Goal: Task Accomplishment & Management: Use online tool/utility

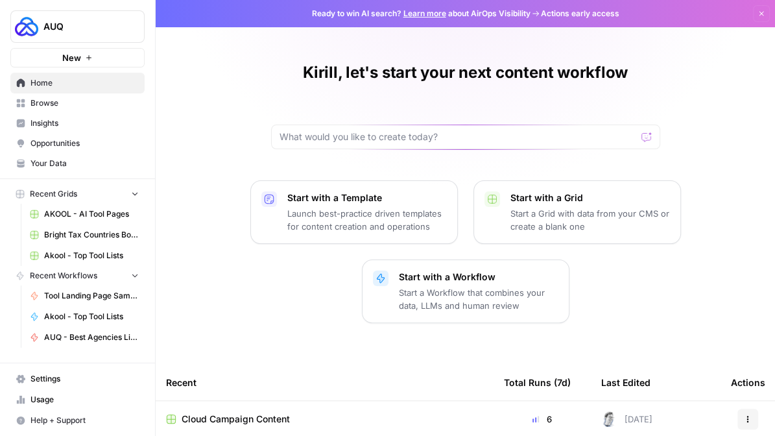
click at [64, 106] on span "Browse" at bounding box center [84, 103] width 108 height 12
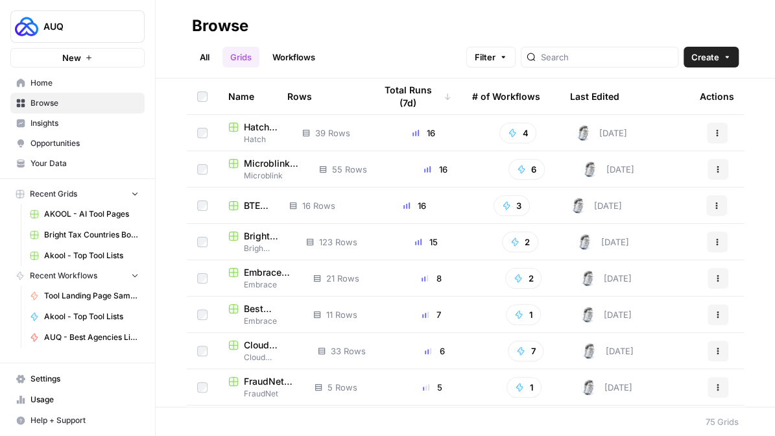
click at [603, 64] on div at bounding box center [600, 57] width 158 height 21
type input "bte"
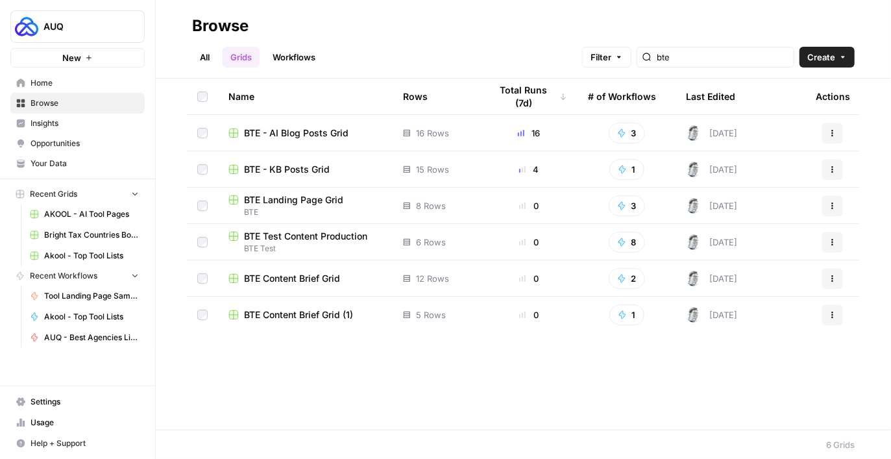
click at [317, 130] on span "BTE - AI Blog Posts Grid" at bounding box center [296, 132] width 104 height 13
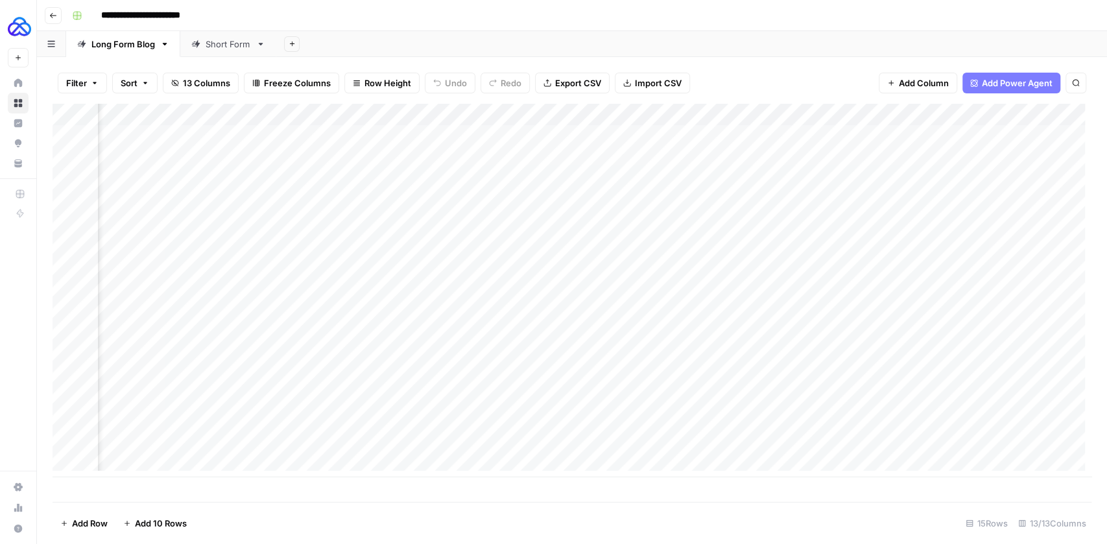
scroll to position [0, 1116]
click at [51, 14] on icon "button" at bounding box center [53, 15] width 6 height 5
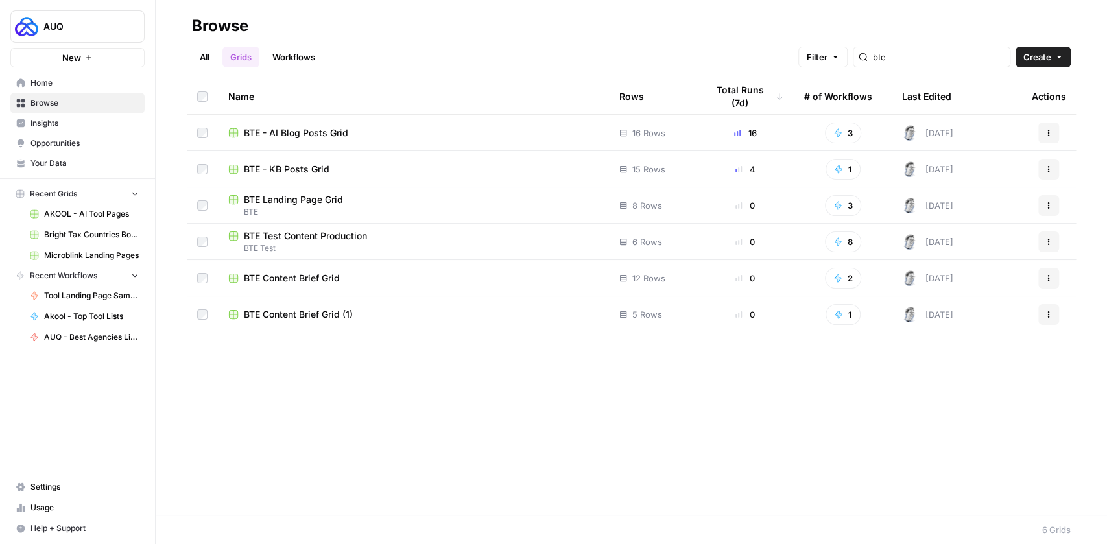
click at [300, 200] on span "BTE Landing Page Grid" at bounding box center [293, 199] width 99 height 13
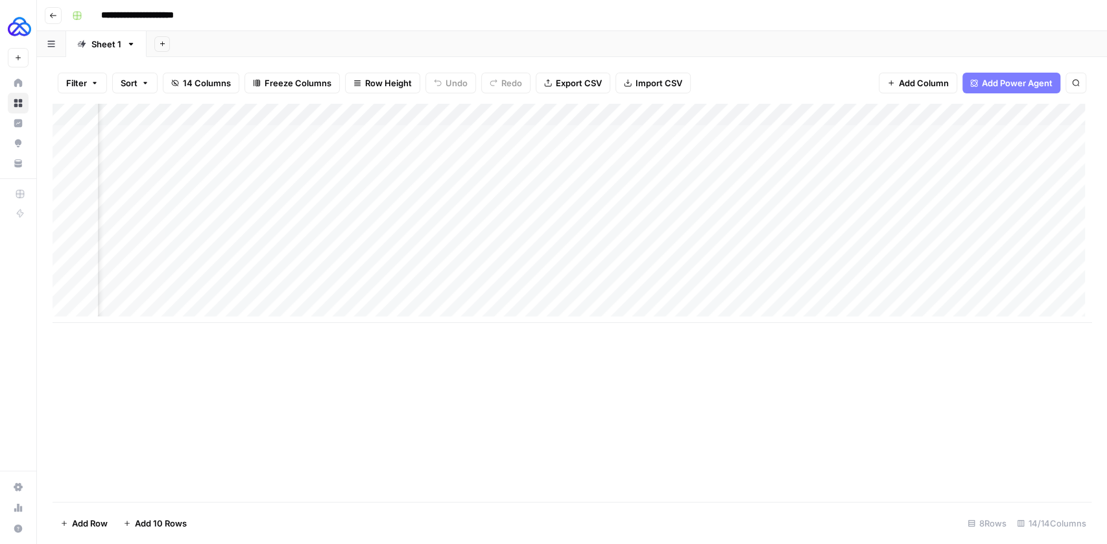
scroll to position [0, 634]
click at [649, 157] on div "Add Column" at bounding box center [572, 213] width 1039 height 219
click at [714, 162] on div "Add Column" at bounding box center [572, 213] width 1039 height 219
click at [672, 215] on div "Add Column" at bounding box center [572, 213] width 1039 height 219
click at [716, 225] on div "Add Column" at bounding box center [572, 213] width 1039 height 219
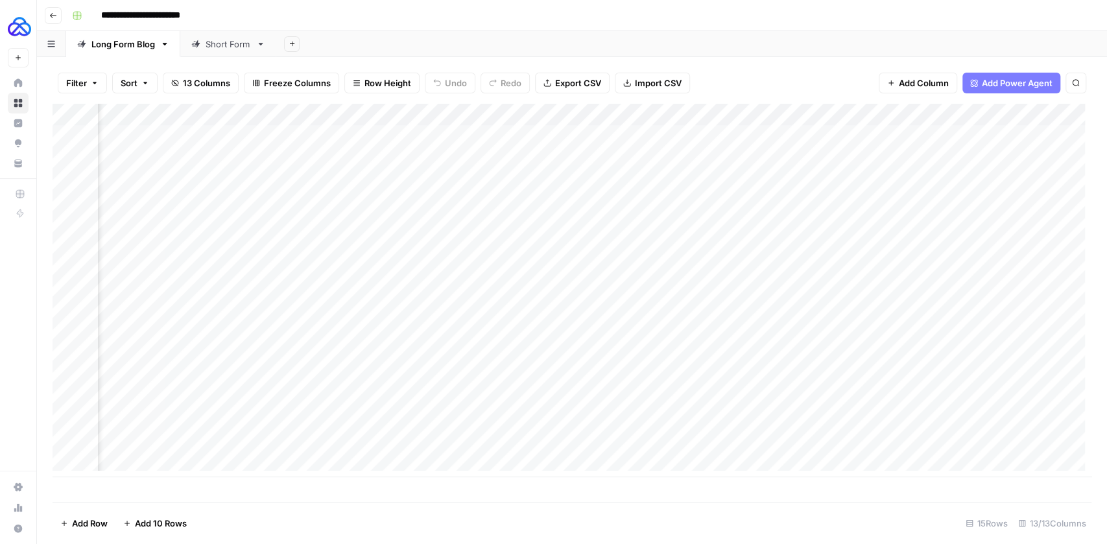
scroll to position [0, 900]
click at [652, 117] on div "Add Column" at bounding box center [572, 291] width 1039 height 374
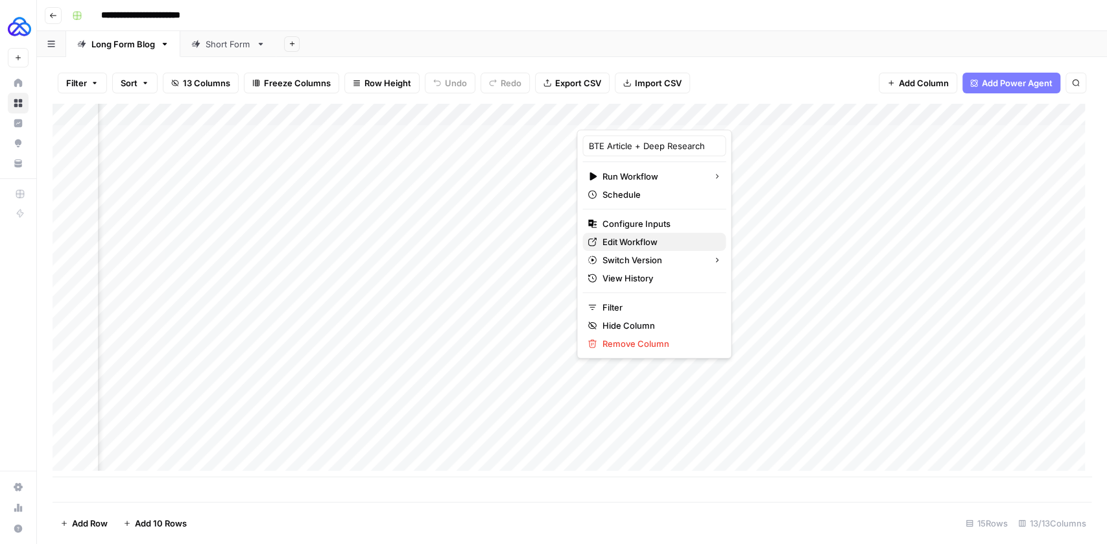
click at [624, 239] on span "Edit Workflow" at bounding box center [659, 241] width 114 height 13
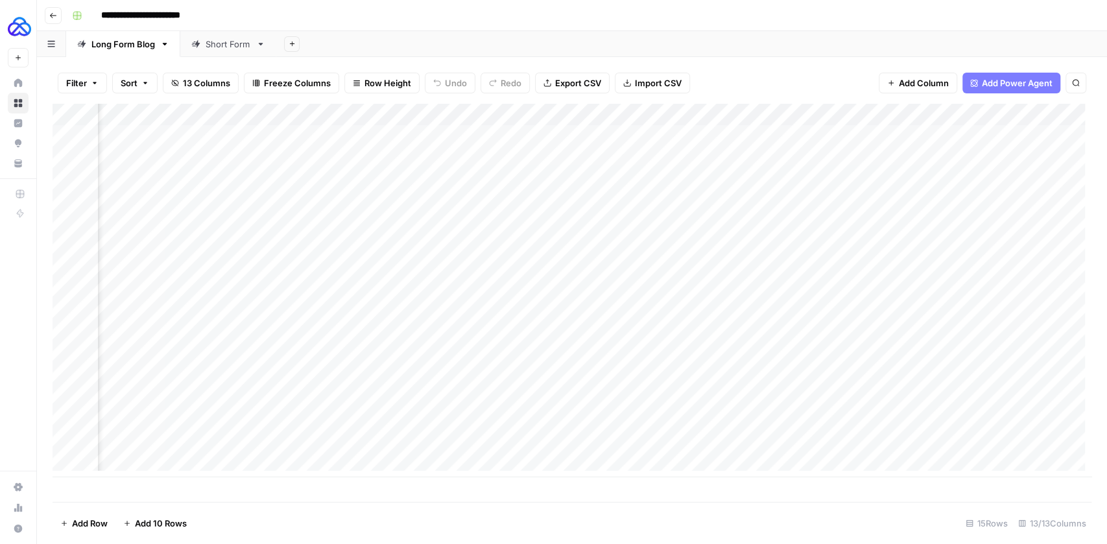
click at [333, 291] on div "Add Column" at bounding box center [572, 291] width 1039 height 374
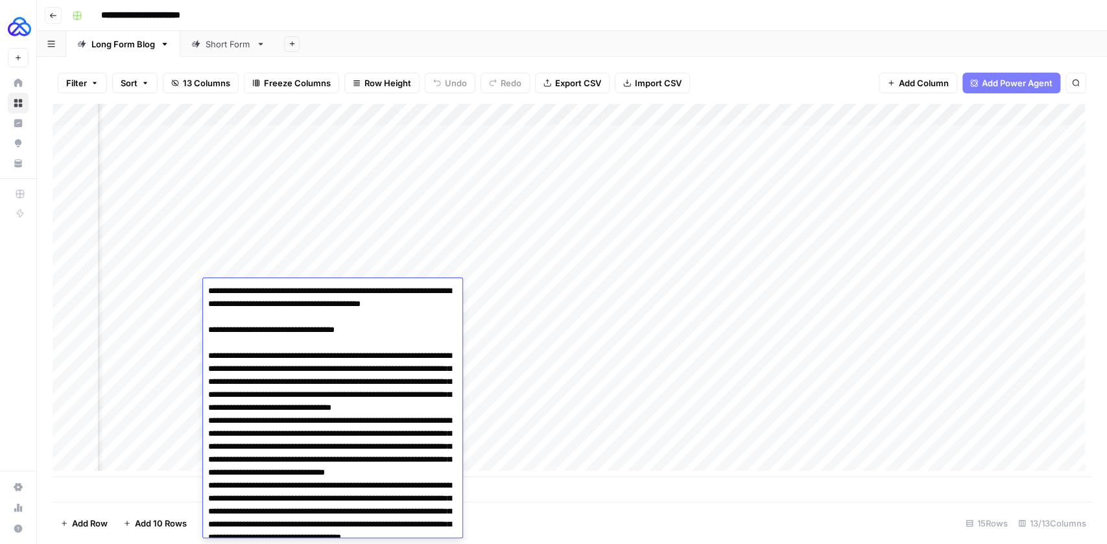
scroll to position [981, 0]
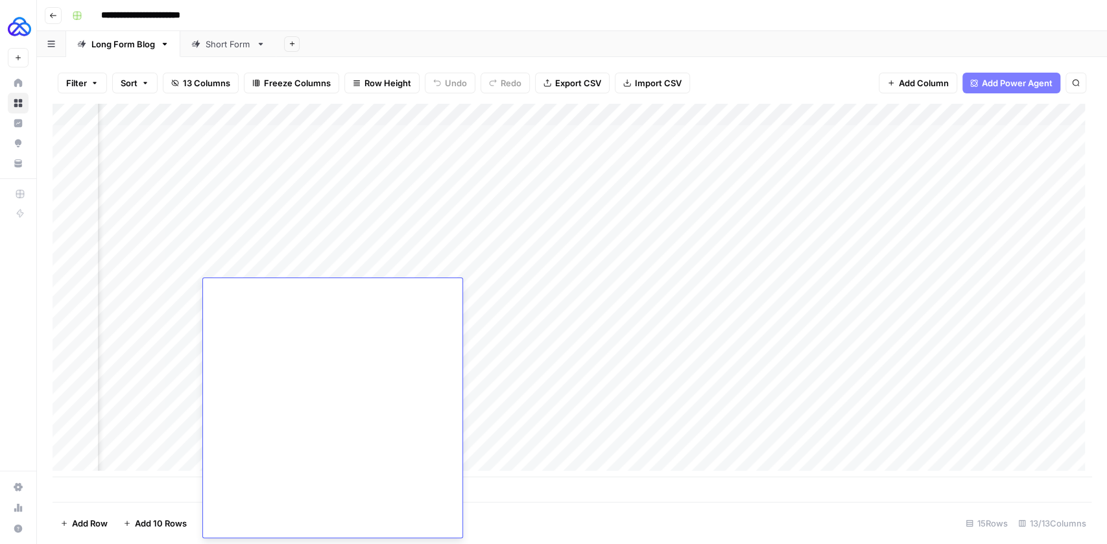
drag, startPoint x: 311, startPoint y: 387, endPoint x: 263, endPoint y: 359, distance: 55.2
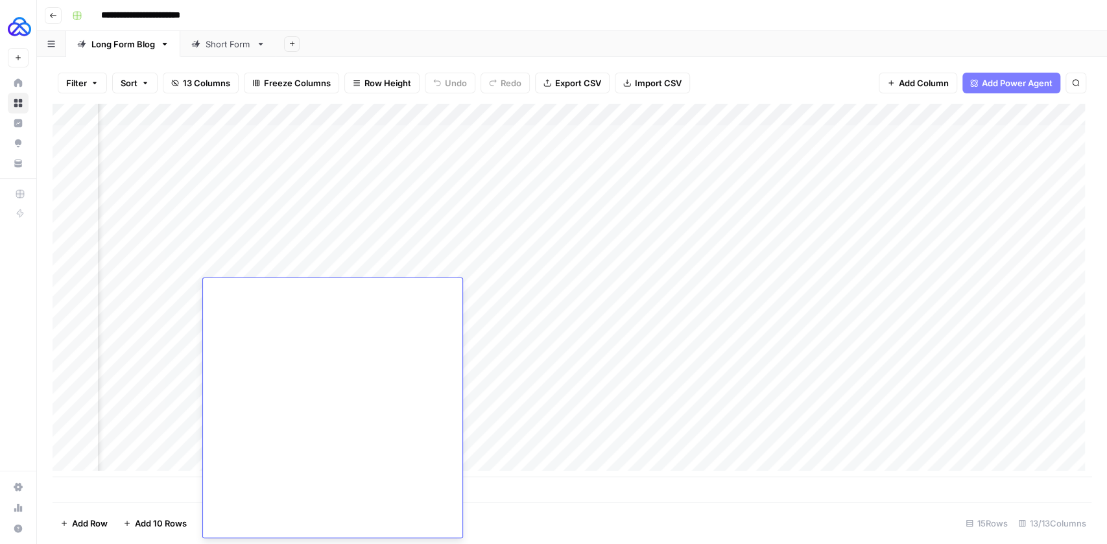
drag, startPoint x: 328, startPoint y: 440, endPoint x: 239, endPoint y: 422, distance: 91.3
drag, startPoint x: 225, startPoint y: 442, endPoint x: 208, endPoint y: 437, distance: 18.1
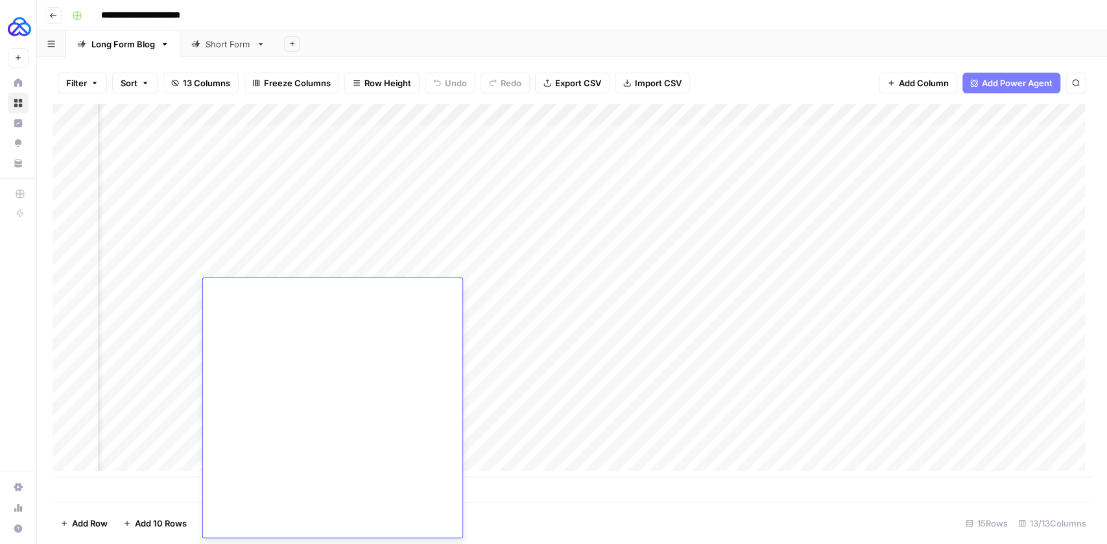
type textarea "**********"
drag, startPoint x: 261, startPoint y: 398, endPoint x: 205, endPoint y: 390, distance: 57.0
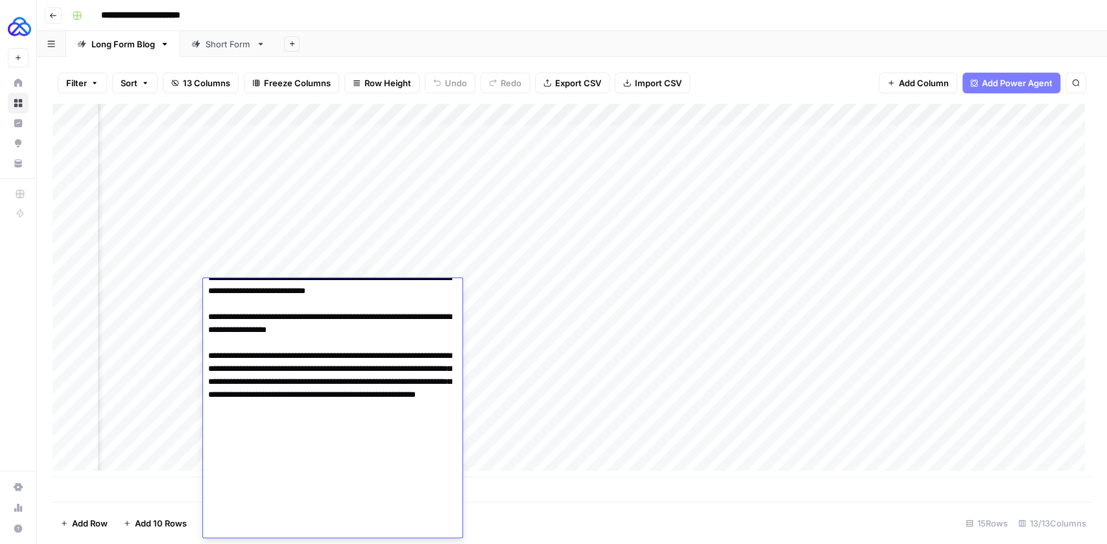
scroll to position [749, 0]
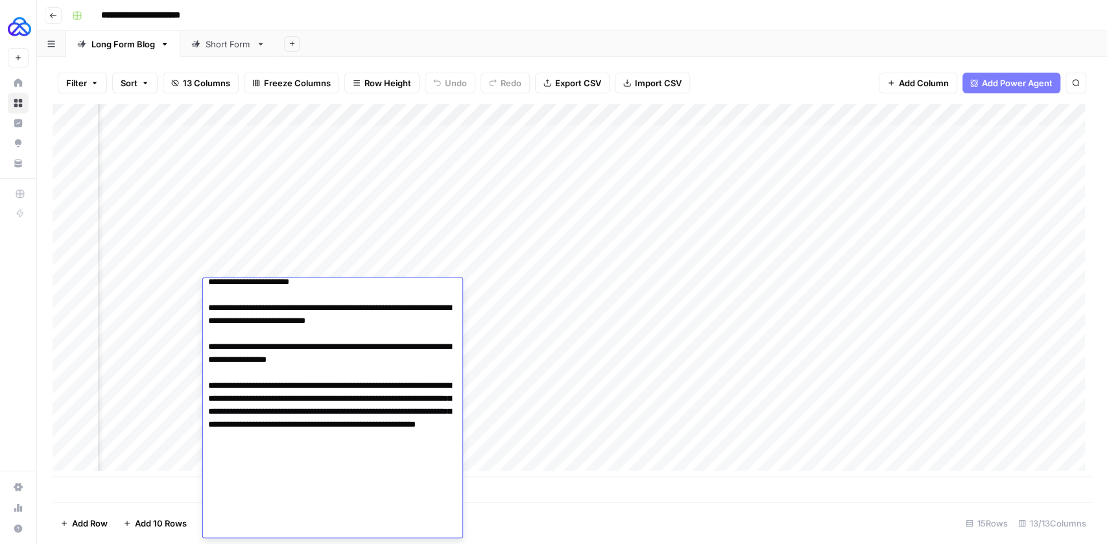
click at [398, 424] on textarea at bounding box center [329, 133] width 253 height 1199
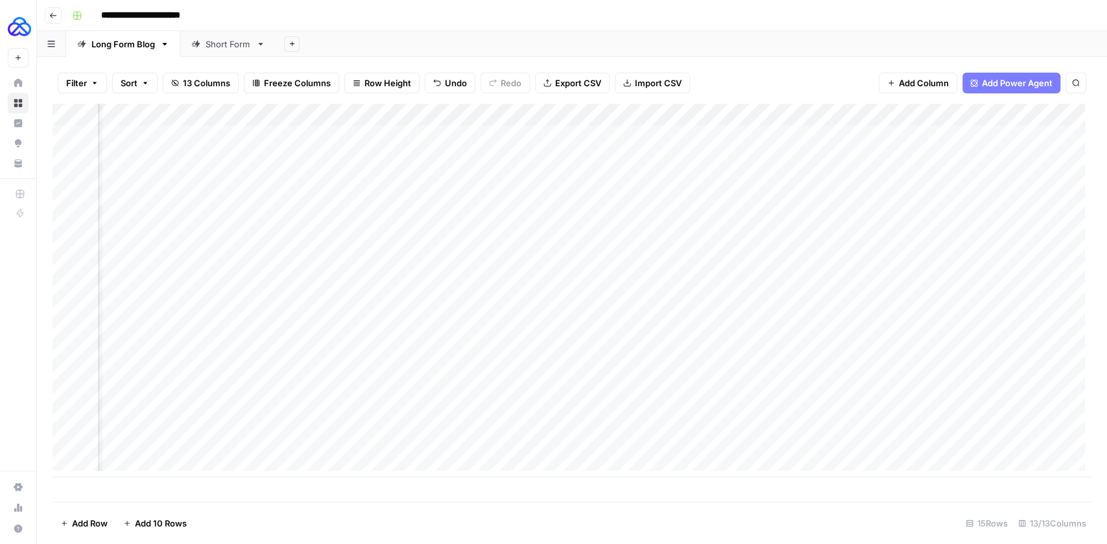
click at [355, 312] on div "Add Column" at bounding box center [572, 291] width 1039 height 374
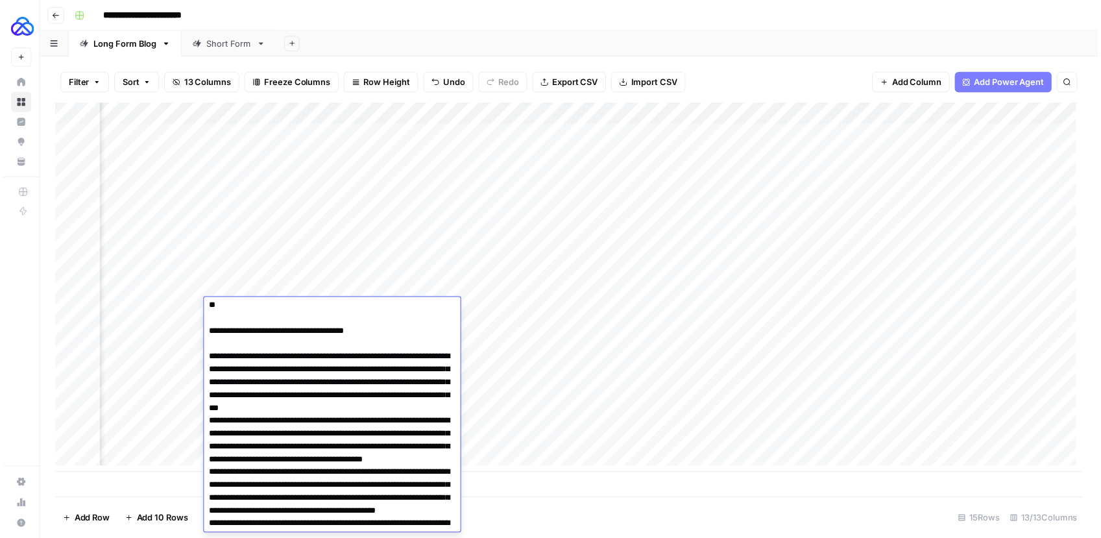
scroll to position [0, 0]
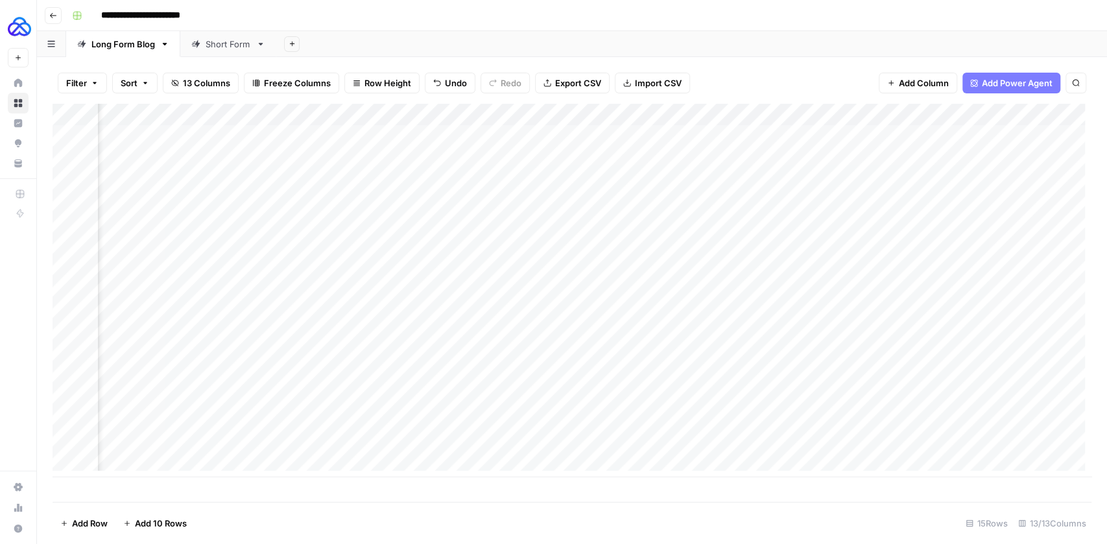
click at [270, 122] on div "Add Column" at bounding box center [572, 291] width 1039 height 374
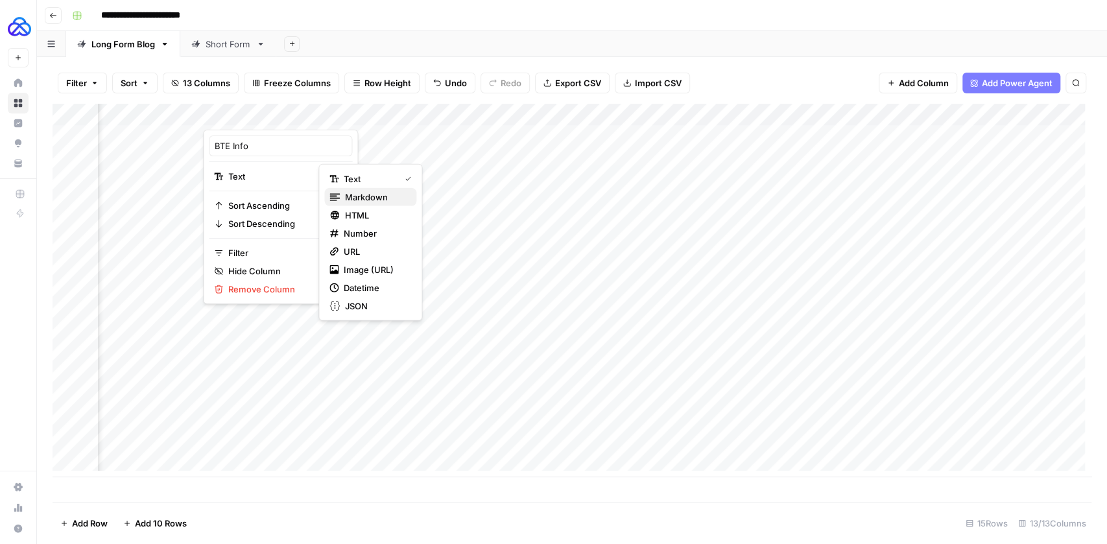
click at [352, 191] on span "Markdown" at bounding box center [375, 197] width 61 height 13
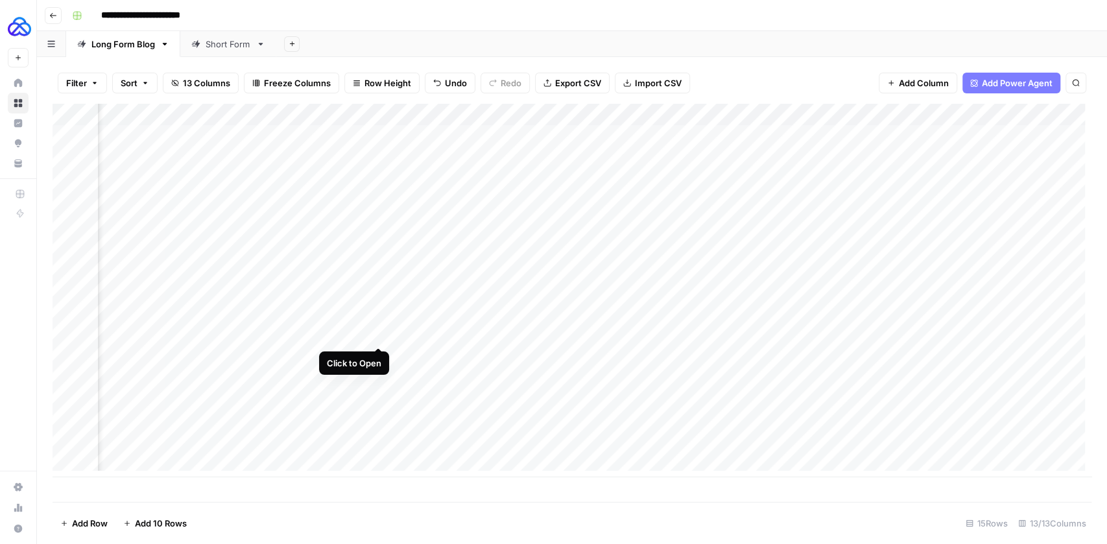
click at [380, 337] on div "Add Column" at bounding box center [572, 291] width 1039 height 374
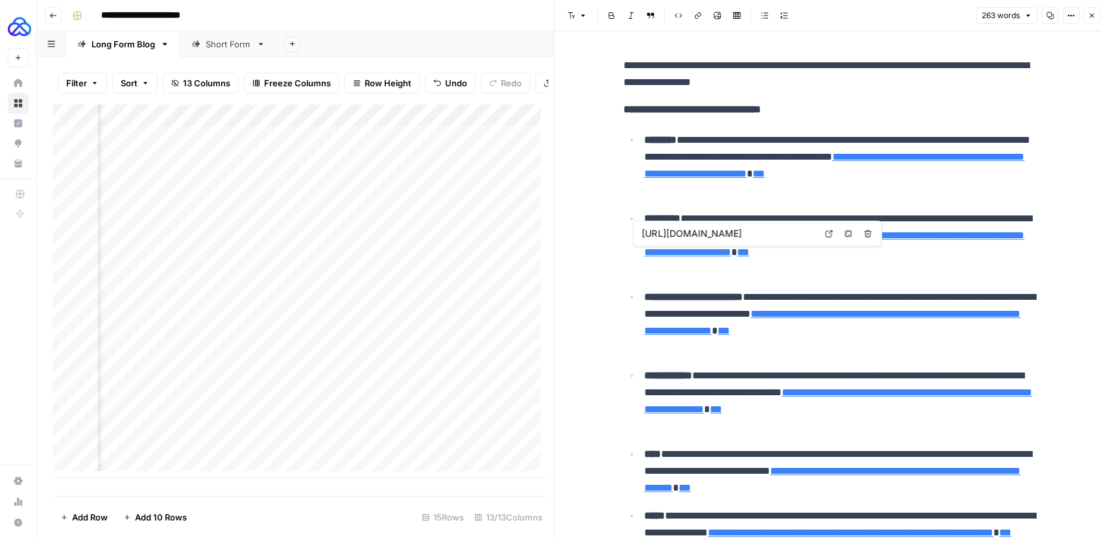
click at [826, 235] on icon at bounding box center [828, 234] width 8 height 8
type input "https://www.btetechnologies.com/products/functional-rehabilitation/primusrs/"
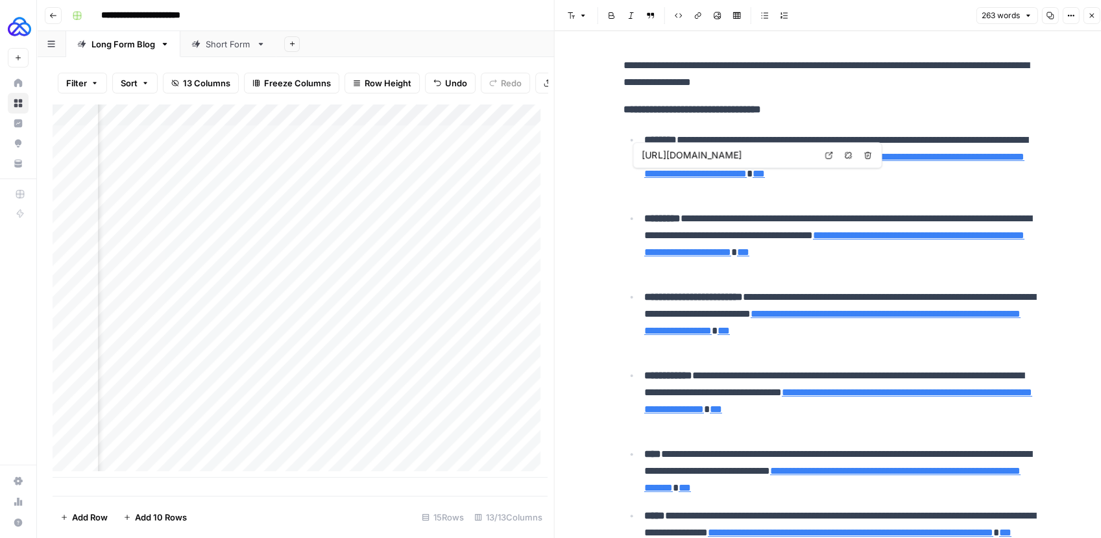
click at [713, 157] on input "https://www.btetechnologies.com/products/functional-rehabilitation/primusrs/" at bounding box center [728, 155] width 173 height 13
click at [712, 171] on link "**********" at bounding box center [834, 165] width 380 height 27
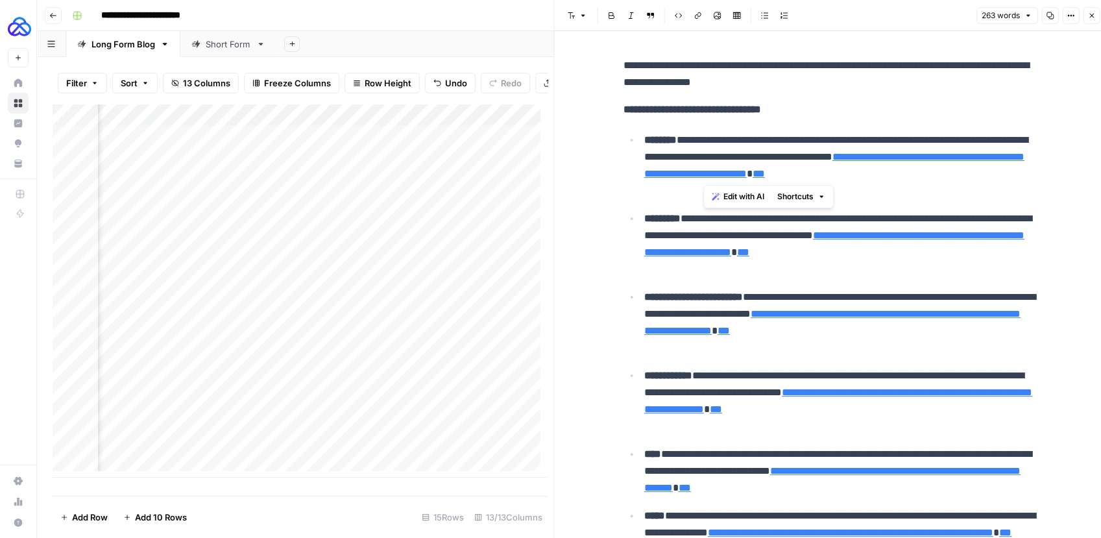
click at [684, 186] on p "**********" at bounding box center [841, 165] width 394 height 67
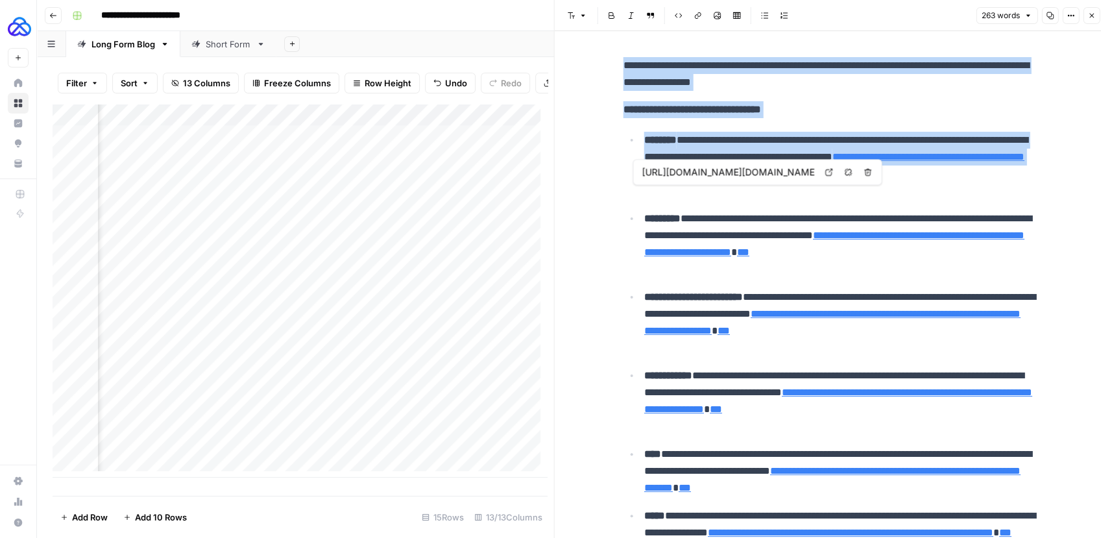
drag, startPoint x: 664, startPoint y: 190, endPoint x: 654, endPoint y: 182, distance: 12.4
click at [654, 182] on body "**********" at bounding box center [550, 269] width 1101 height 538
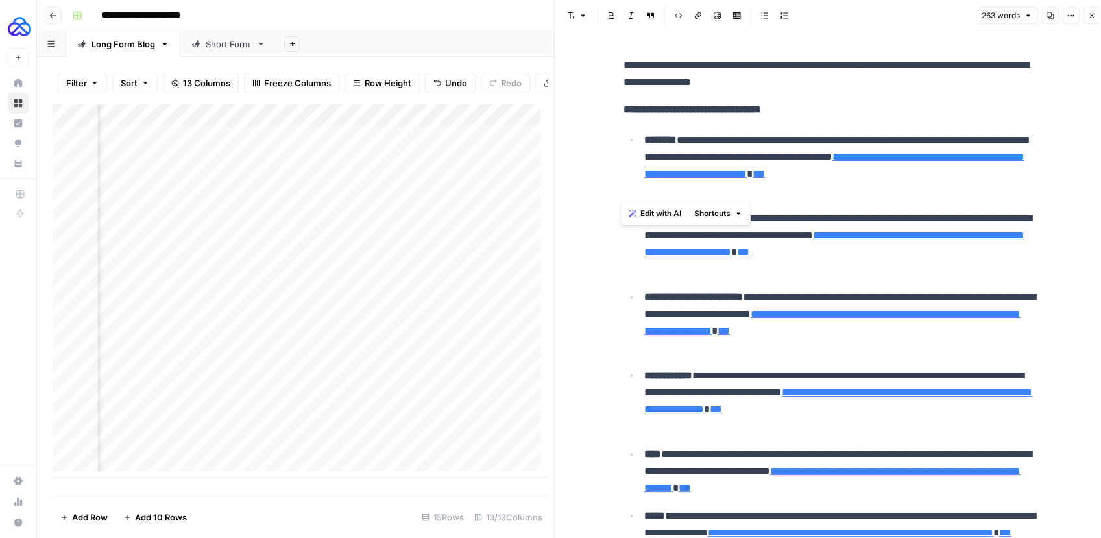
click at [743, 196] on p "**********" at bounding box center [841, 165] width 394 height 67
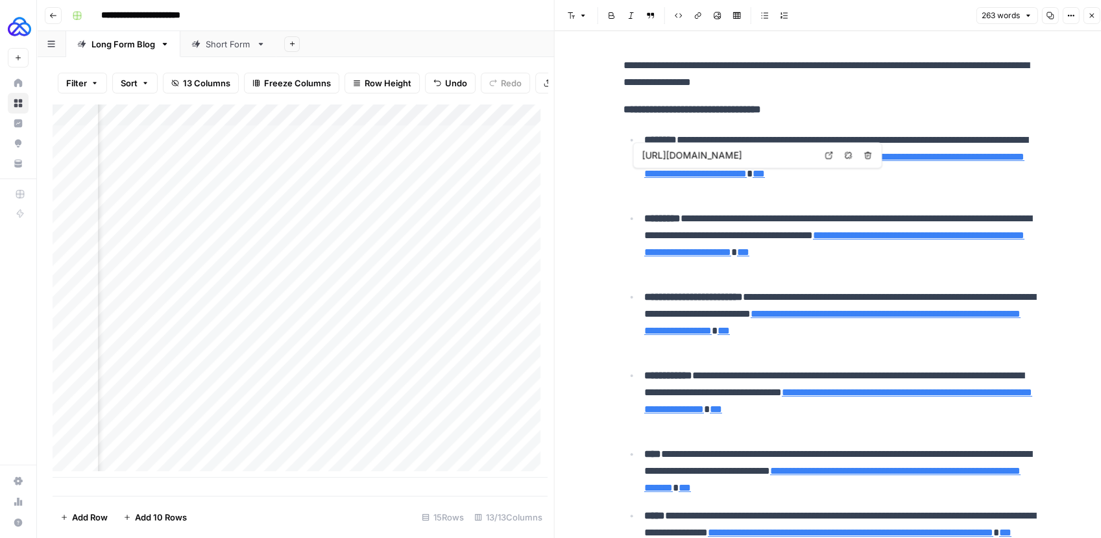
click at [755, 176] on link "**********" at bounding box center [834, 165] width 380 height 27
click at [832, 156] on icon at bounding box center [828, 155] width 8 height 8
click at [736, 330] on link "**********" at bounding box center [832, 322] width 376 height 27
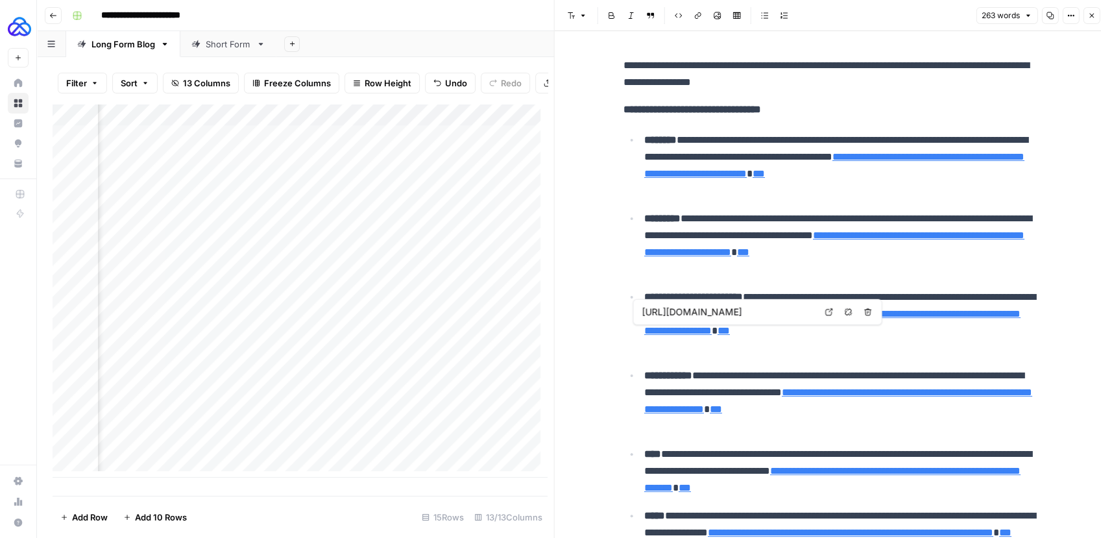
click at [827, 311] on icon at bounding box center [828, 312] width 8 height 8
click at [756, 410] on link "**********" at bounding box center [838, 400] width 388 height 27
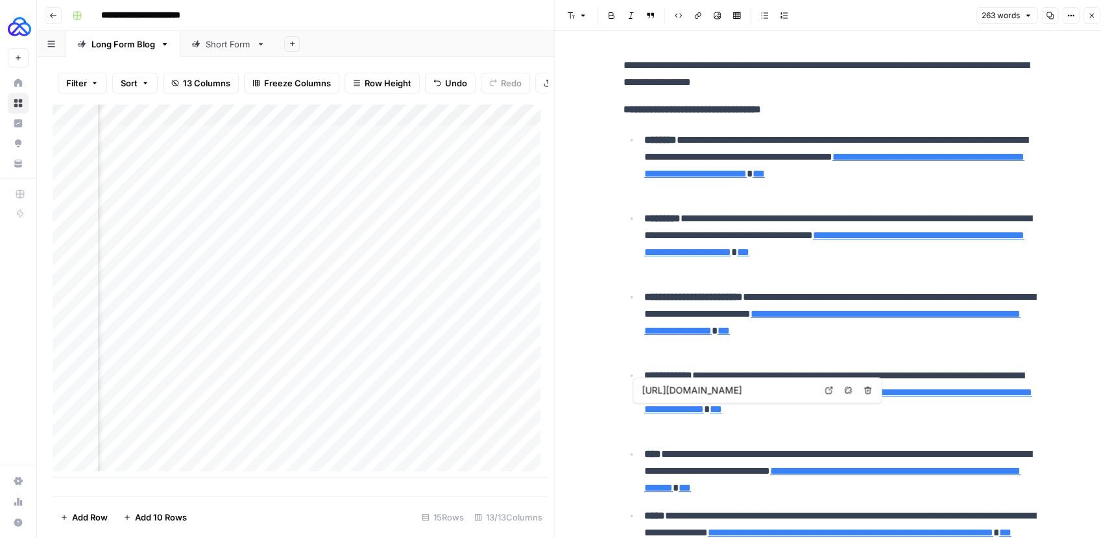
click at [825, 390] on icon at bounding box center [828, 390] width 7 height 7
type input "https://www.btetechnologies.com/products/functional-rehabilitation/eccentron/"
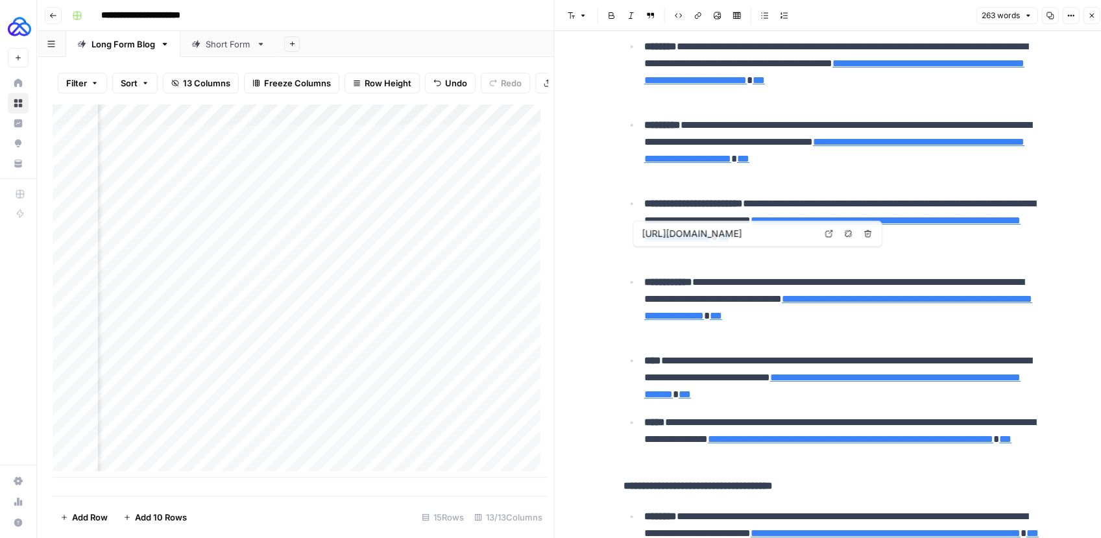
scroll to position [155, 0]
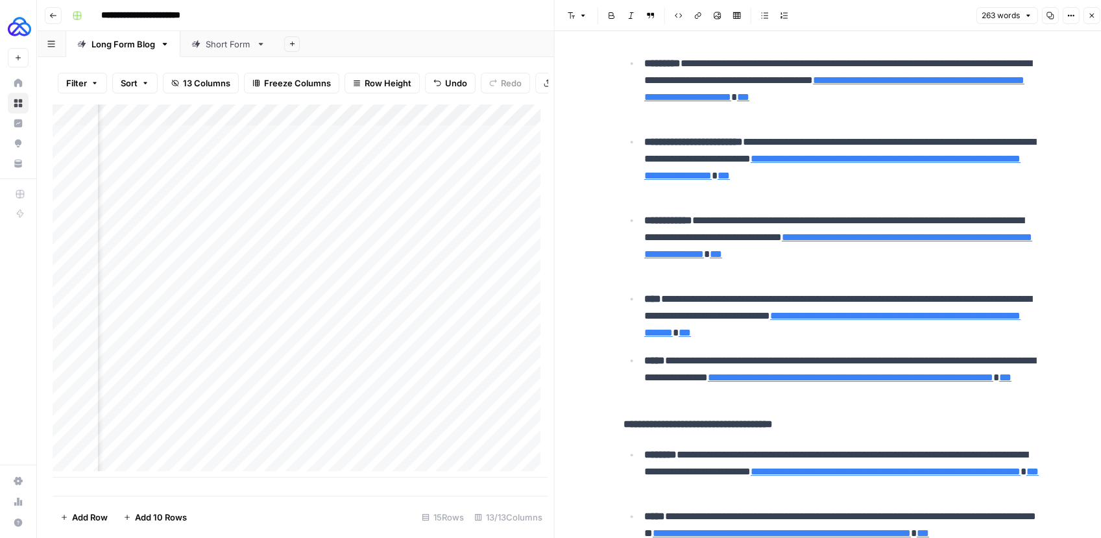
click at [736, 332] on link "**********" at bounding box center [832, 324] width 376 height 27
click at [825, 315] on icon at bounding box center [828, 312] width 7 height 7
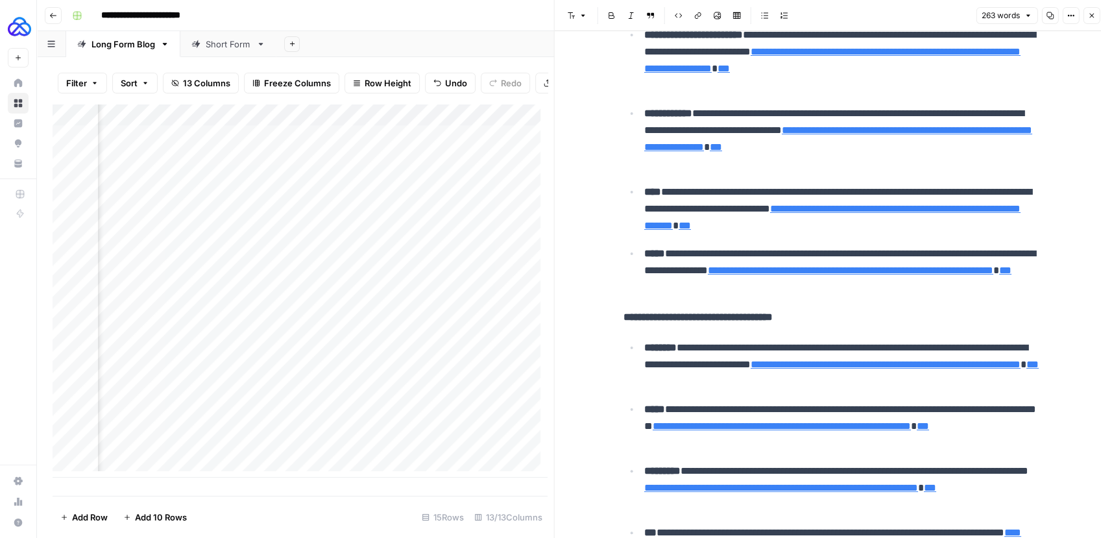
scroll to position [310, 0]
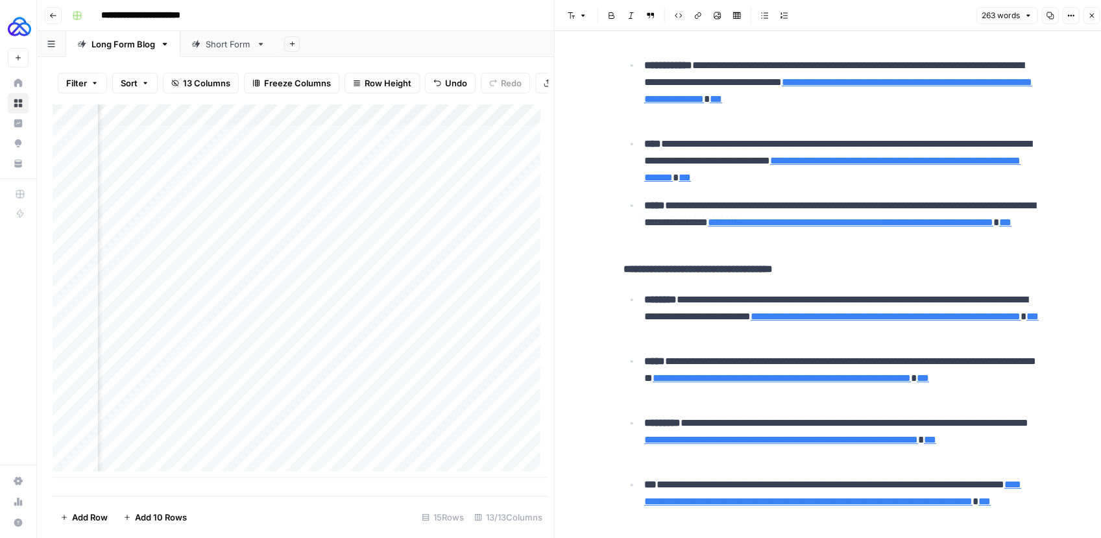
click at [749, 227] on link "**********" at bounding box center [850, 222] width 285 height 10
click at [827, 219] on icon at bounding box center [828, 219] width 8 height 8
type input "https://www.btetechnologies.com/products/functional-rehabilitation/capri/"
click at [750, 321] on link "**********" at bounding box center [885, 316] width 270 height 10
click at [828, 315] on icon at bounding box center [828, 313] width 8 height 8
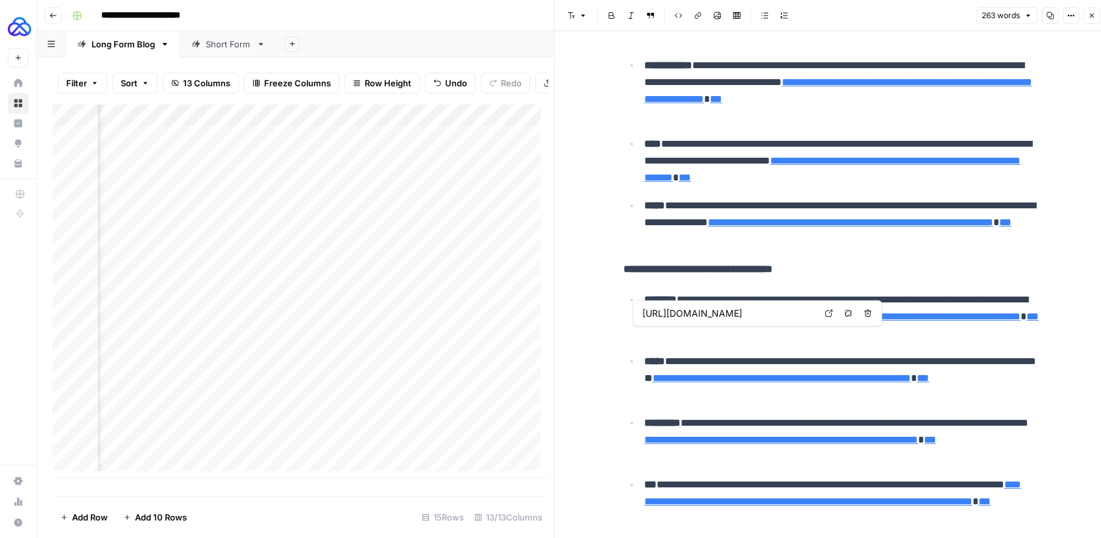
type input "https://www.btetechnologies.com/products/functional-rehabilitation/capri/"
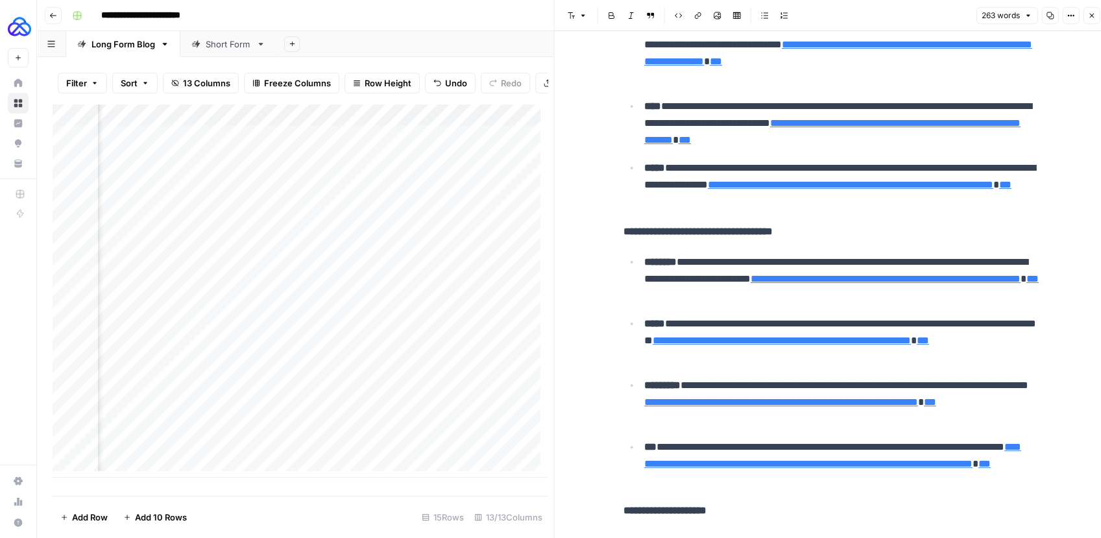
scroll to position [374, 0]
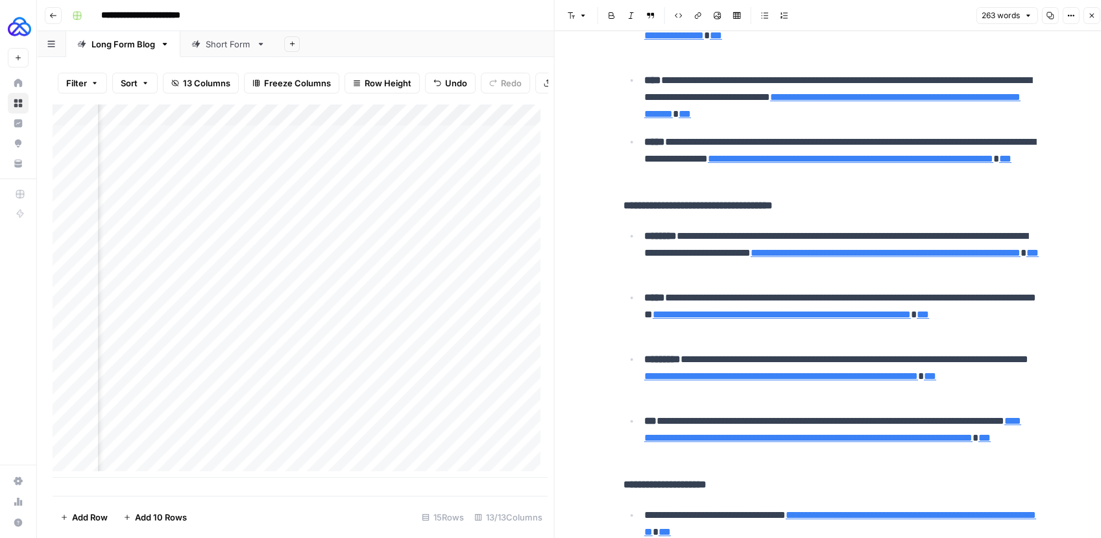
click at [791, 315] on link "**********" at bounding box center [782, 314] width 258 height 10
click at [826, 296] on icon at bounding box center [828, 295] width 8 height 8
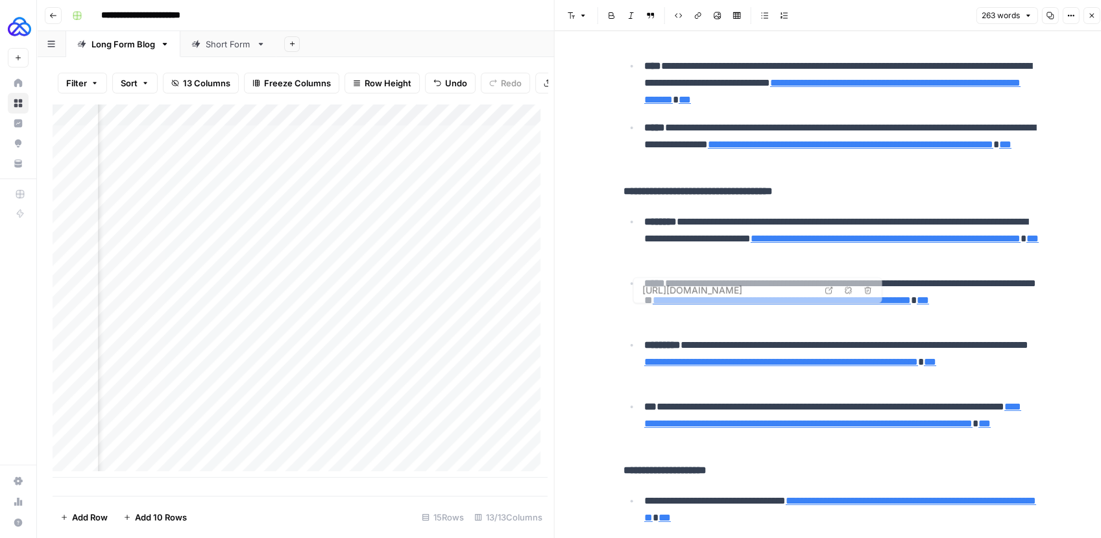
scroll to position [438, 0]
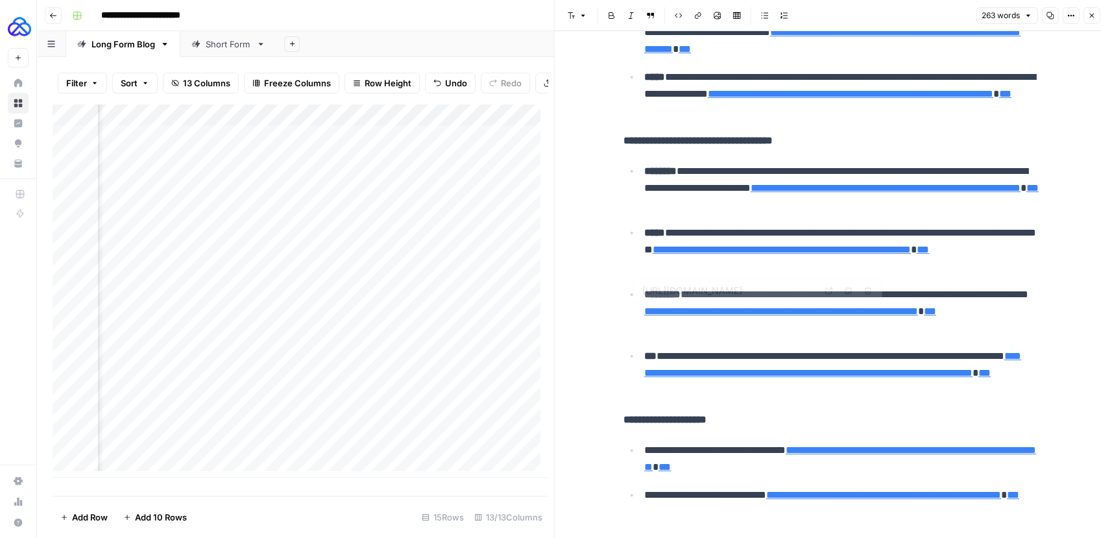
click at [760, 309] on link "**********" at bounding box center [781, 311] width 274 height 10
click at [828, 291] on icon at bounding box center [828, 291] width 8 height 8
type input "https://www.btetechnologies.com/products/evaluation-testing/evaluator/"
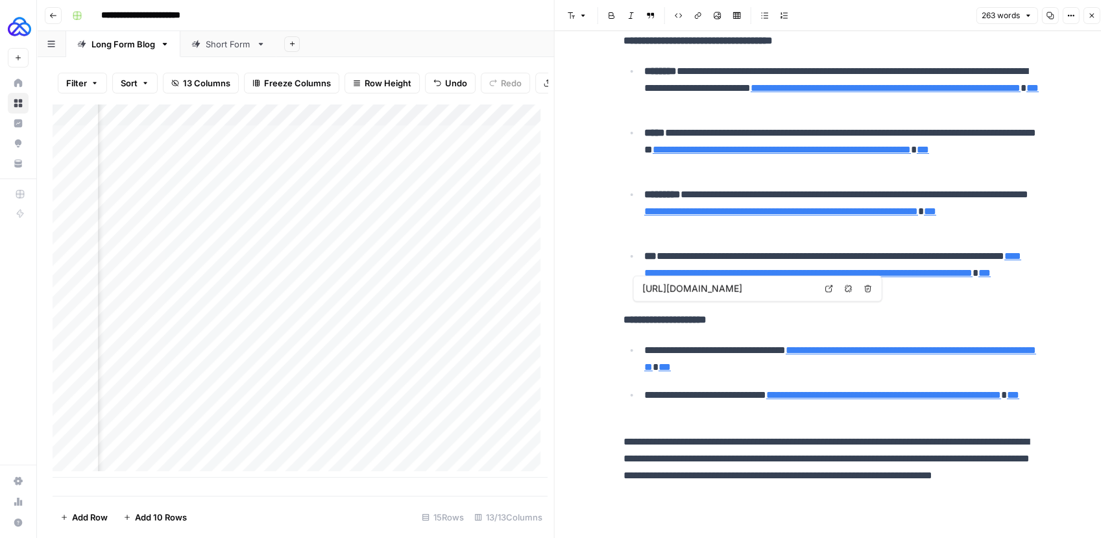
scroll to position [538, 0]
click at [801, 271] on link "**********" at bounding box center [832, 264] width 377 height 27
click at [823, 254] on link "Open in a new tab" at bounding box center [828, 252] width 17 height 17
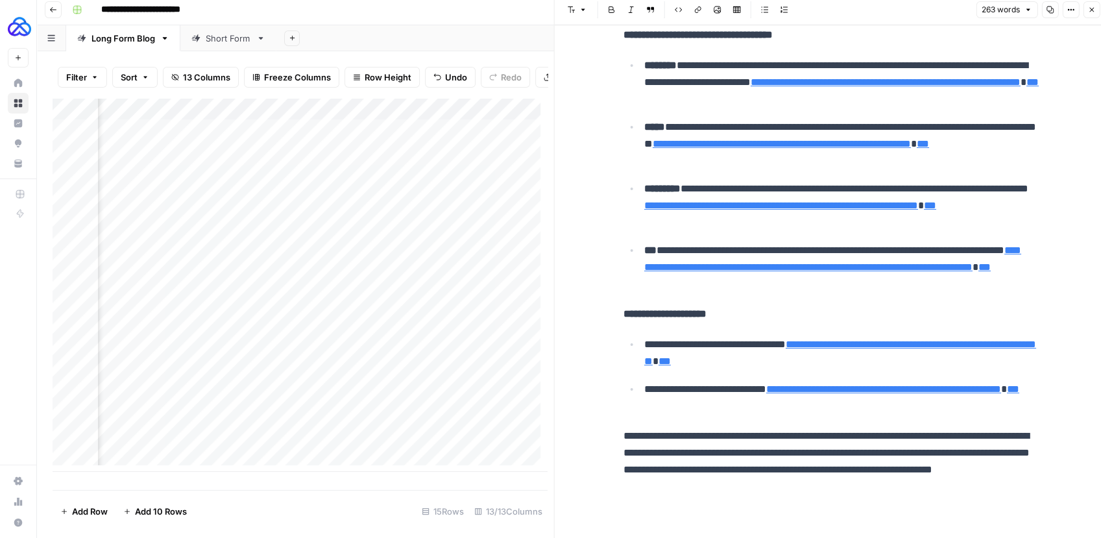
scroll to position [6, 0]
click at [828, 355] on link "**********" at bounding box center [840, 352] width 392 height 27
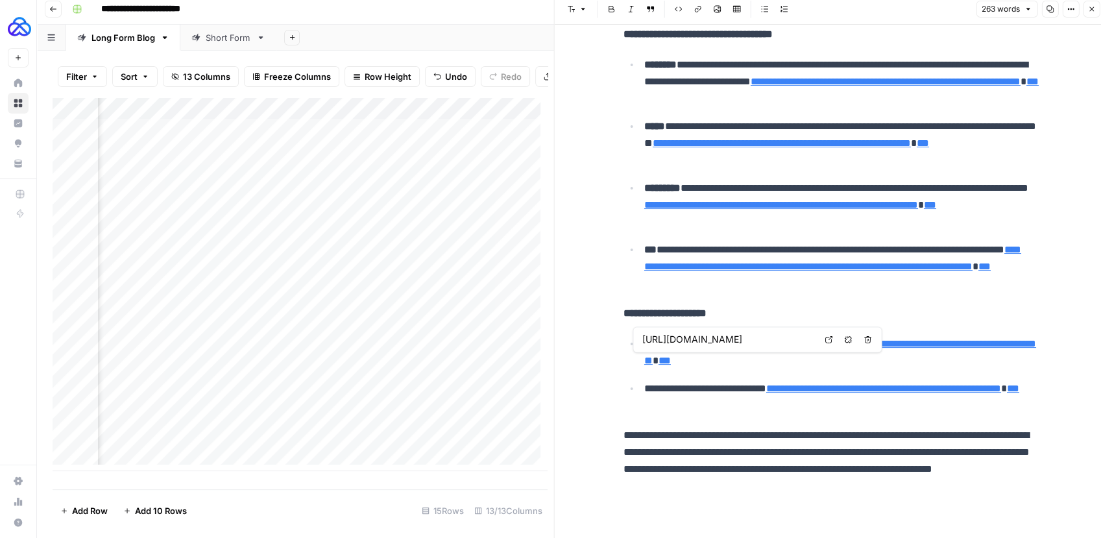
click at [826, 340] on icon at bounding box center [828, 339] width 8 height 8
type input "https://www.btetechnologies.com/products/evaluation-testing/evj-mobile-evaluati…"
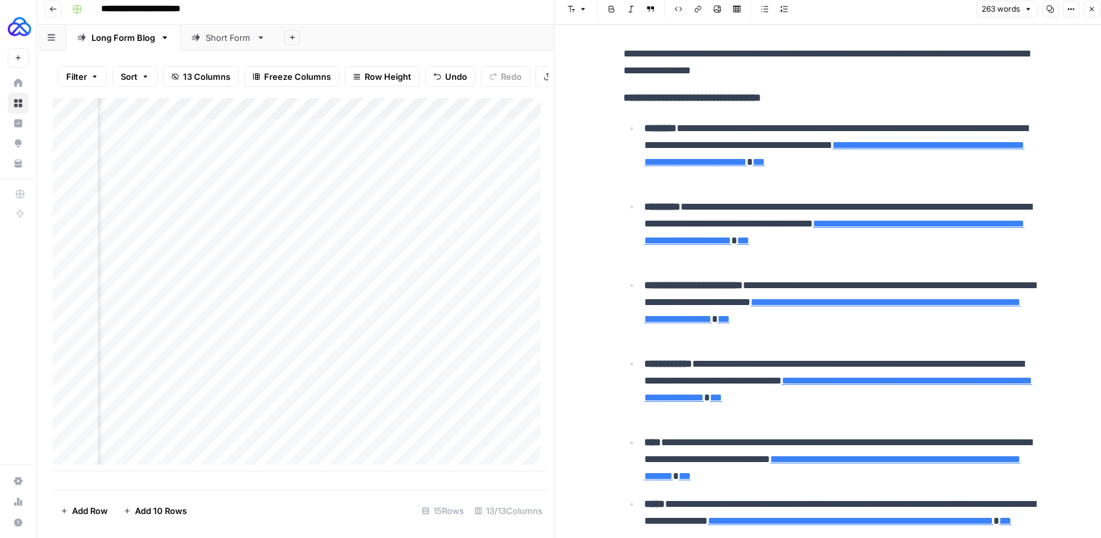
scroll to position [0, 0]
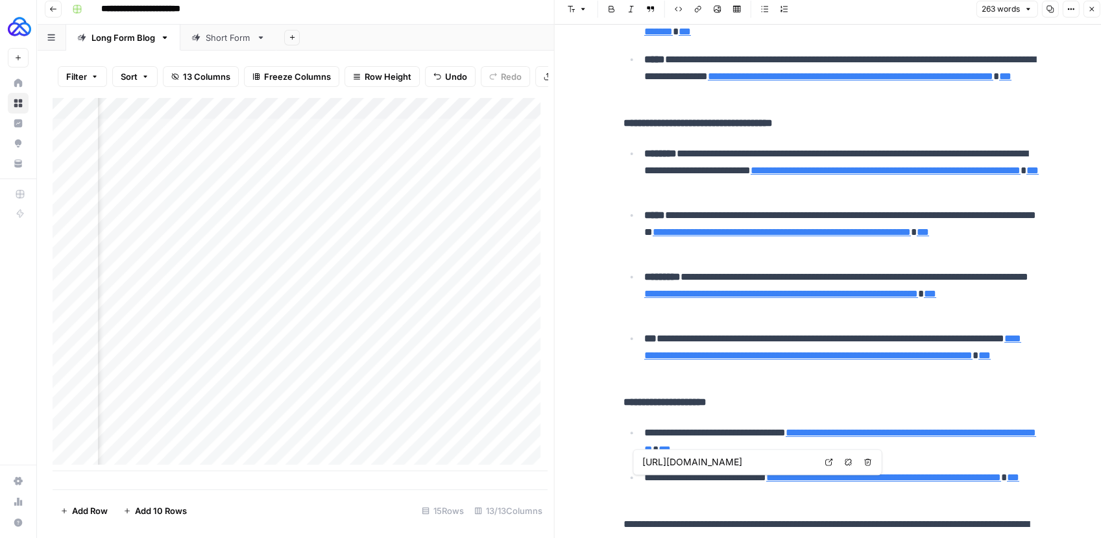
type input "https://www.btetechnologies.com/products/evaluation-testing/"
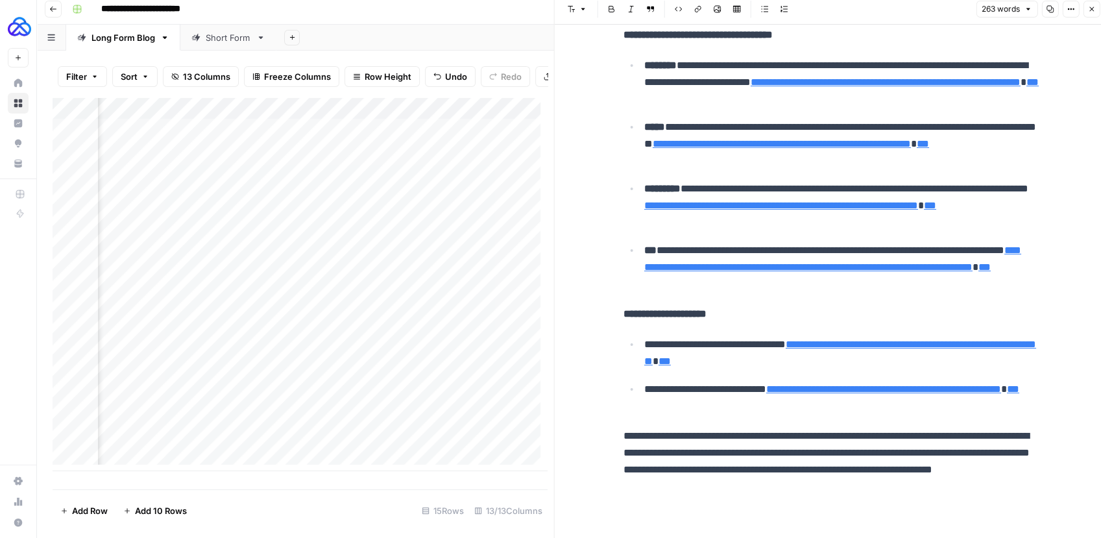
scroll to position [538, 0]
click at [1096, 5] on button "Close" at bounding box center [1091, 9] width 17 height 17
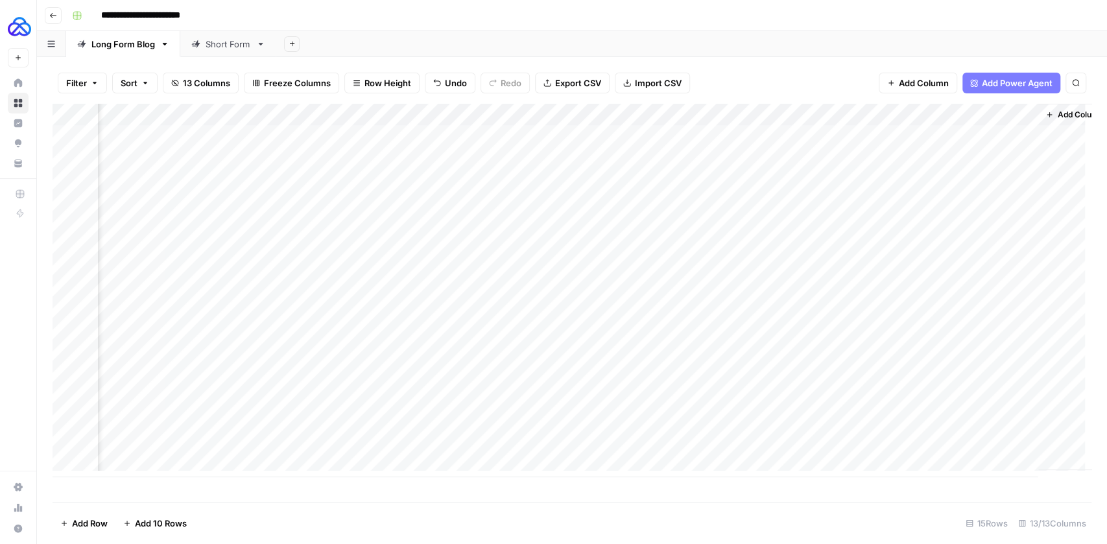
scroll to position [0, 1116]
click at [1039, 116] on span "Add Column" at bounding box center [1061, 115] width 45 height 12
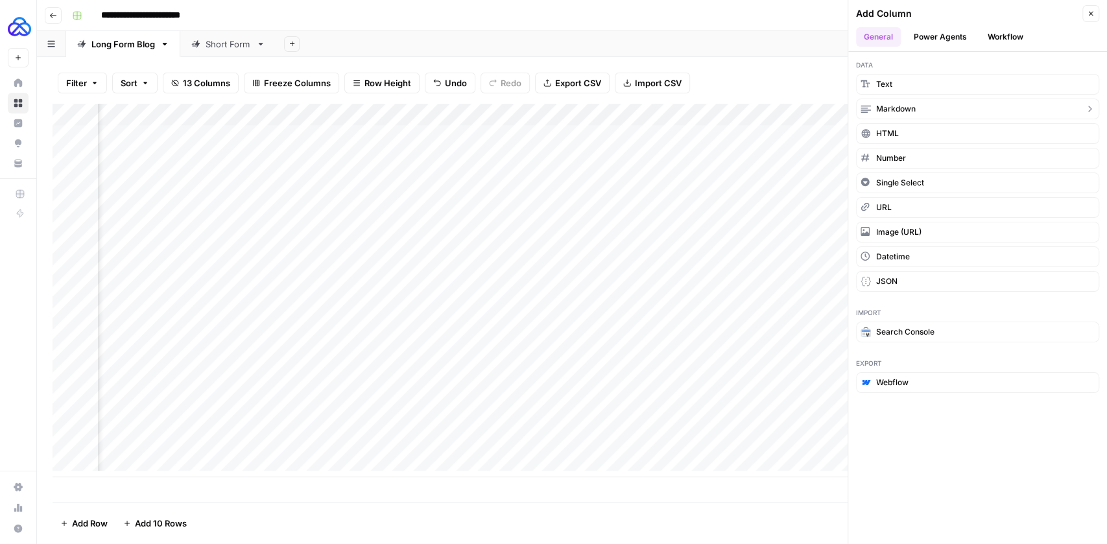
click at [910, 104] on span "Markdown" at bounding box center [896, 109] width 40 height 12
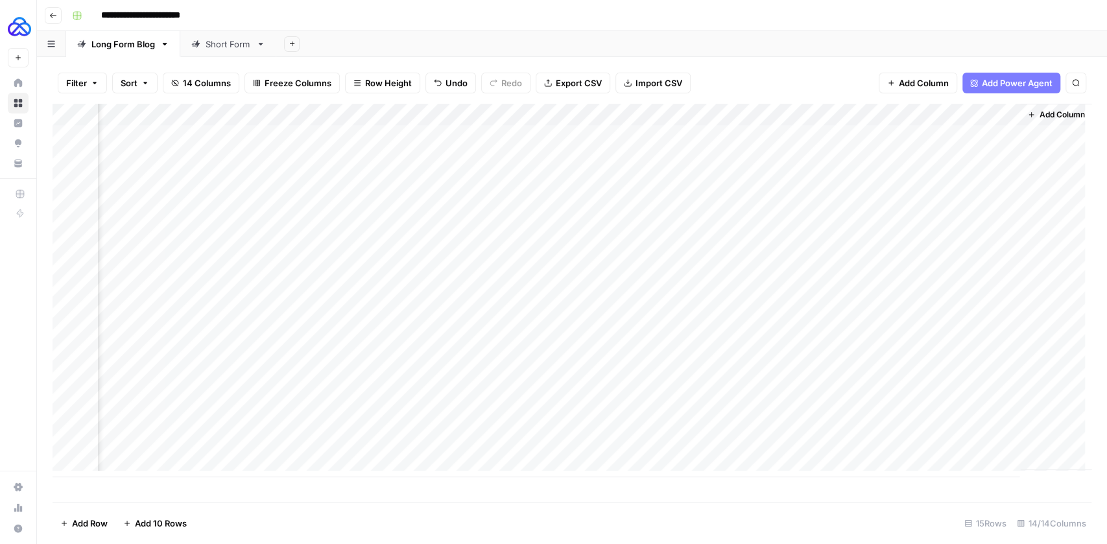
scroll to position [0, 1302]
click at [876, 119] on div "Add Column" at bounding box center [572, 291] width 1039 height 374
click at [884, 143] on input "New Column" at bounding box center [903, 145] width 132 height 13
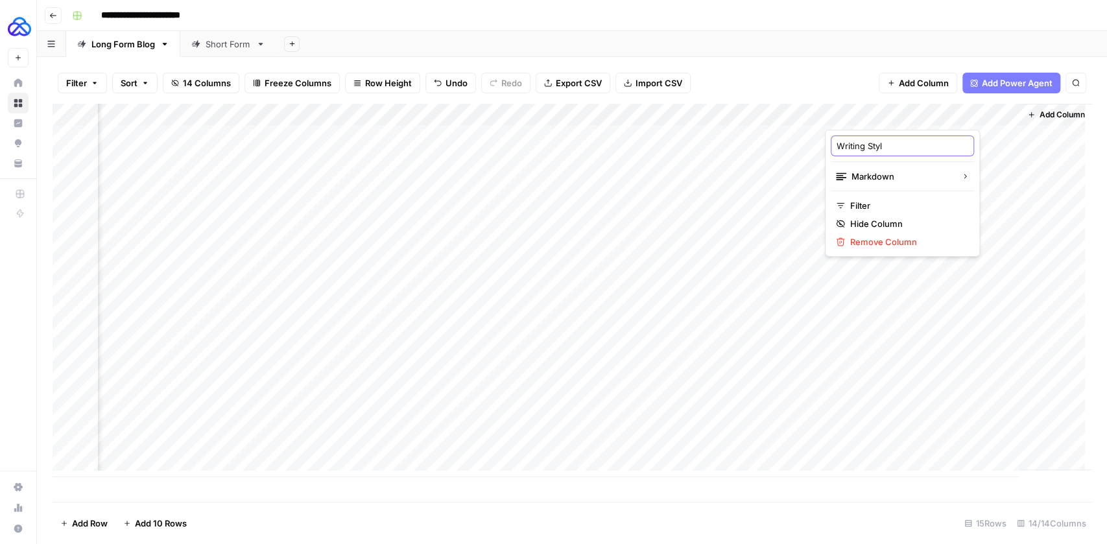
type input "Writing Style"
click at [870, 294] on div "Add Column" at bounding box center [572, 291] width 1039 height 374
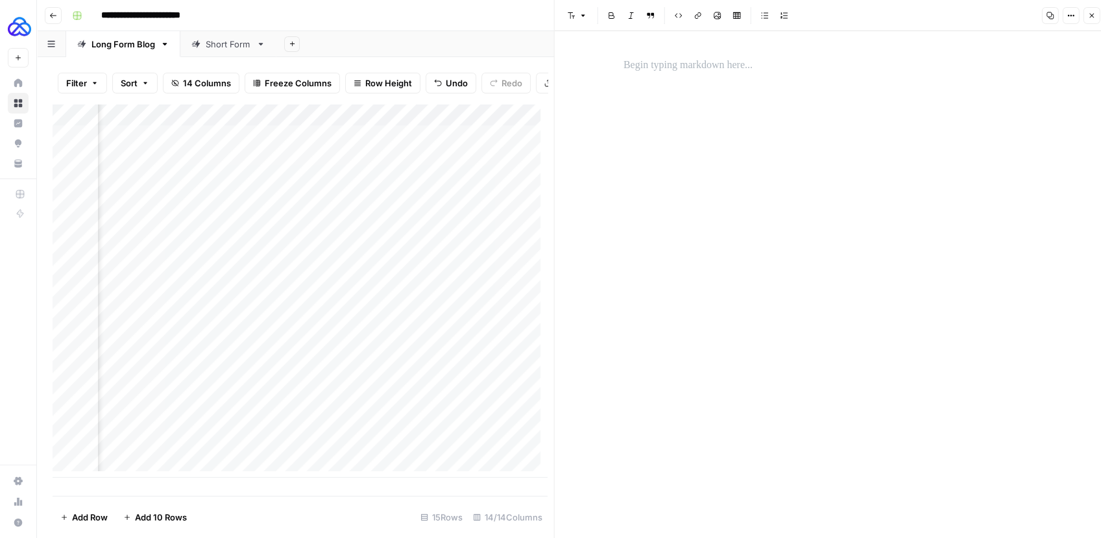
click at [714, 75] on div at bounding box center [831, 65] width 431 height 27
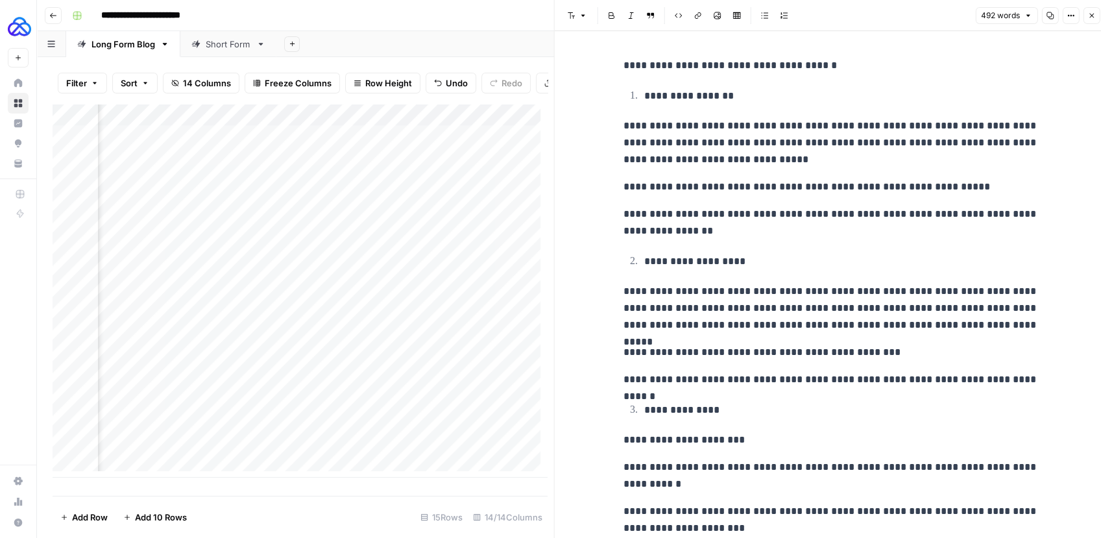
click at [1088, 18] on icon "button" at bounding box center [1091, 16] width 8 height 8
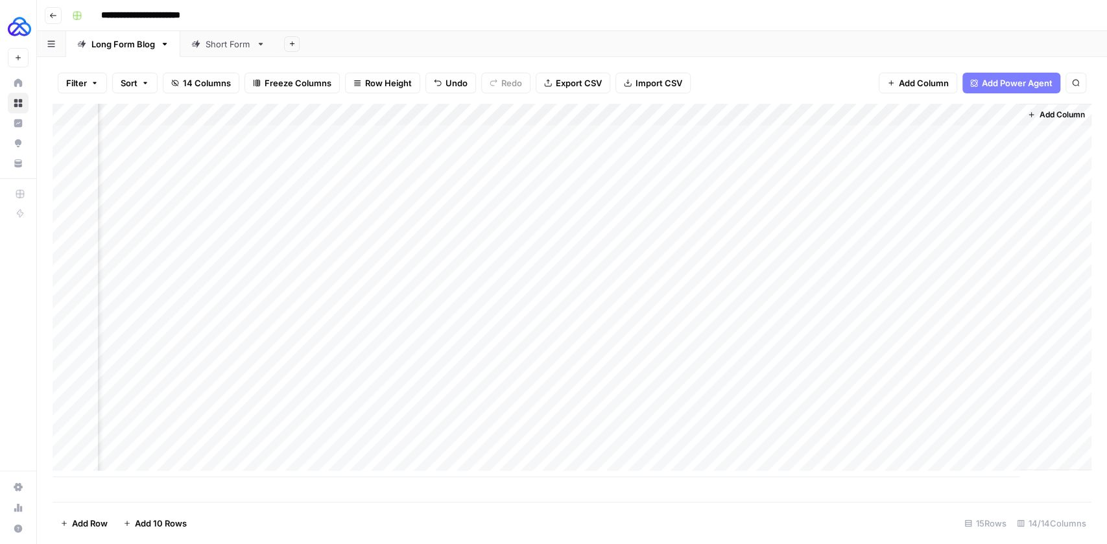
scroll to position [0, 1287]
drag, startPoint x: 1026, startPoint y: 299, endPoint x: 1005, endPoint y: 447, distance: 149.3
click at [1005, 447] on div "Add Column" at bounding box center [572, 291] width 1039 height 374
drag, startPoint x: 810, startPoint y: 109, endPoint x: 294, endPoint y: 105, distance: 515.0
click at [294, 105] on div "Add Column" at bounding box center [572, 291] width 1039 height 374
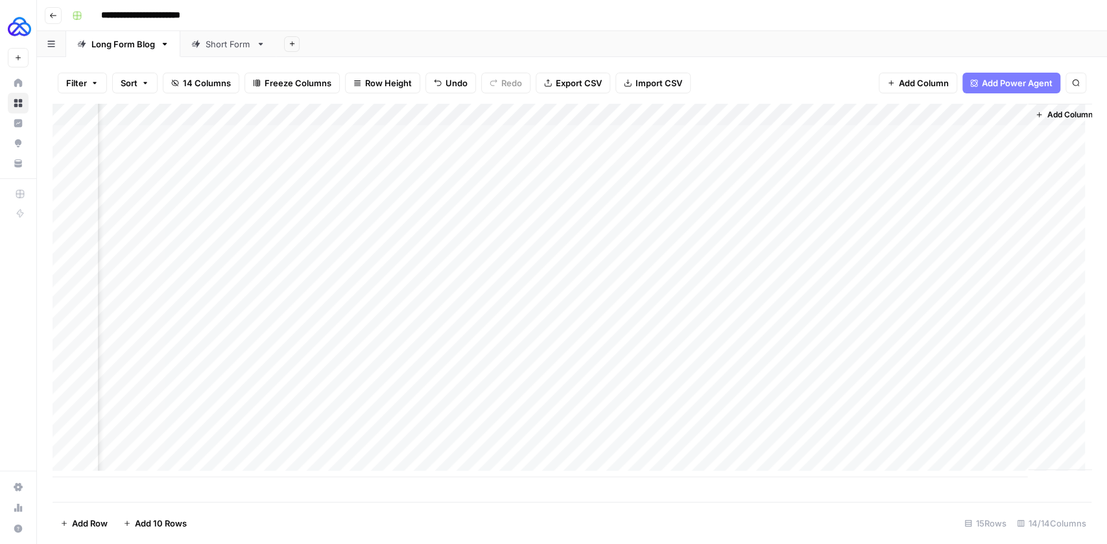
click at [451, 114] on div "Add Column" at bounding box center [572, 291] width 1039 height 374
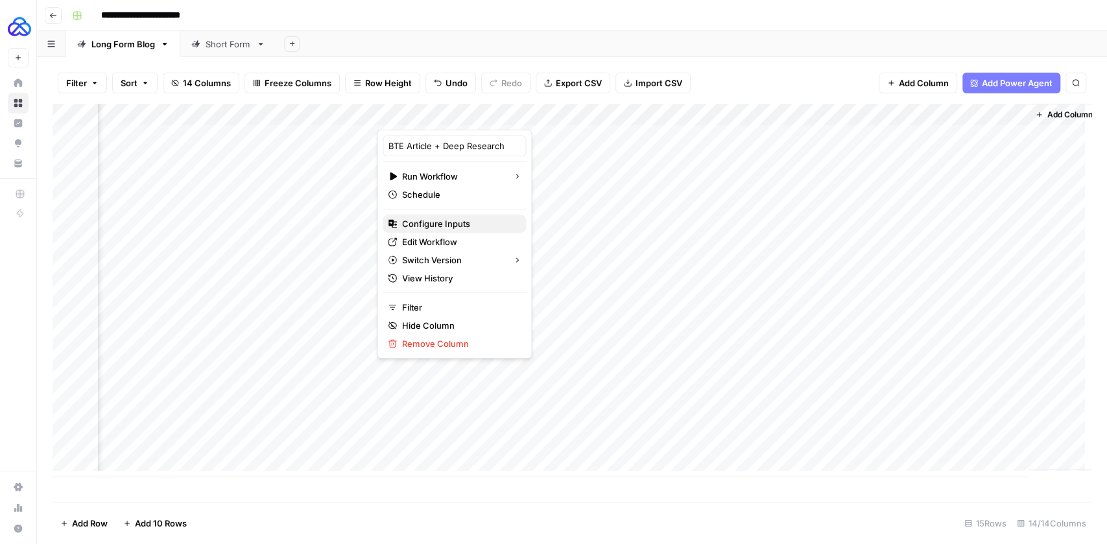
click at [427, 229] on button "Configure Inputs" at bounding box center [454, 224] width 143 height 18
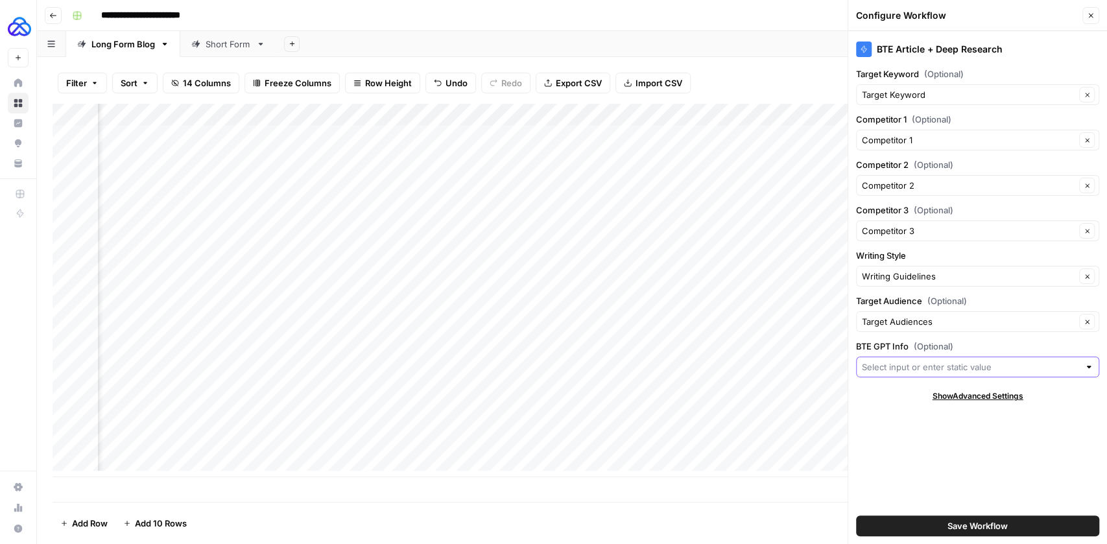
click at [931, 365] on input "BTE GPT Info (Optional)" at bounding box center [970, 367] width 217 height 13
click at [911, 390] on div "Show Advanced Settings" at bounding box center [977, 396] width 243 height 12
click at [913, 371] on div at bounding box center [977, 367] width 243 height 21
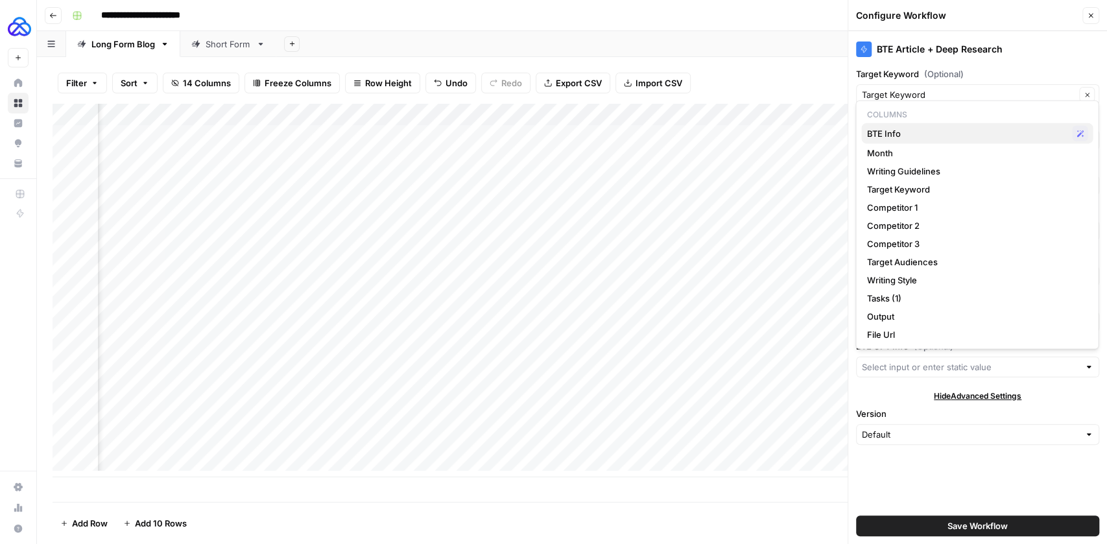
click at [932, 130] on span "BTE Info" at bounding box center [967, 133] width 200 height 13
type input "BTE Info"
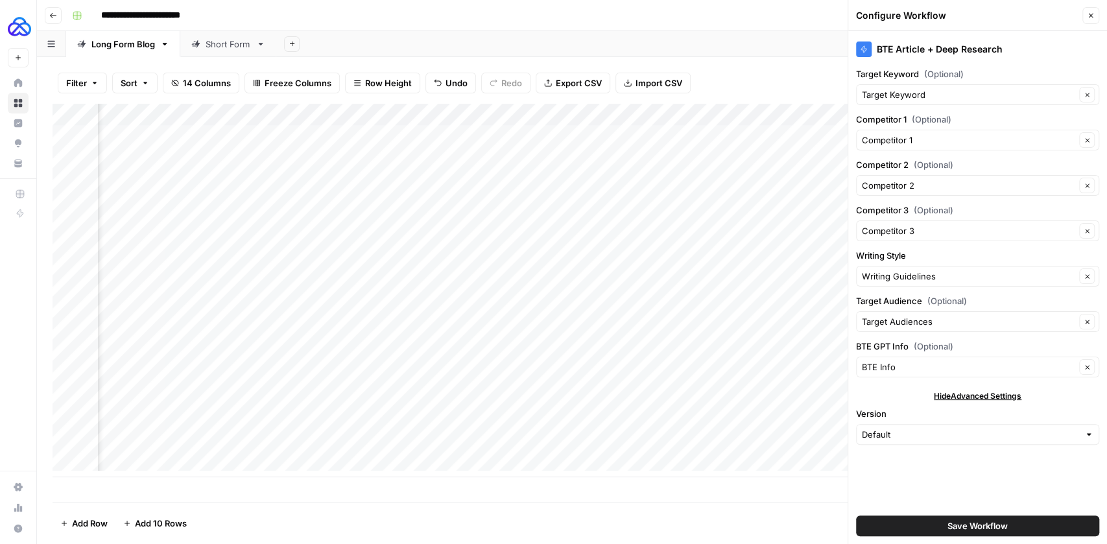
click at [969, 533] on button "Save Workflow" at bounding box center [977, 526] width 243 height 21
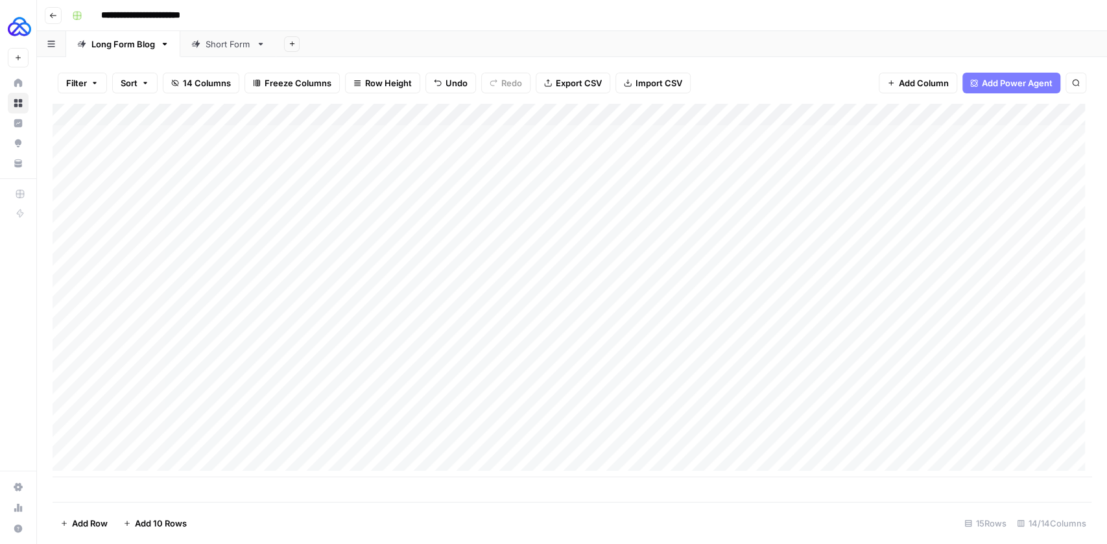
scroll to position [0, 0]
click at [141, 293] on div "Add Column" at bounding box center [572, 291] width 1039 height 374
click at [149, 292] on textarea "*********" at bounding box center [201, 291] width 208 height 18
type textarea "**********"
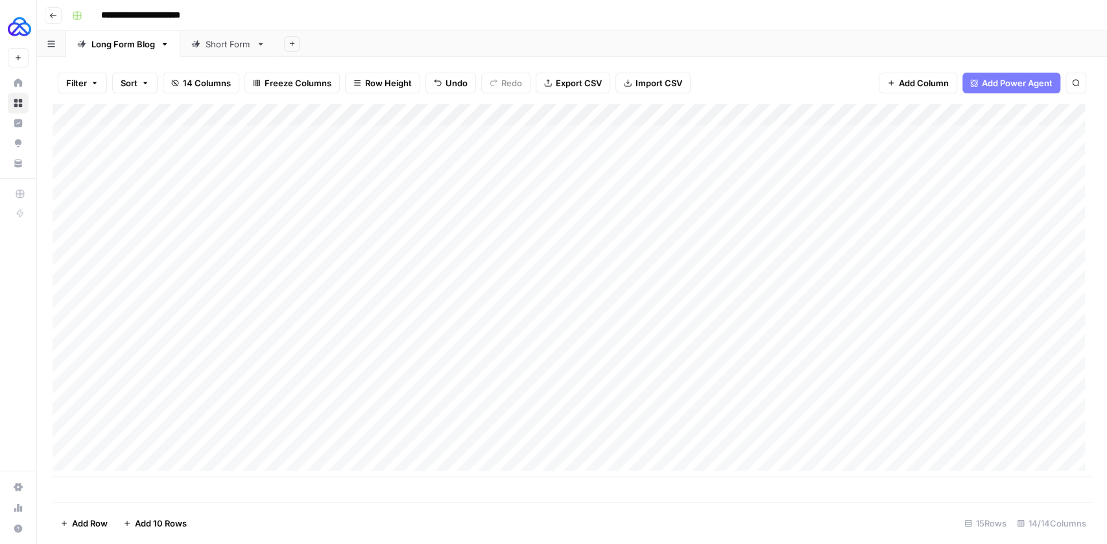
drag, startPoint x: 171, startPoint y: 119, endPoint x: 254, endPoint y: 125, distance: 82.6
click at [254, 125] on div "Add Column" at bounding box center [572, 291] width 1039 height 374
click at [234, 292] on div "Add Column" at bounding box center [572, 291] width 1039 height 374
drag, startPoint x: 252, startPoint y: 298, endPoint x: 219, endPoint y: 439, distance: 144.6
click at [219, 439] on div "Add Column" at bounding box center [572, 291] width 1039 height 374
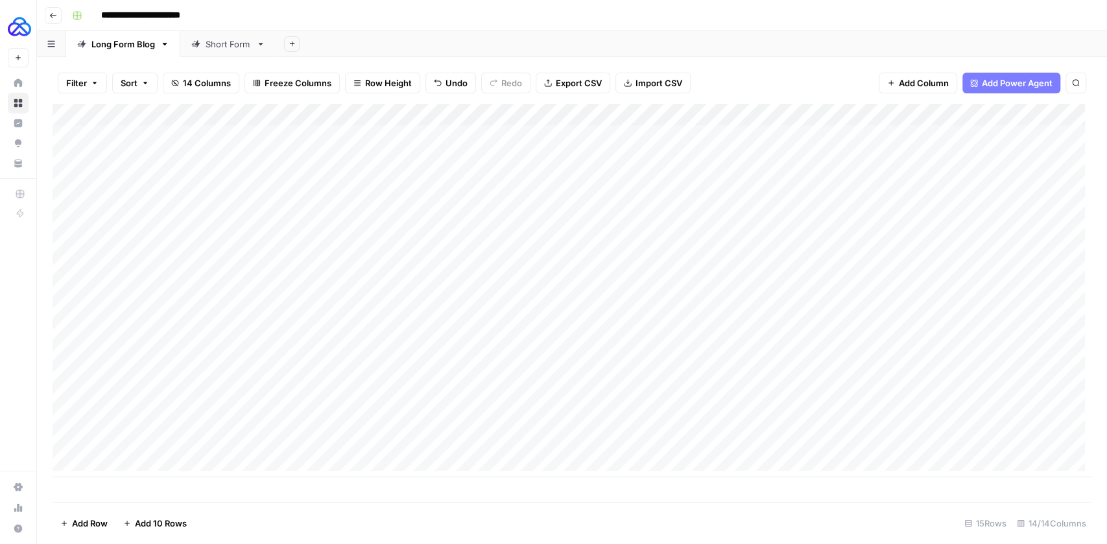
drag, startPoint x: 272, startPoint y: 289, endPoint x: 579, endPoint y: 410, distance: 329.7
click at [661, 435] on div "Add Column" at bounding box center [572, 291] width 1039 height 374
click at [770, 440] on div "Add Column" at bounding box center [572, 291] width 1039 height 374
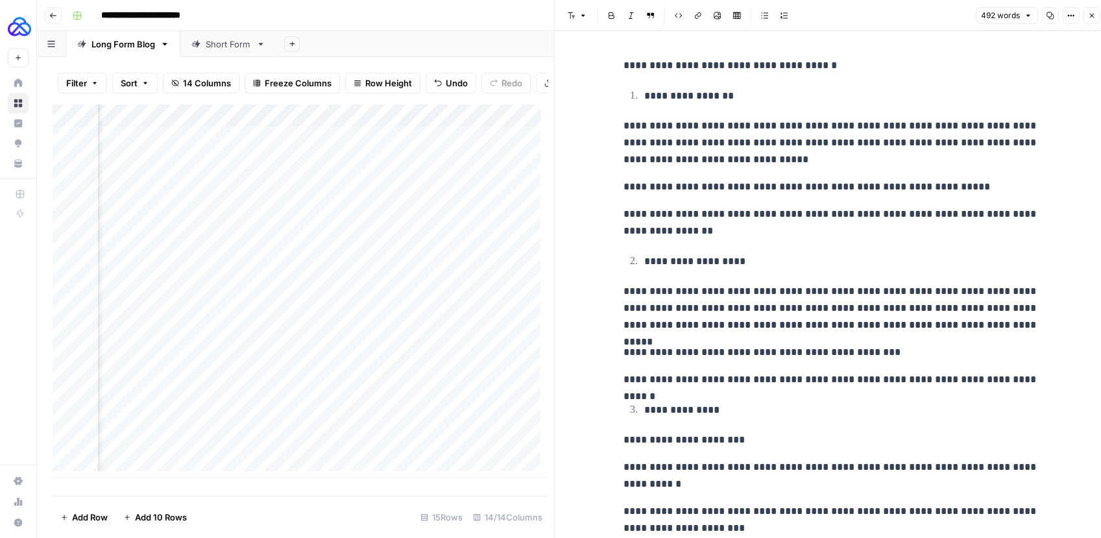
drag, startPoint x: 1095, startPoint y: 16, endPoint x: 1059, endPoint y: 53, distance: 51.4
click at [1095, 16] on button "Close" at bounding box center [1091, 15] width 17 height 17
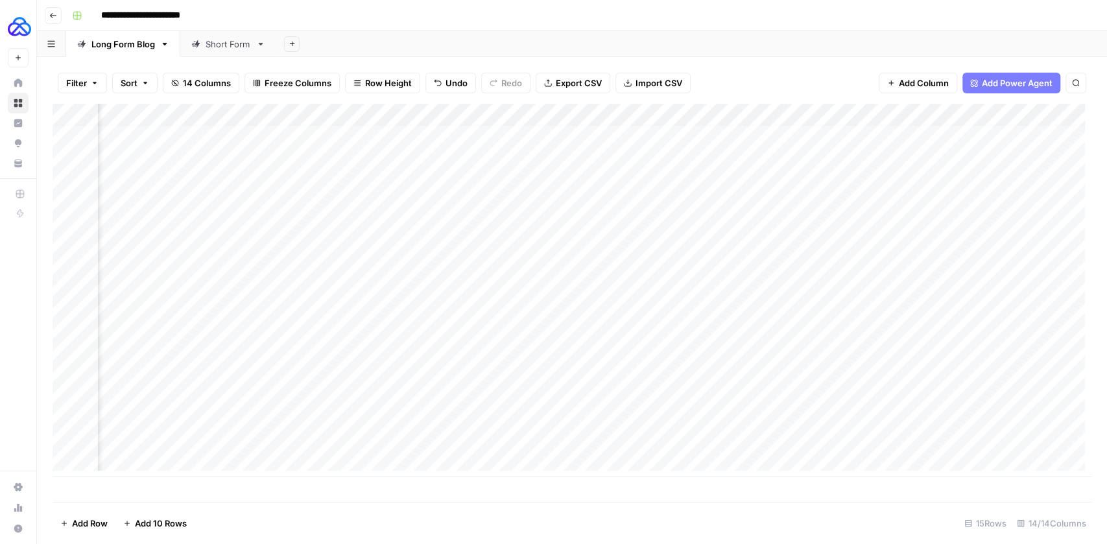
drag, startPoint x: 785, startPoint y: 447, endPoint x: 784, endPoint y: 462, distance: 15.0
click at [784, 462] on div "Add Column" at bounding box center [572, 291] width 1039 height 374
click at [121, 459] on div "Add Column" at bounding box center [572, 291] width 1039 height 374
click at [124, 481] on div "Add Column" at bounding box center [572, 302] width 1039 height 396
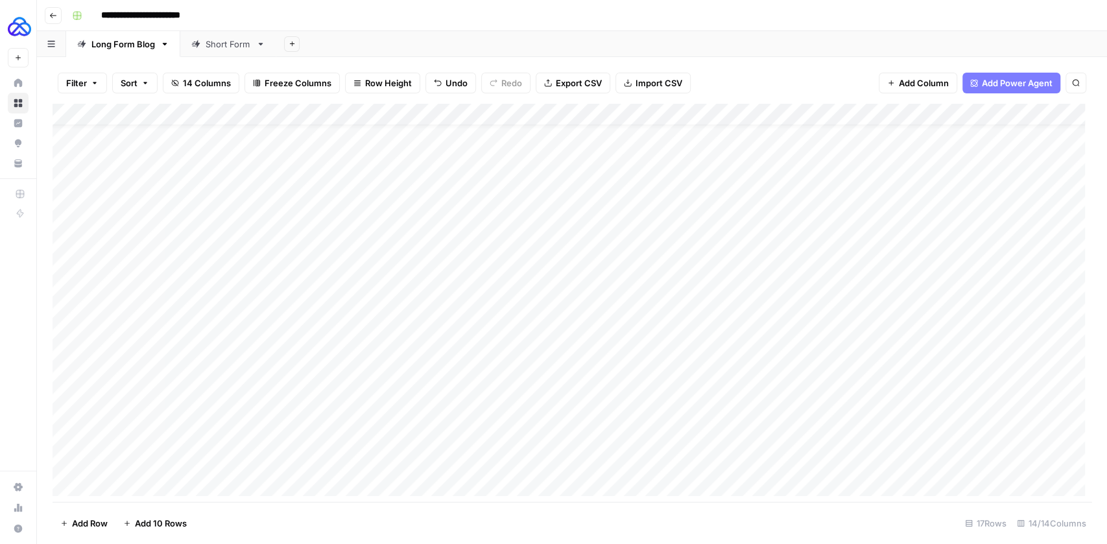
click at [124, 488] on div "Add Column" at bounding box center [572, 303] width 1039 height 399
click at [126, 490] on div "Add Column" at bounding box center [572, 303] width 1039 height 399
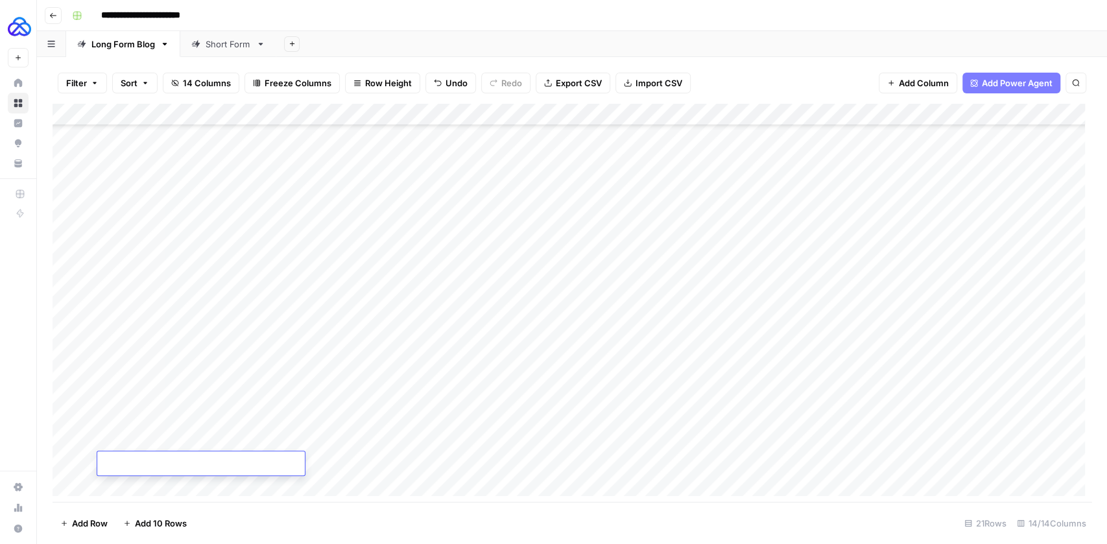
click at [126, 490] on div "Add Column" at bounding box center [572, 303] width 1039 height 399
drag, startPoint x: 351, startPoint y: 150, endPoint x: 1005, endPoint y: 300, distance: 671.4
click at [1005, 300] on div "Add Column" at bounding box center [572, 303] width 1039 height 399
click at [351, 327] on div "Add Column" at bounding box center [572, 303] width 1039 height 399
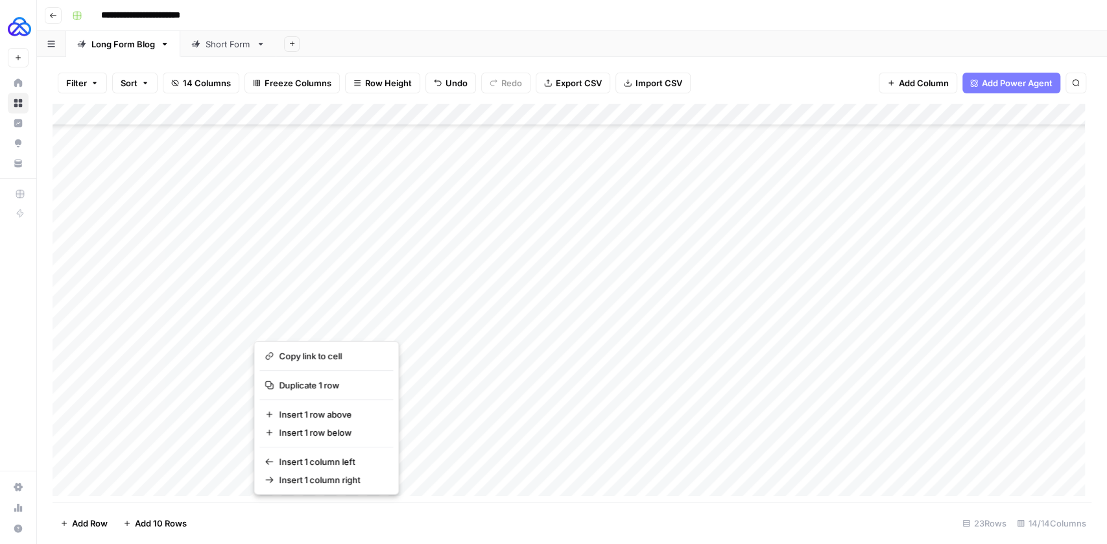
click at [345, 328] on button "button" at bounding box center [347, 324] width 187 height 23
click at [485, 348] on div "Add Column" at bounding box center [572, 303] width 1039 height 399
click at [376, 325] on div "Add Column" at bounding box center [572, 303] width 1039 height 399
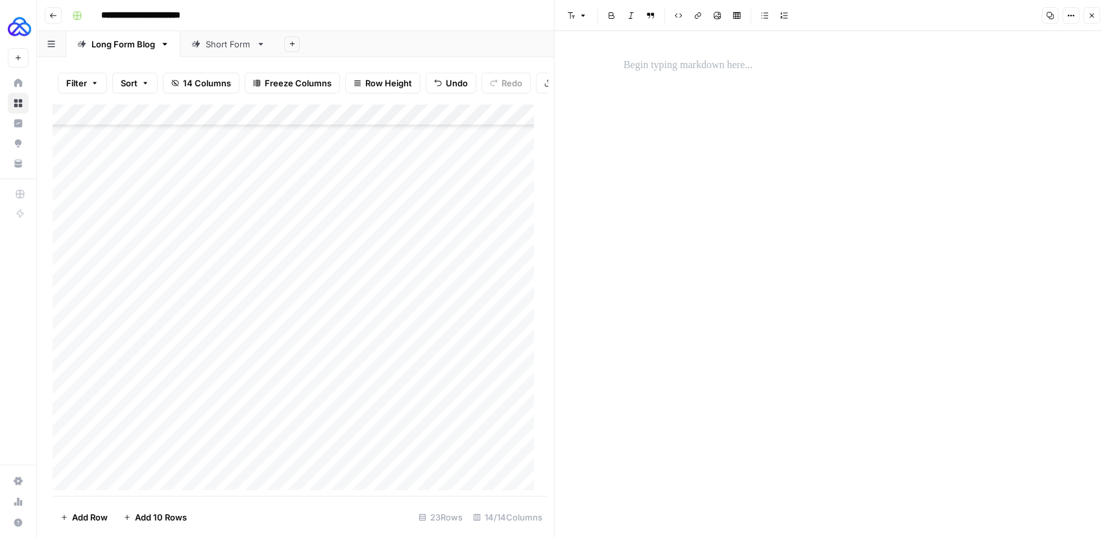
click at [356, 333] on div at bounding box center [347, 325] width 189 height 24
click at [339, 334] on div at bounding box center [347, 325] width 189 height 24
click at [1094, 18] on icon "button" at bounding box center [1091, 16] width 8 height 8
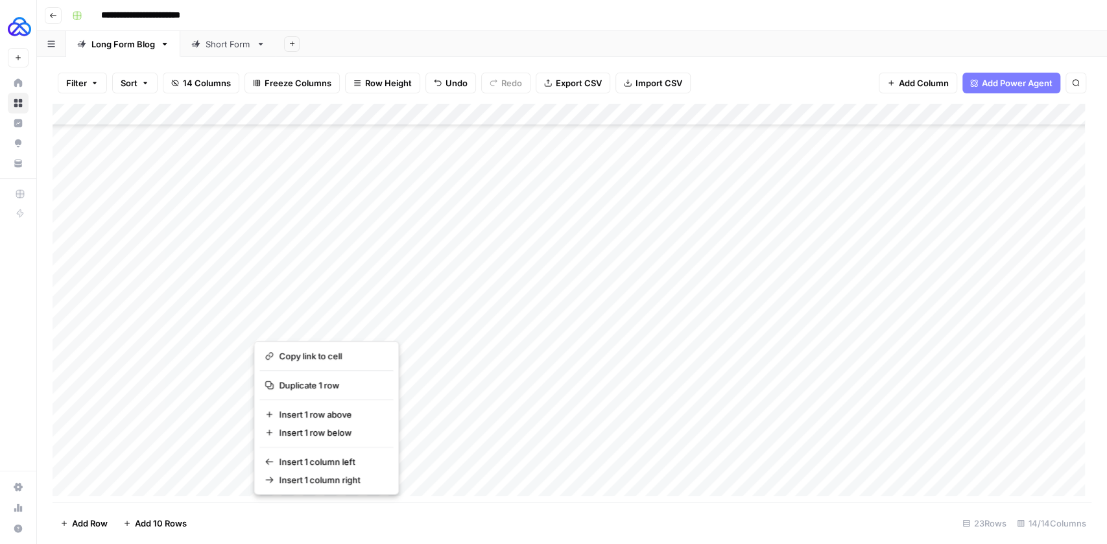
click at [518, 339] on div "Add Column" at bounding box center [572, 303] width 1039 height 399
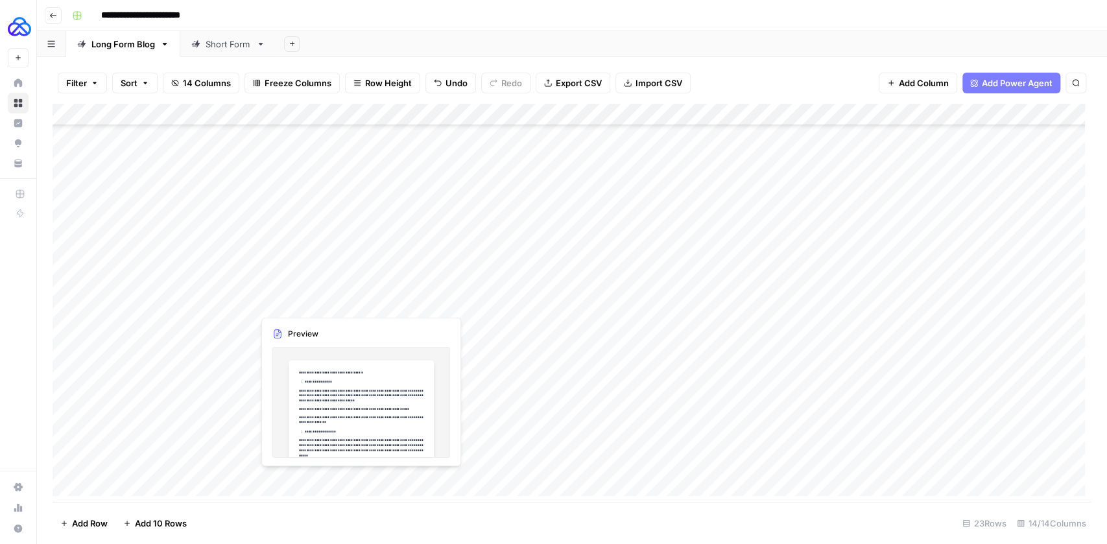
drag, startPoint x: 381, startPoint y: 296, endPoint x: 733, endPoint y: 297, distance: 352.2
click at [733, 297] on div "Add Column" at bounding box center [572, 303] width 1039 height 399
click at [355, 328] on div "Add Column" at bounding box center [572, 303] width 1039 height 399
drag, startPoint x: 398, startPoint y: 169, endPoint x: 931, endPoint y: 322, distance: 554.9
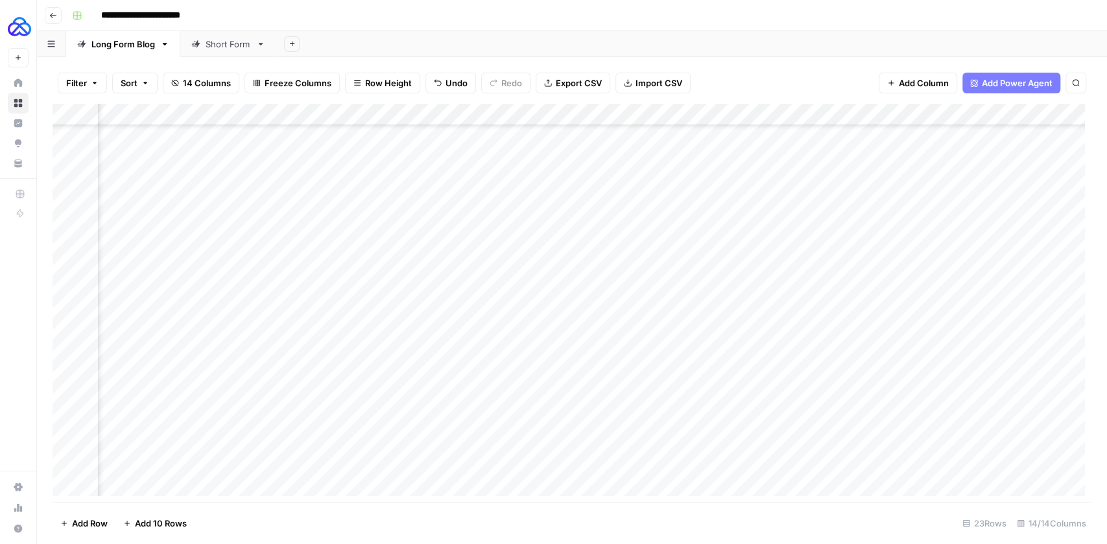
click at [931, 322] on div "Add Column" at bounding box center [572, 303] width 1039 height 399
drag, startPoint x: 946, startPoint y: 298, endPoint x: 942, endPoint y: 473, distance: 175.2
click at [942, 473] on div "Add Column" at bounding box center [572, 303] width 1039 height 399
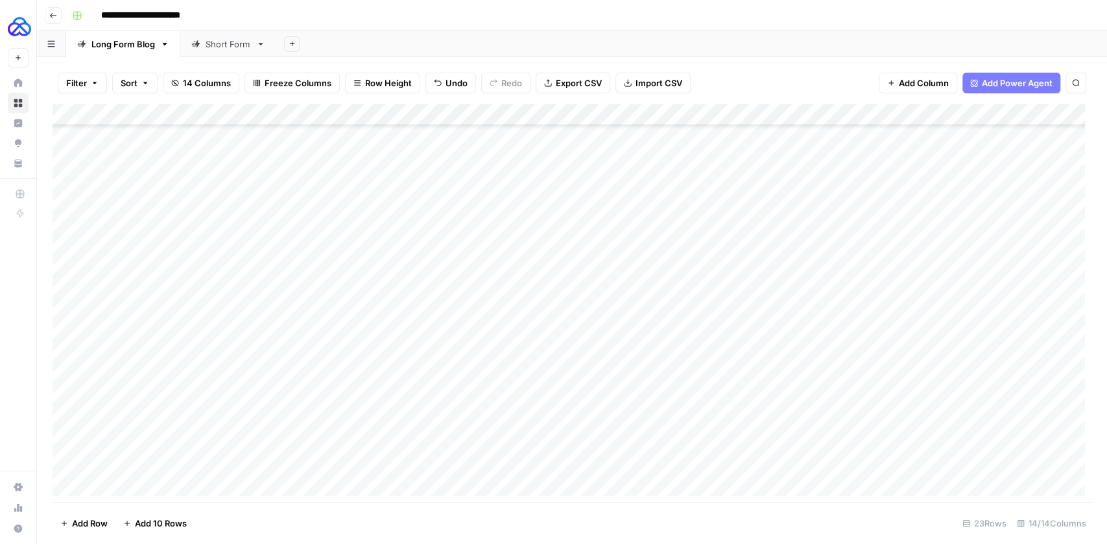
click at [154, 285] on div "Add Column" at bounding box center [572, 303] width 1039 height 399
click at [189, 289] on textarea "**********" at bounding box center [201, 288] width 208 height 18
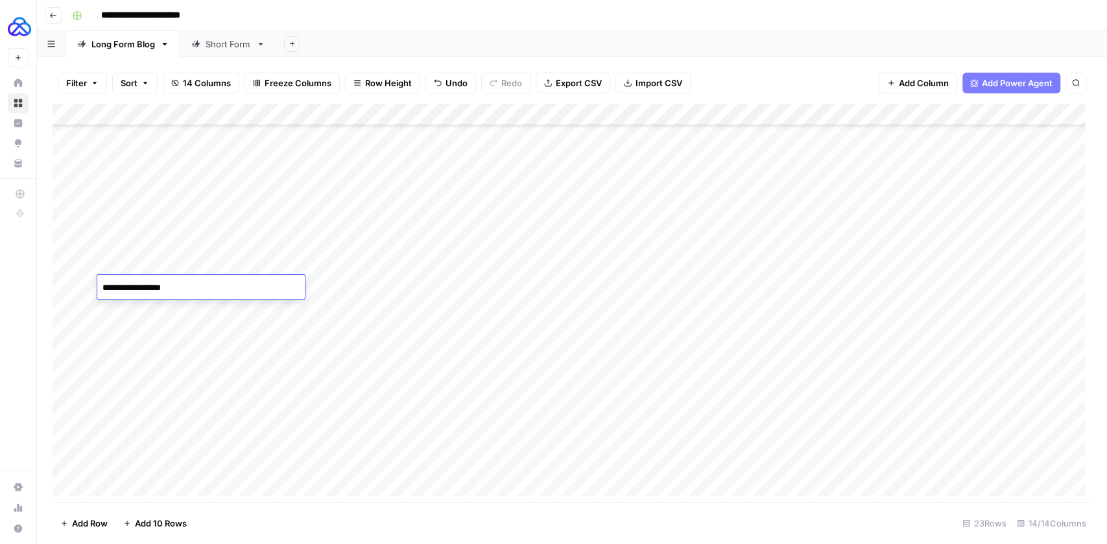
click at [158, 312] on div "Add Column" at bounding box center [572, 303] width 1039 height 399
click at [156, 309] on textarea "**********" at bounding box center [201, 310] width 208 height 18
type textarea "**********"
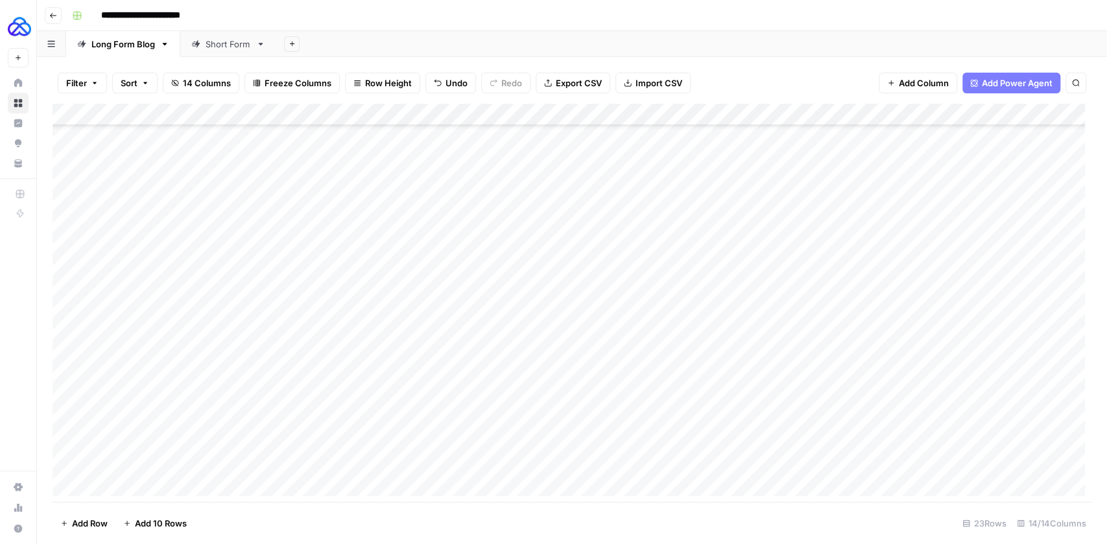
click at [178, 307] on div "Add Column" at bounding box center [572, 303] width 1039 height 399
drag, startPoint x: 254, startPoint y: 320, endPoint x: 238, endPoint y: 461, distance: 142.3
click at [238, 461] on div "Add Column" at bounding box center [572, 303] width 1039 height 399
click at [1017, 286] on div "Add Column" at bounding box center [572, 303] width 1039 height 399
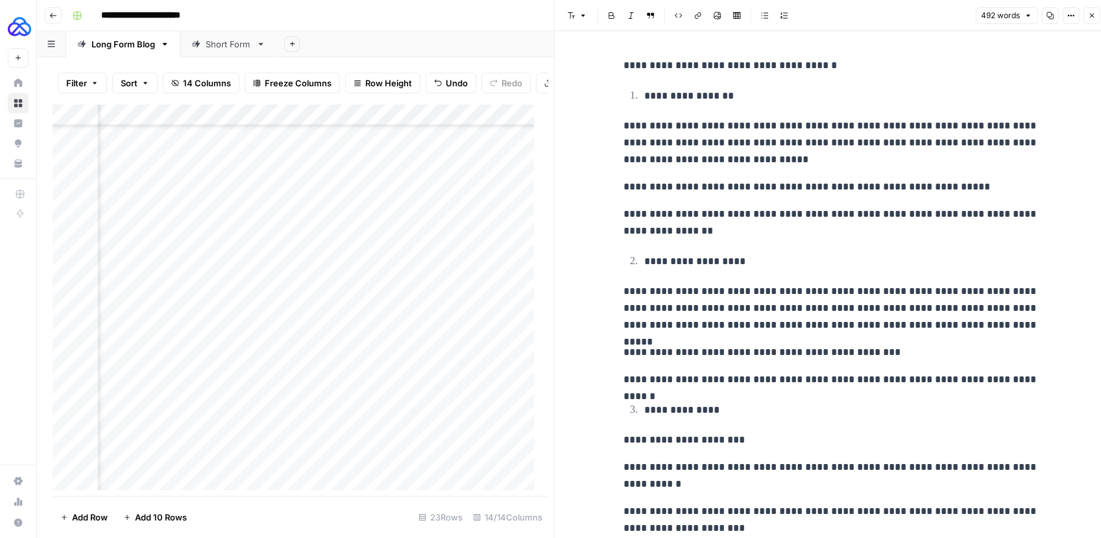
click at [1094, 16] on span "Close" at bounding box center [1094, 16] width 1 height 1
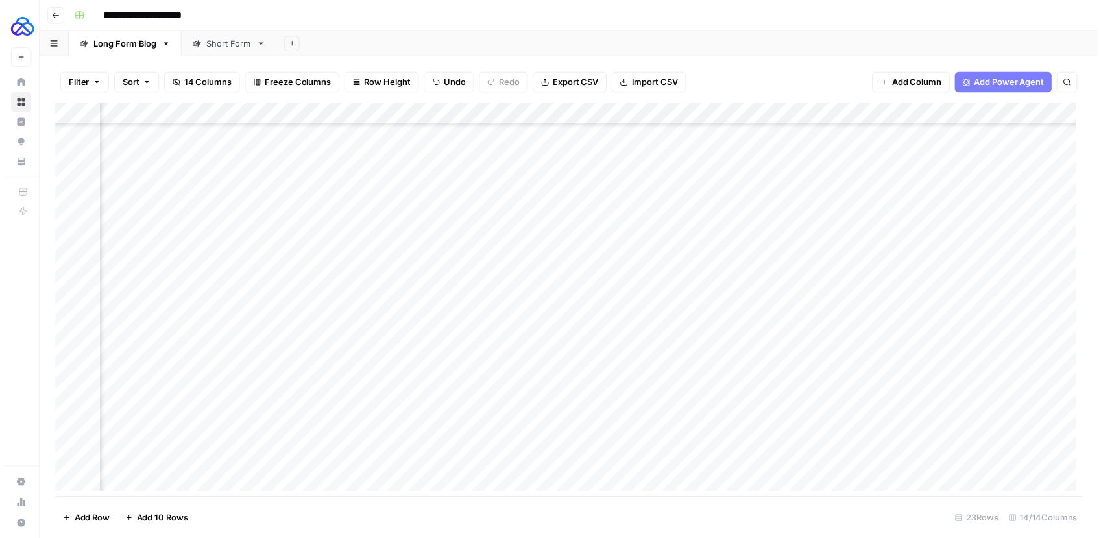
scroll to position [158, 1096]
click at [760, 118] on div "Add Column" at bounding box center [572, 303] width 1039 height 399
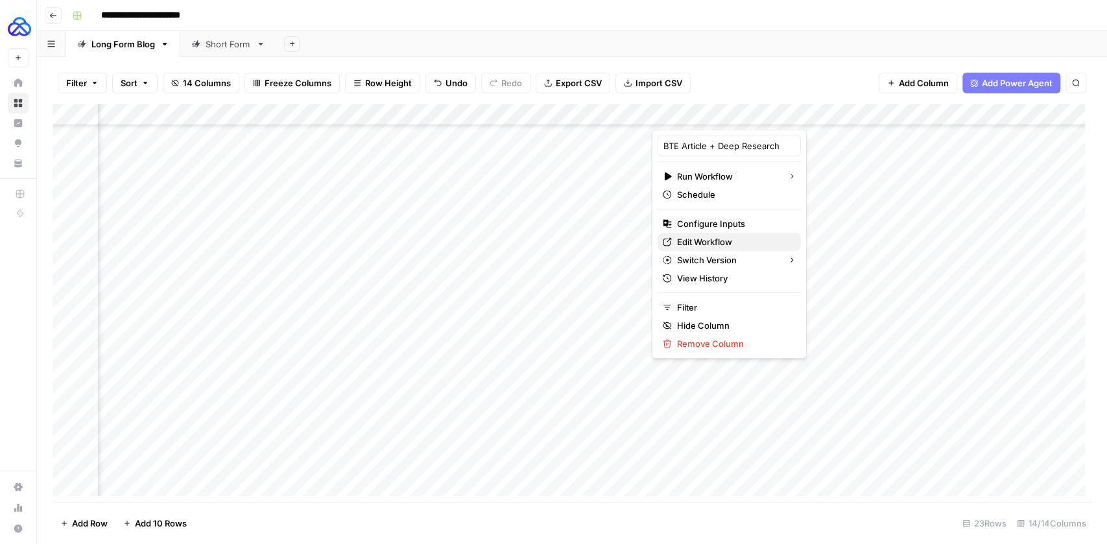
click at [708, 243] on span "Edit Workflow" at bounding box center [734, 241] width 114 height 13
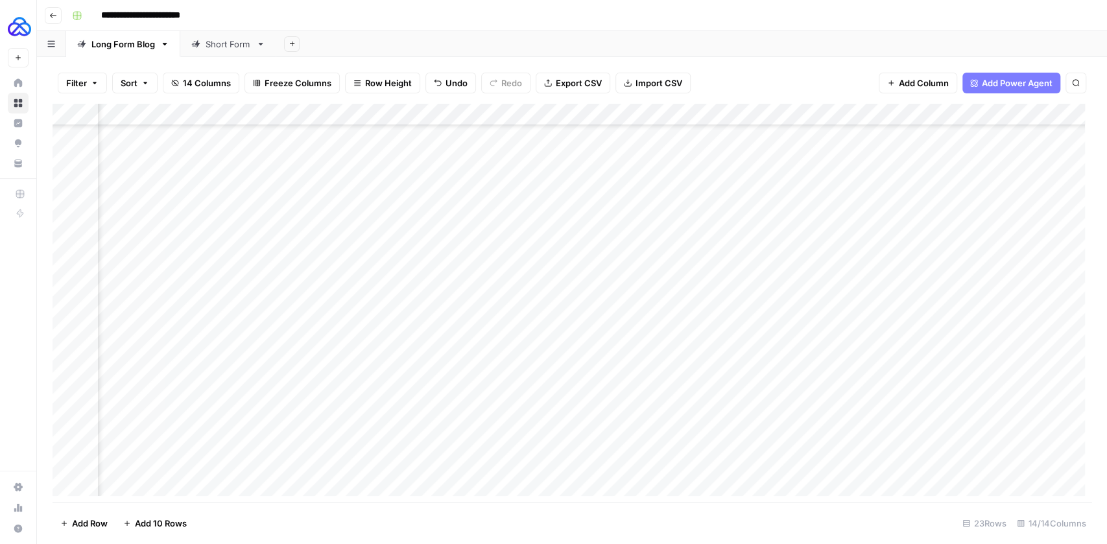
click at [763, 113] on div "Add Column" at bounding box center [572, 303] width 1039 height 399
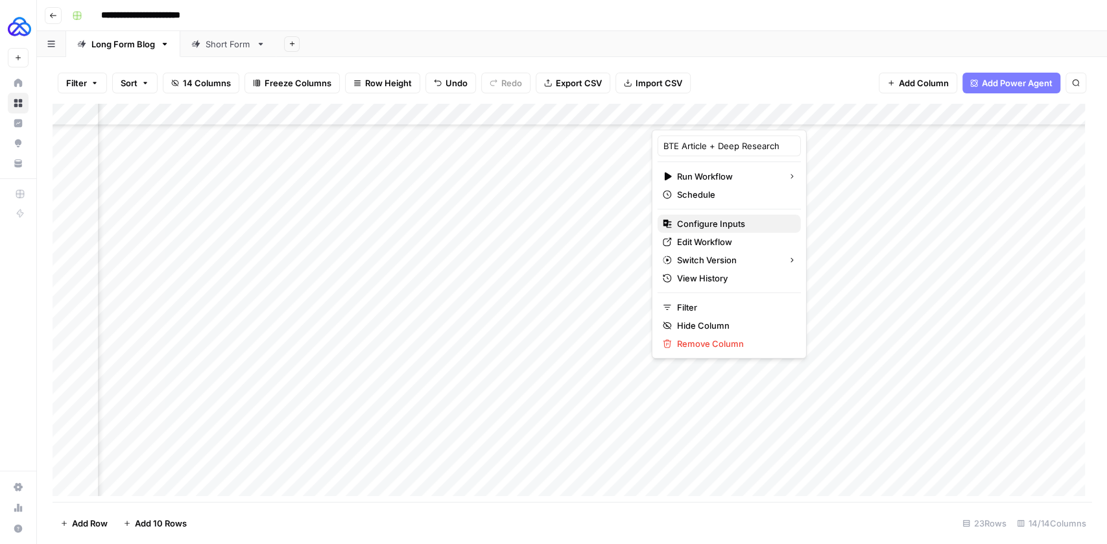
click at [722, 219] on span "Configure Inputs" at bounding box center [734, 223] width 114 height 13
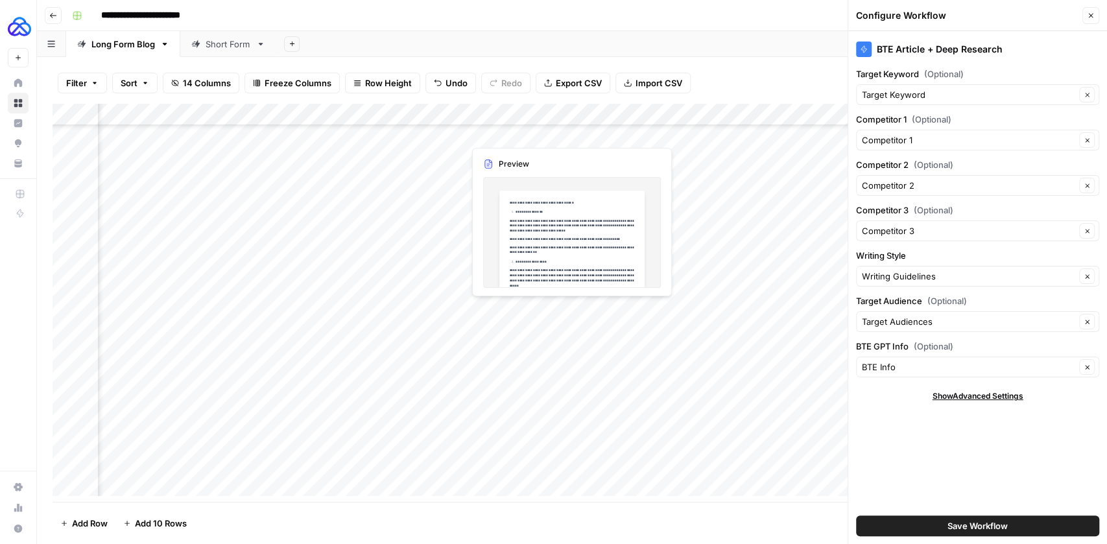
click at [640, 133] on div "Add Column" at bounding box center [572, 303] width 1039 height 399
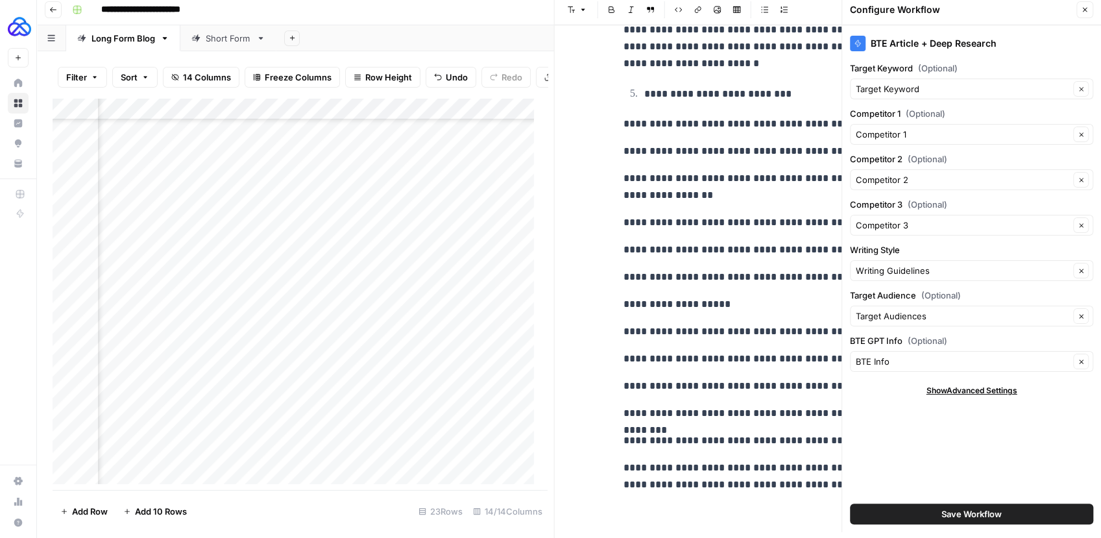
scroll to position [6, 0]
click at [1083, 11] on icon "button" at bounding box center [1085, 9] width 5 height 5
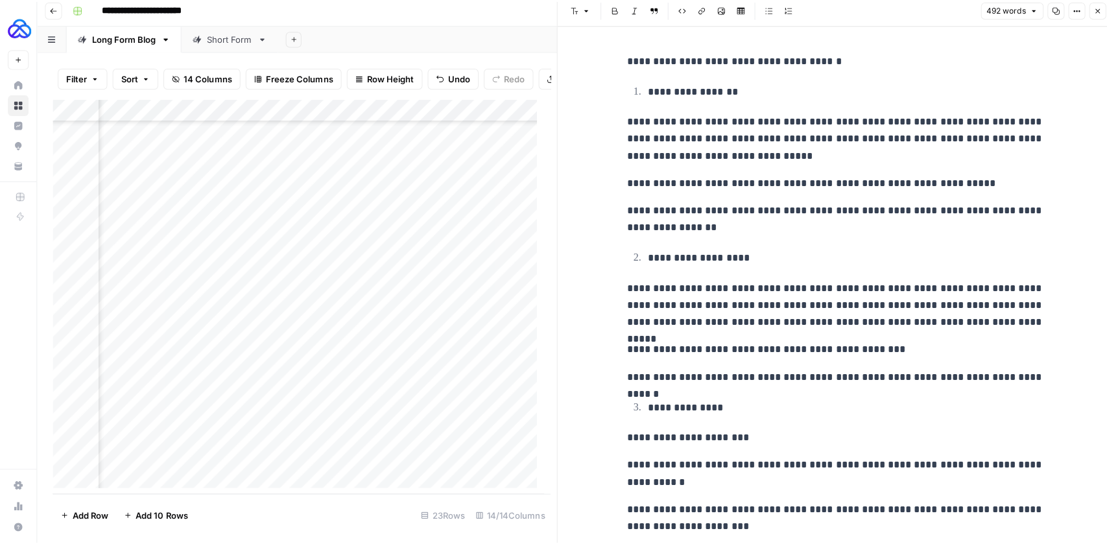
scroll to position [0, 0]
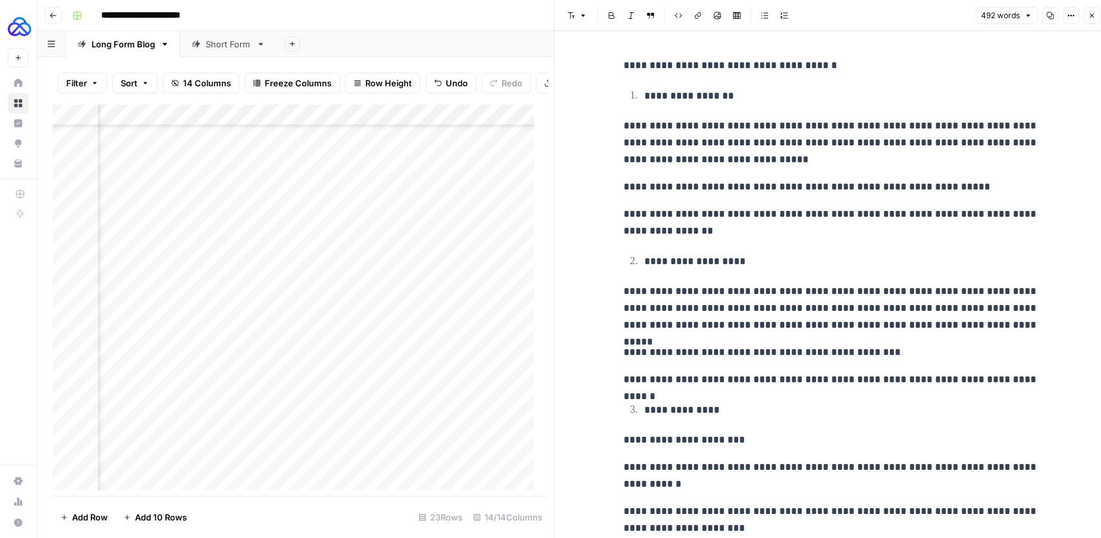
click at [1087, 16] on icon "button" at bounding box center [1091, 16] width 8 height 8
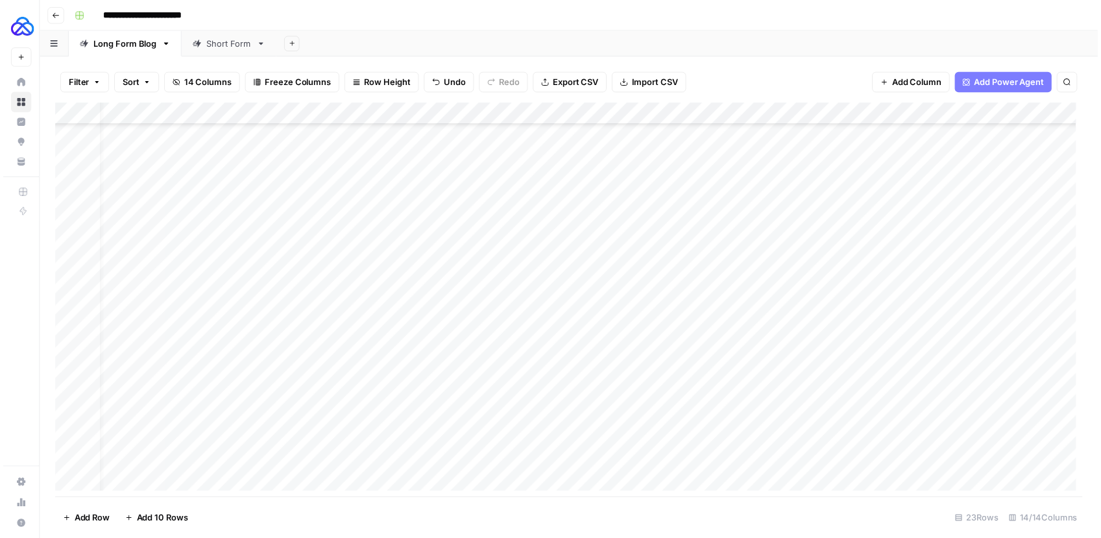
scroll to position [158, 0]
click at [427, 222] on div "Add Column" at bounding box center [572, 303] width 1039 height 399
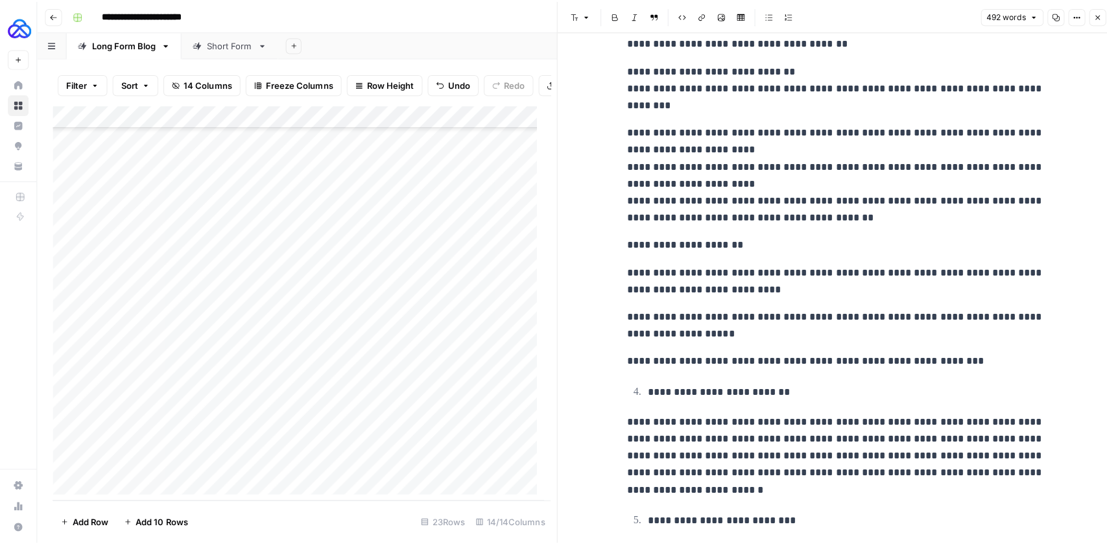
scroll to position [990, 0]
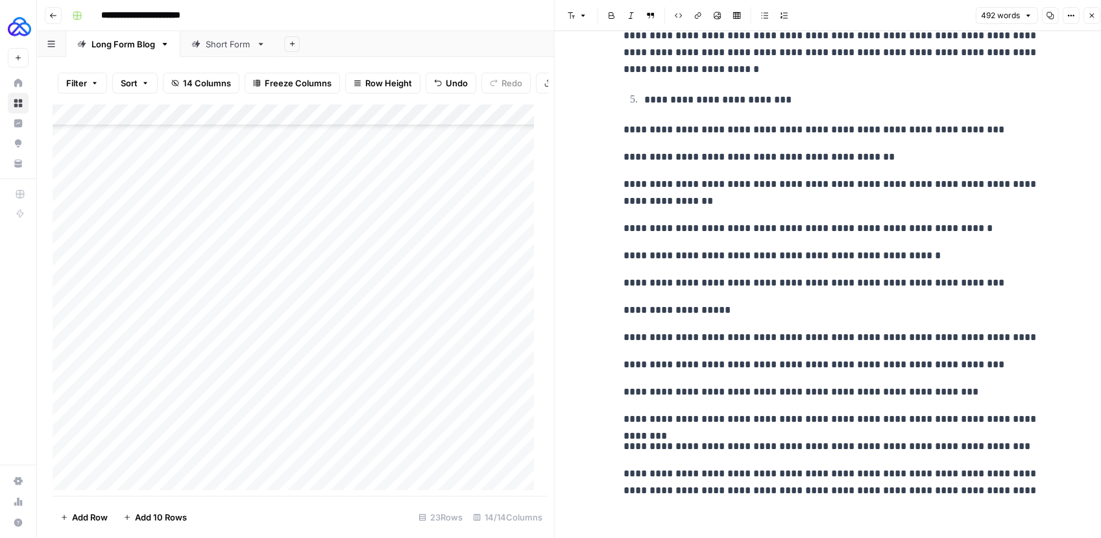
click at [1097, 16] on button "Close" at bounding box center [1091, 15] width 17 height 17
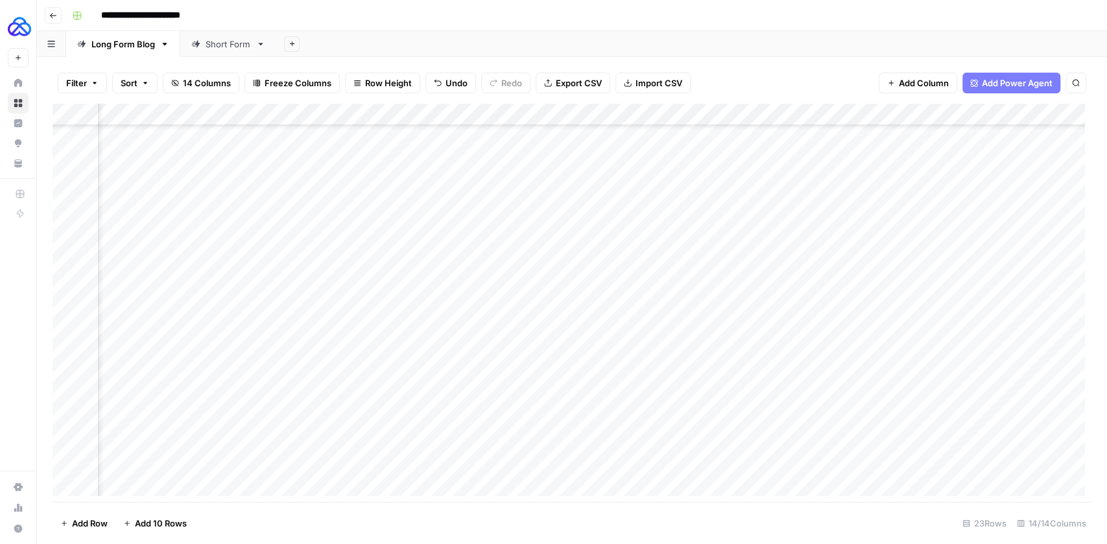
scroll to position [158, 798]
click at [942, 117] on div "Add Column" at bounding box center [572, 303] width 1039 height 399
click at [801, 244] on span "Remove Column" at bounding box center [844, 241] width 114 height 13
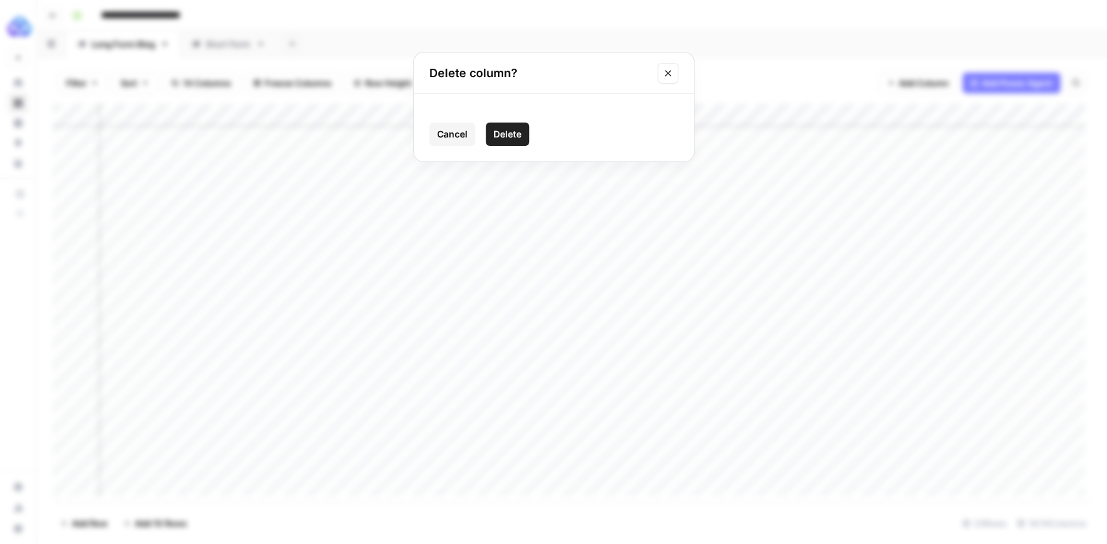
click at [509, 134] on span "Delete" at bounding box center [508, 134] width 28 height 13
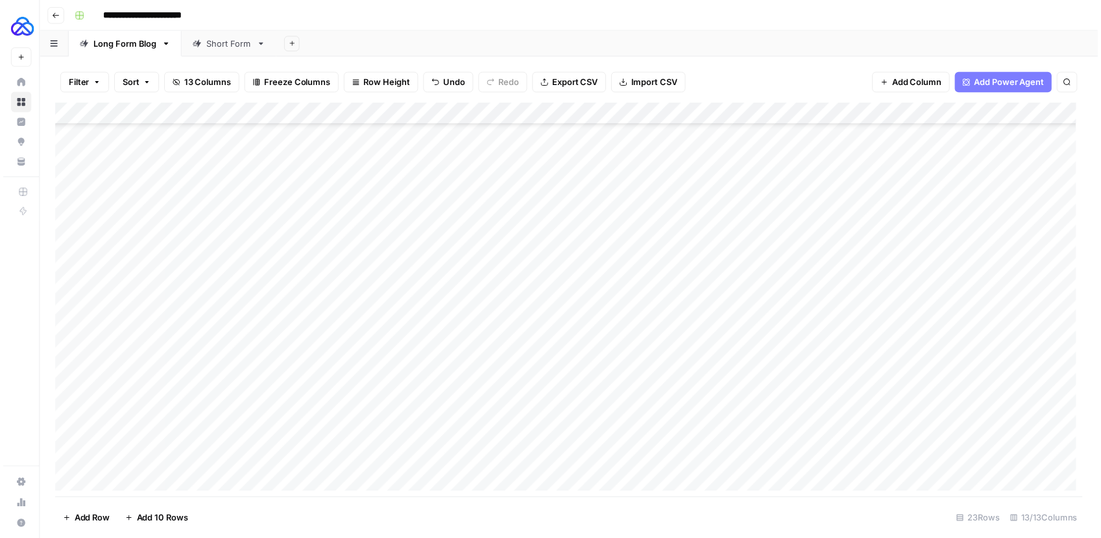
scroll to position [158, 0]
click at [427, 180] on div "Add Column" at bounding box center [572, 303] width 1039 height 399
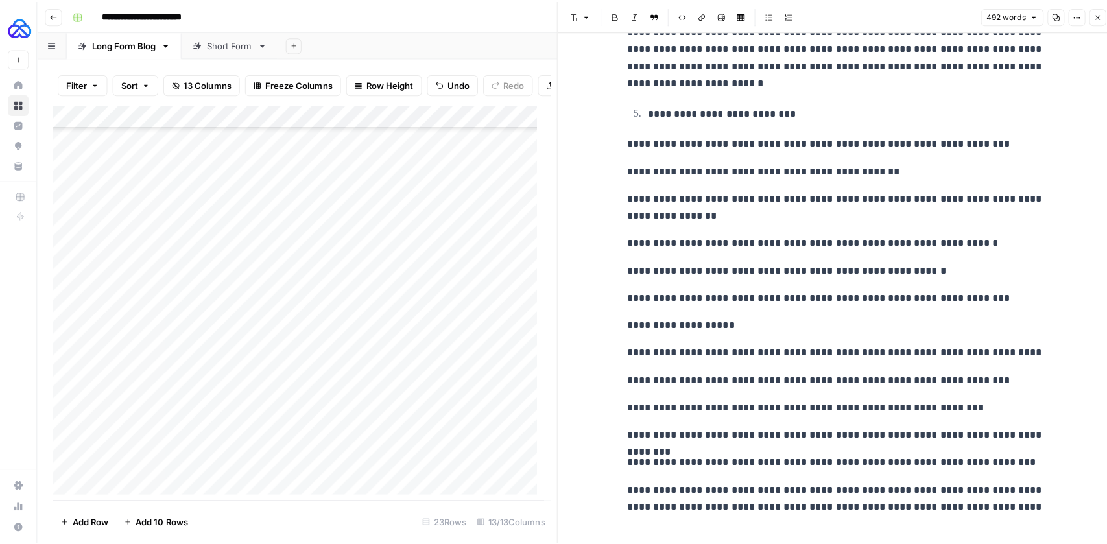
scroll to position [990, 0]
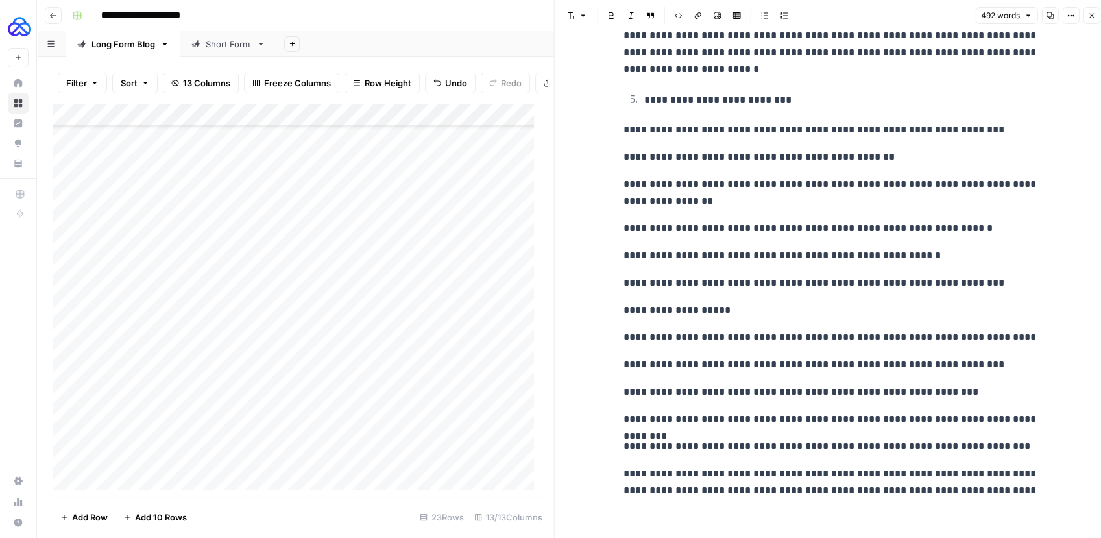
click at [702, 309] on p "**********" at bounding box center [830, 310] width 415 height 17
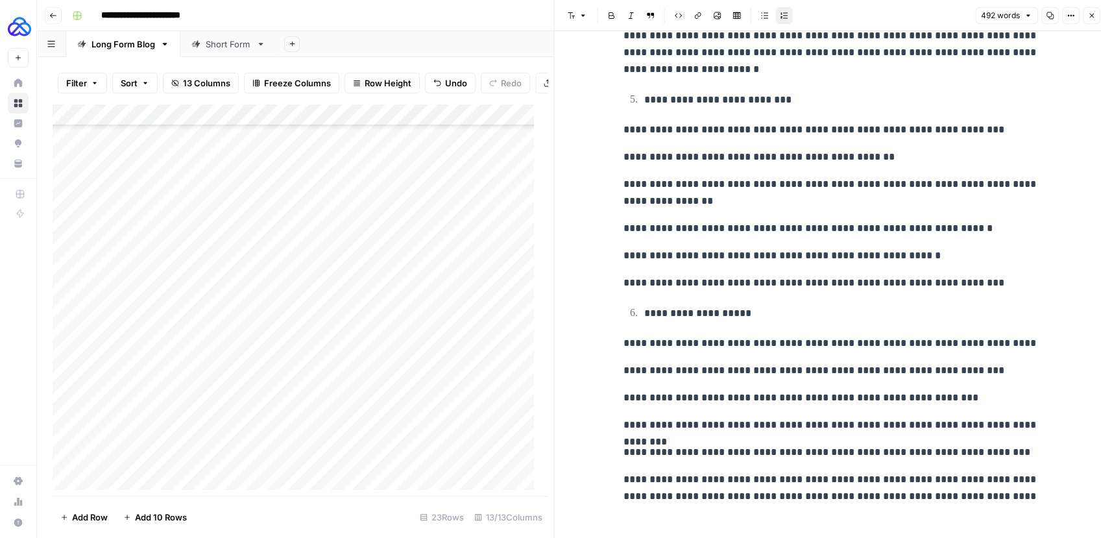
click at [1090, 16] on icon "button" at bounding box center [1091, 16] width 8 height 8
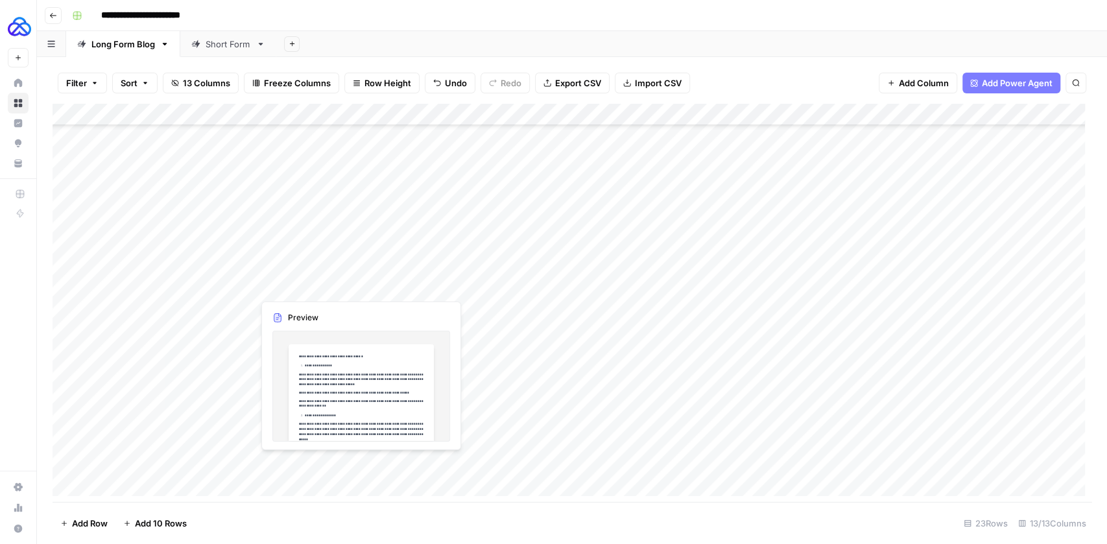
drag, startPoint x: 438, startPoint y: 186, endPoint x: 398, endPoint y: 467, distance: 284.4
click at [398, 467] on div "Add Column" at bounding box center [572, 303] width 1039 height 399
click at [409, 268] on div "Add Column" at bounding box center [572, 303] width 1039 height 399
click at [380, 331] on div "Add Column" at bounding box center [572, 303] width 1039 height 399
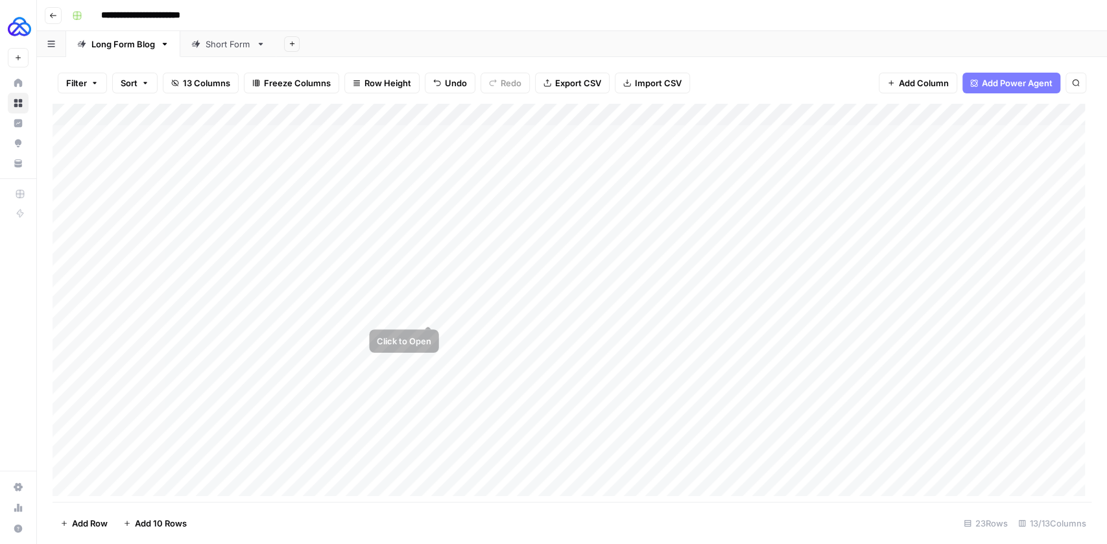
drag, startPoint x: 438, startPoint y: 343, endPoint x: 434, endPoint y: 295, distance: 48.2
click at [434, 295] on div "Add Column" at bounding box center [572, 303] width 1039 height 399
click at [898, 309] on div "Add Column" at bounding box center [572, 303] width 1039 height 399
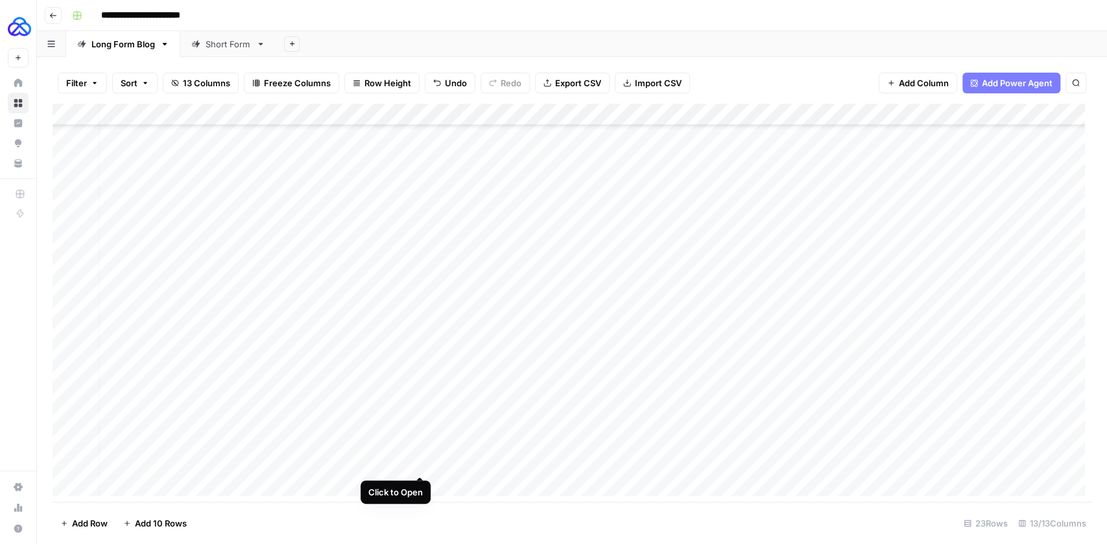
click at [419, 467] on div "Add Column" at bounding box center [572, 303] width 1039 height 399
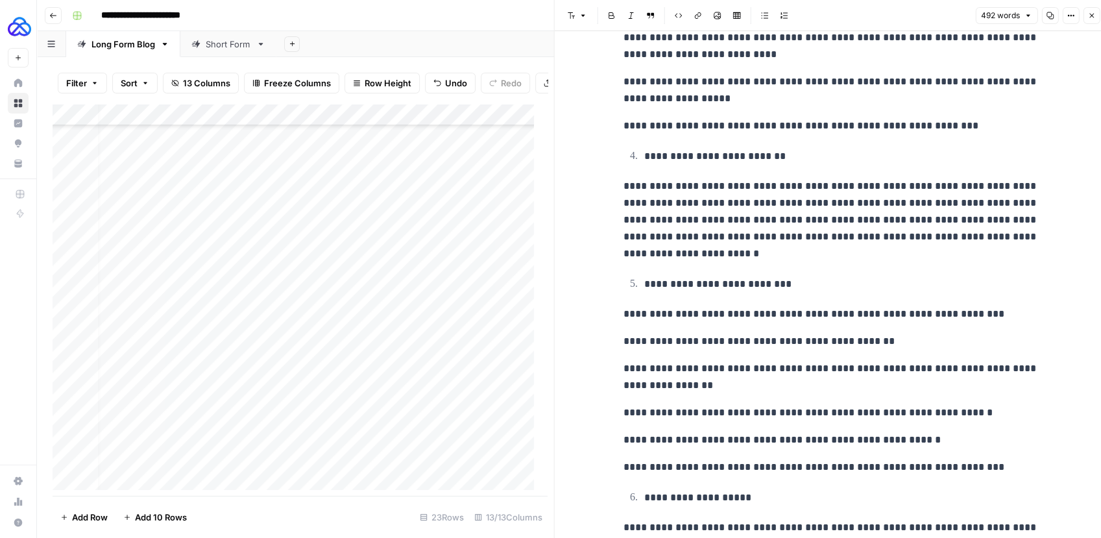
scroll to position [995, 0]
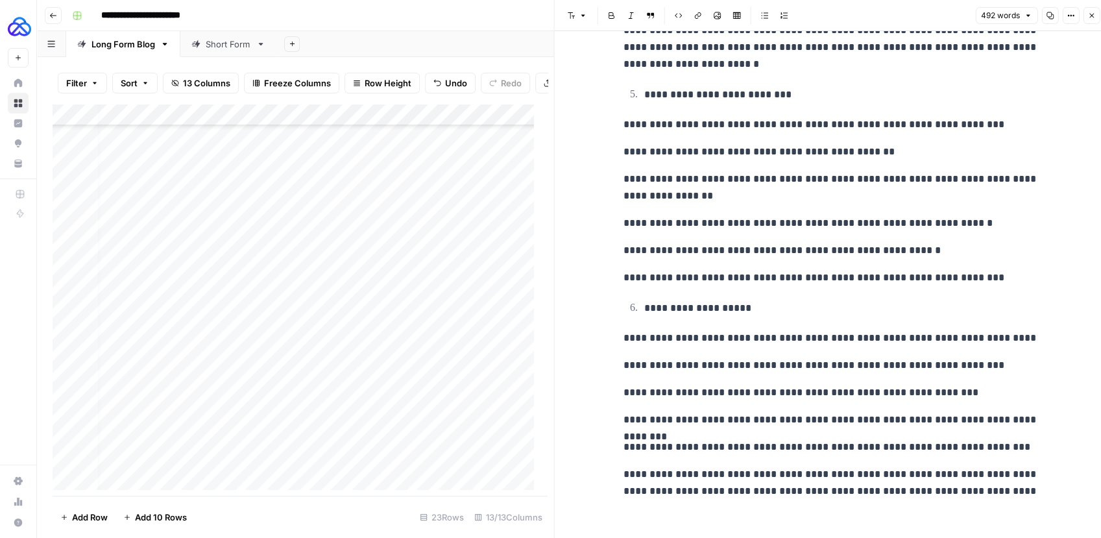
click at [989, 335] on p "**********" at bounding box center [830, 338] width 415 height 17
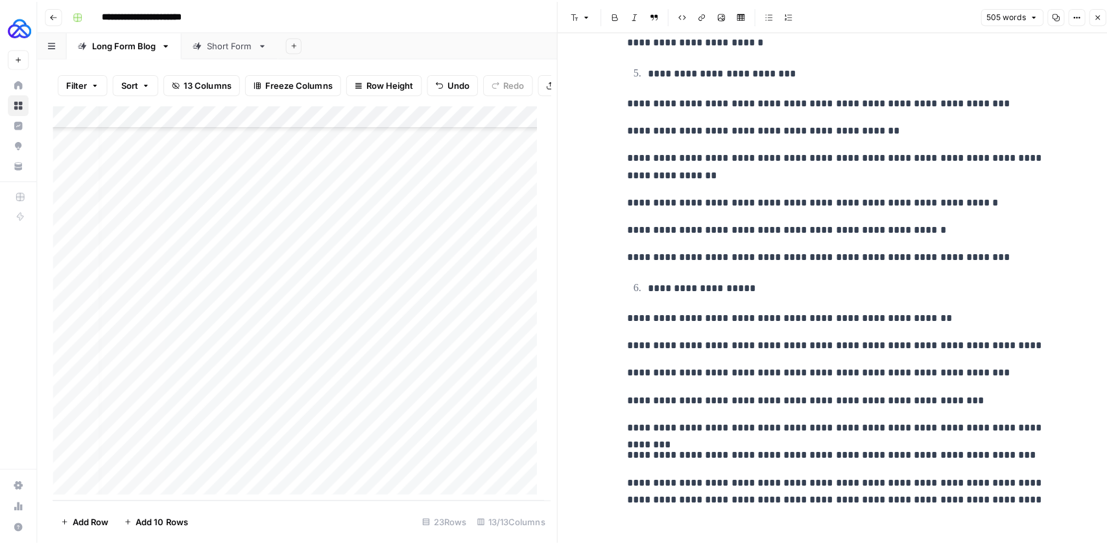
scroll to position [1022, 0]
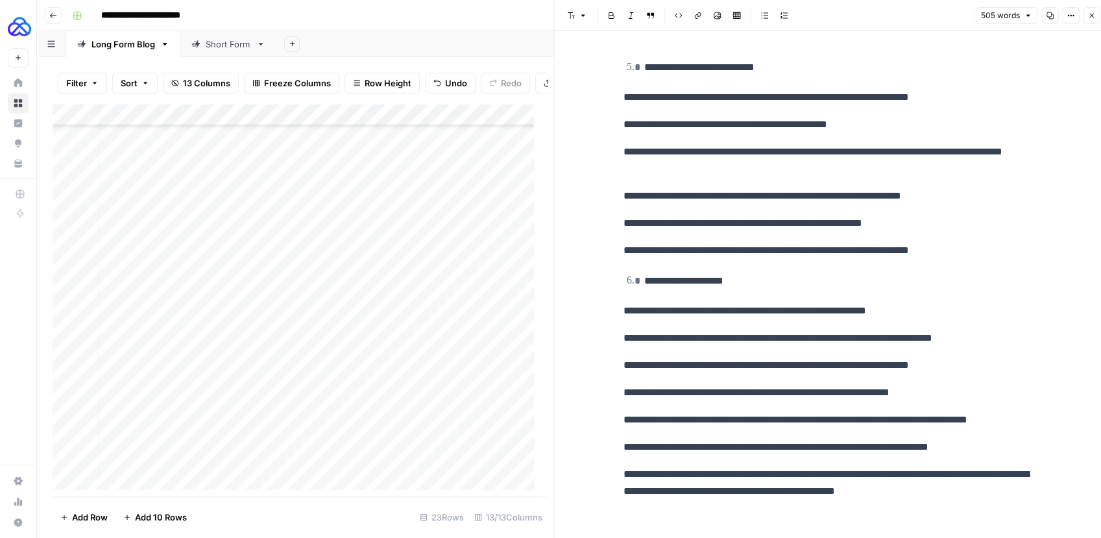
click at [1093, 22] on button "Close" at bounding box center [1091, 15] width 17 height 17
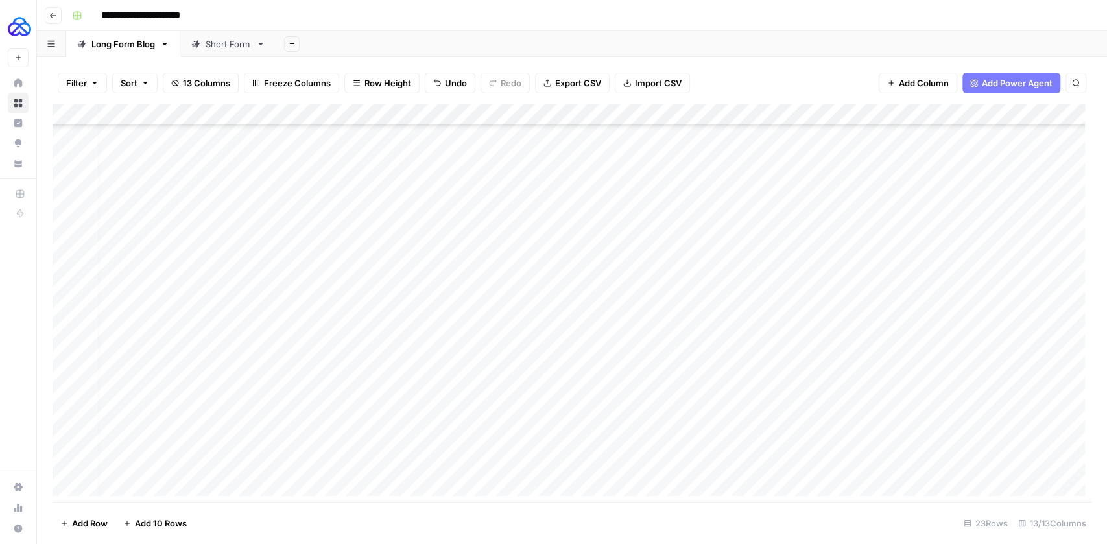
scroll to position [80, 8]
drag, startPoint x: 430, startPoint y: 474, endPoint x: 412, endPoint y: 208, distance: 265.9
click at [412, 208] on div "Add Column" at bounding box center [572, 303] width 1039 height 399
click at [573, 408] on div "Add Column" at bounding box center [572, 303] width 1039 height 399
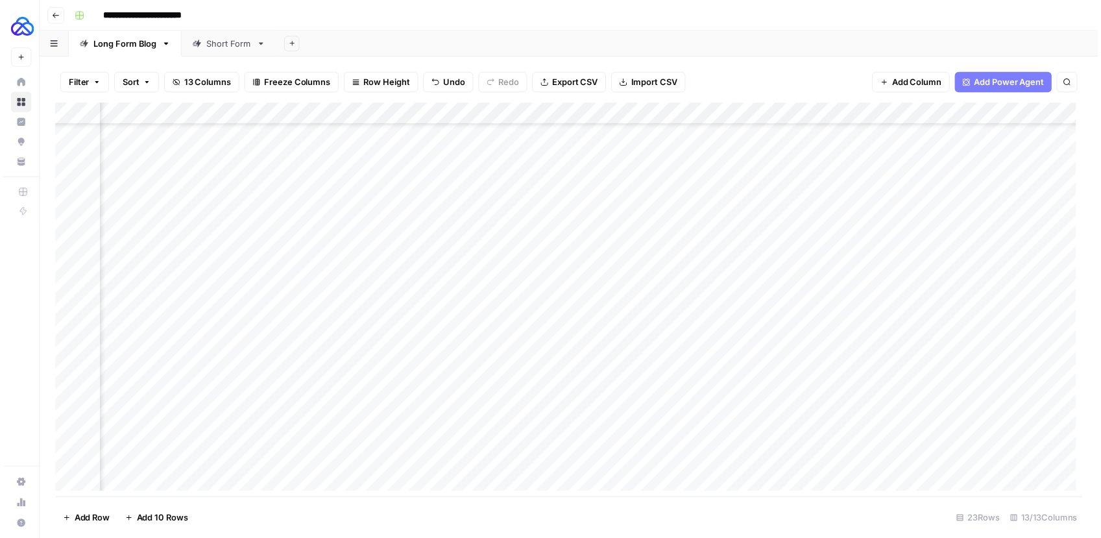
scroll to position [80, 1200]
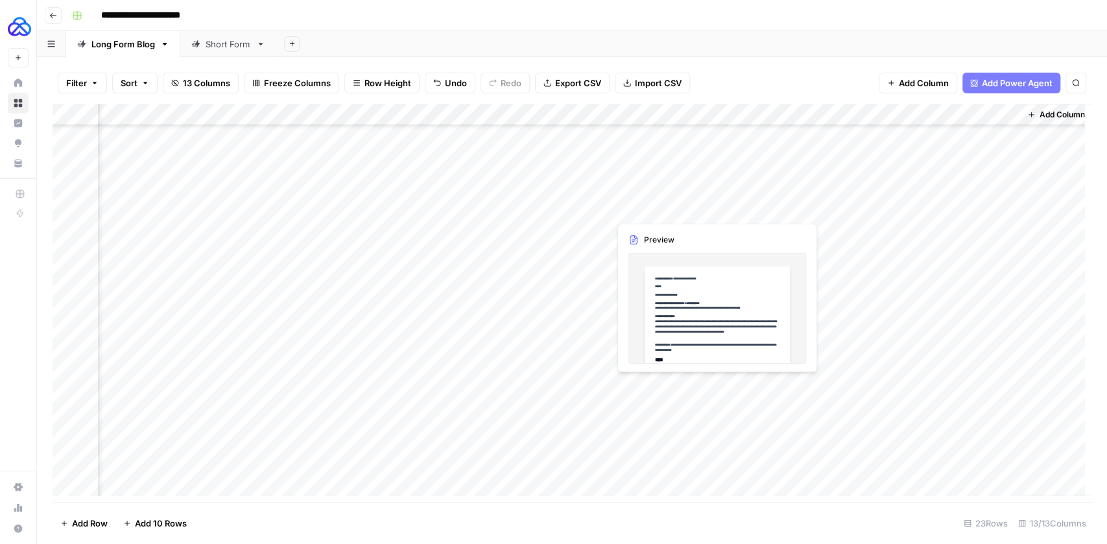
click at [715, 388] on div "Add Column" at bounding box center [572, 303] width 1039 height 399
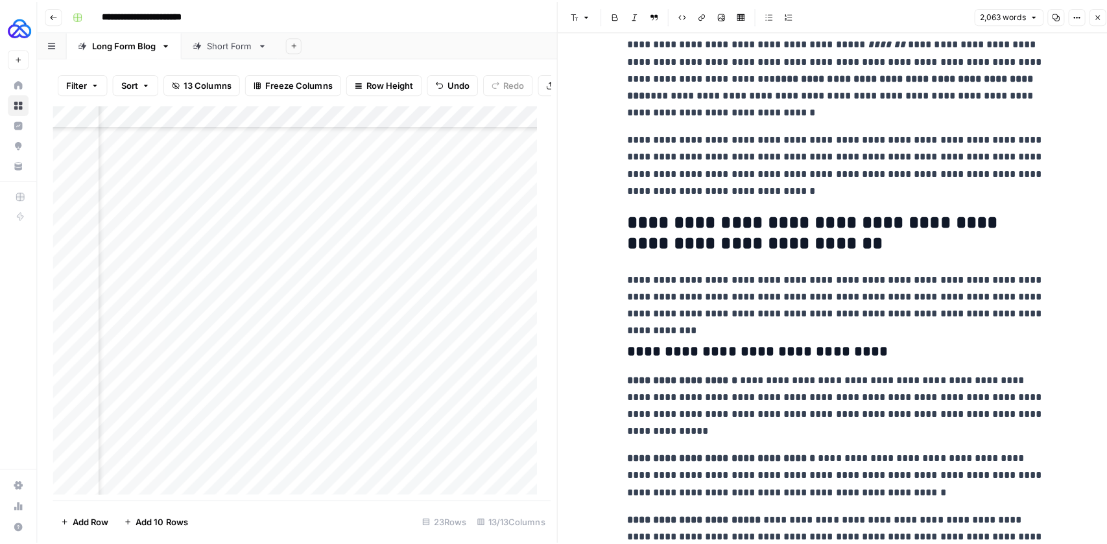
scroll to position [714, 0]
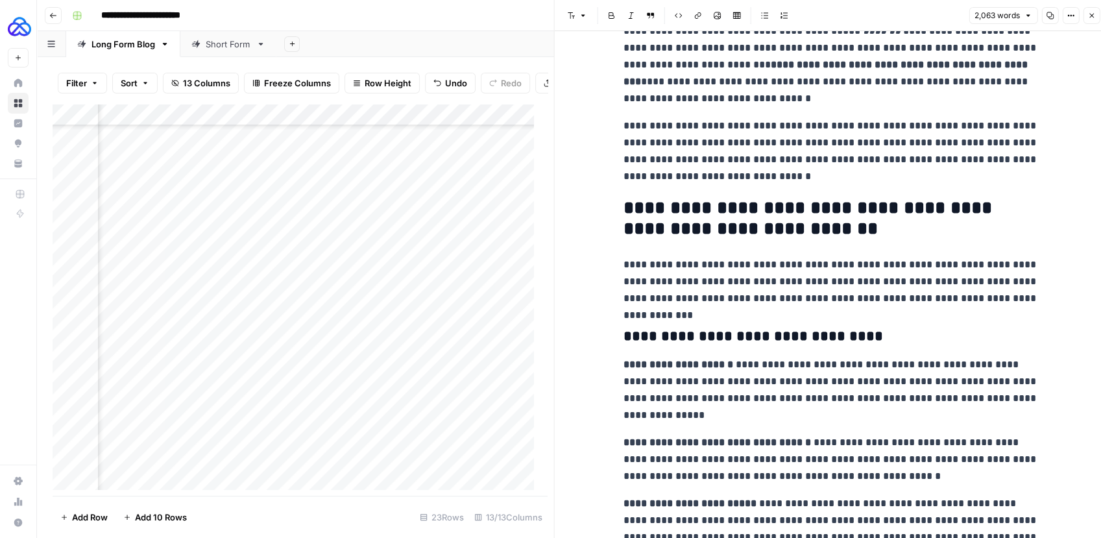
click at [1088, 15] on icon "button" at bounding box center [1091, 16] width 8 height 8
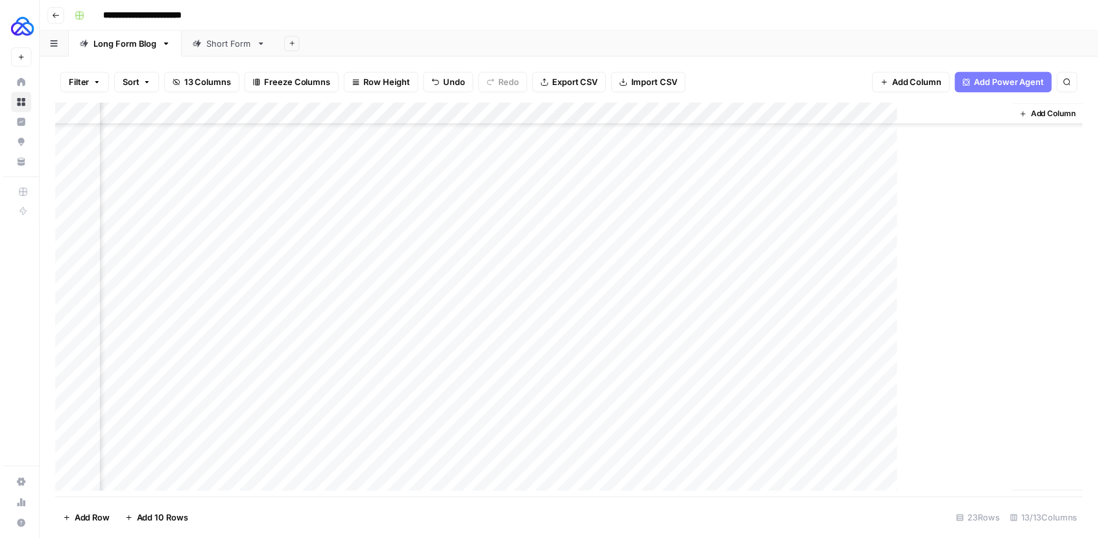
scroll to position [80, 1184]
click at [732, 409] on div "Add Column" at bounding box center [572, 303] width 1039 height 399
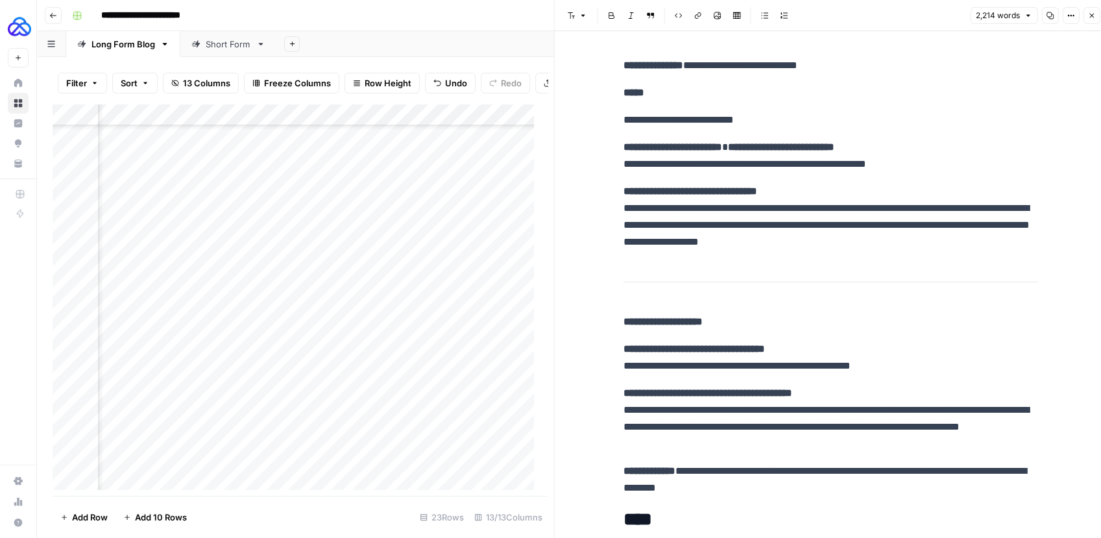
click at [1093, 14] on icon "button" at bounding box center [1091, 16] width 8 height 8
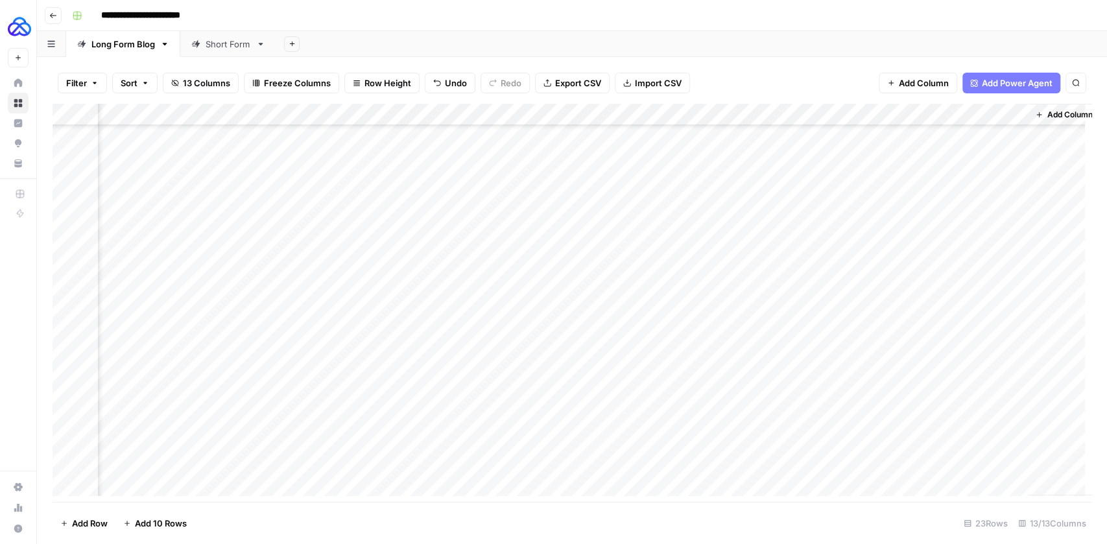
click at [525, 411] on div "Add Column" at bounding box center [572, 303] width 1039 height 399
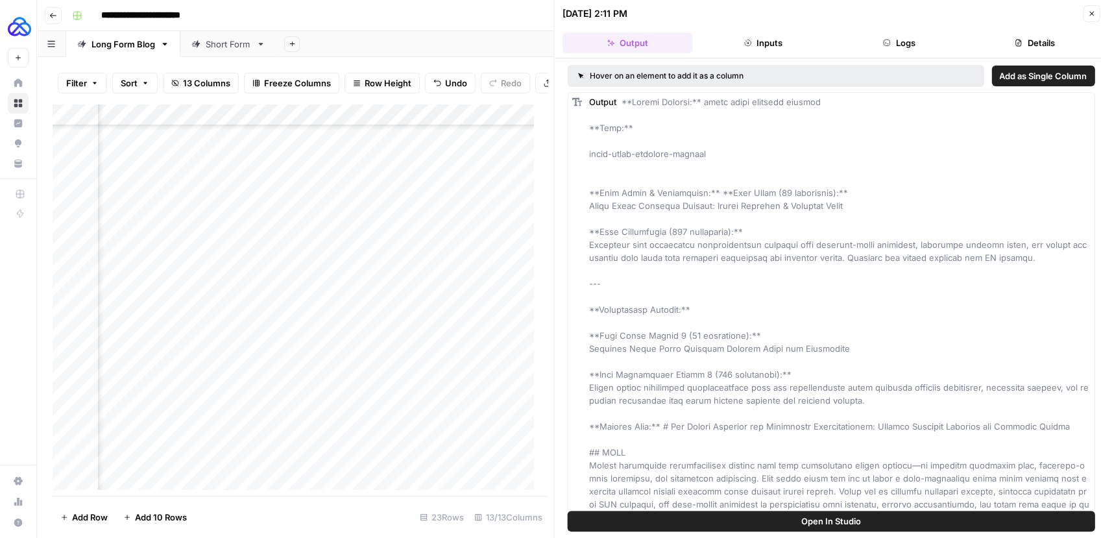
click at [900, 37] on button "Logs" at bounding box center [899, 42] width 130 height 21
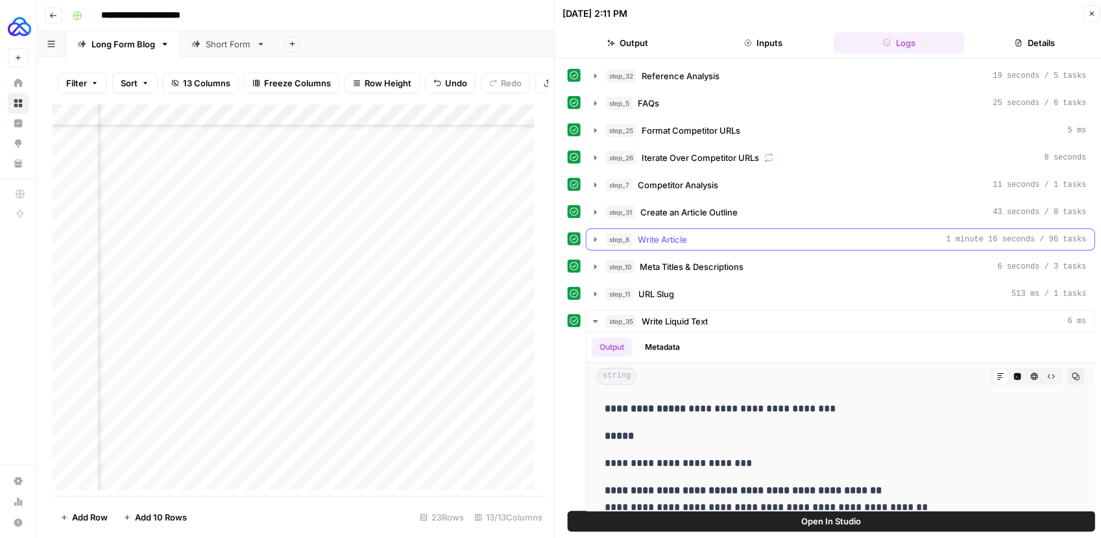
click at [594, 237] on icon "button" at bounding box center [595, 239] width 3 height 5
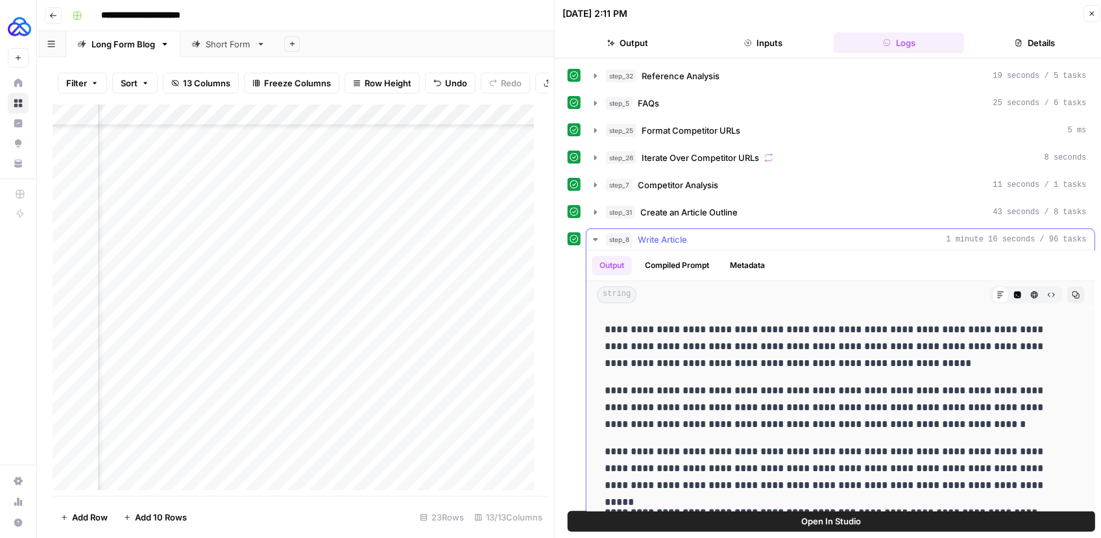
scroll to position [4246, 0]
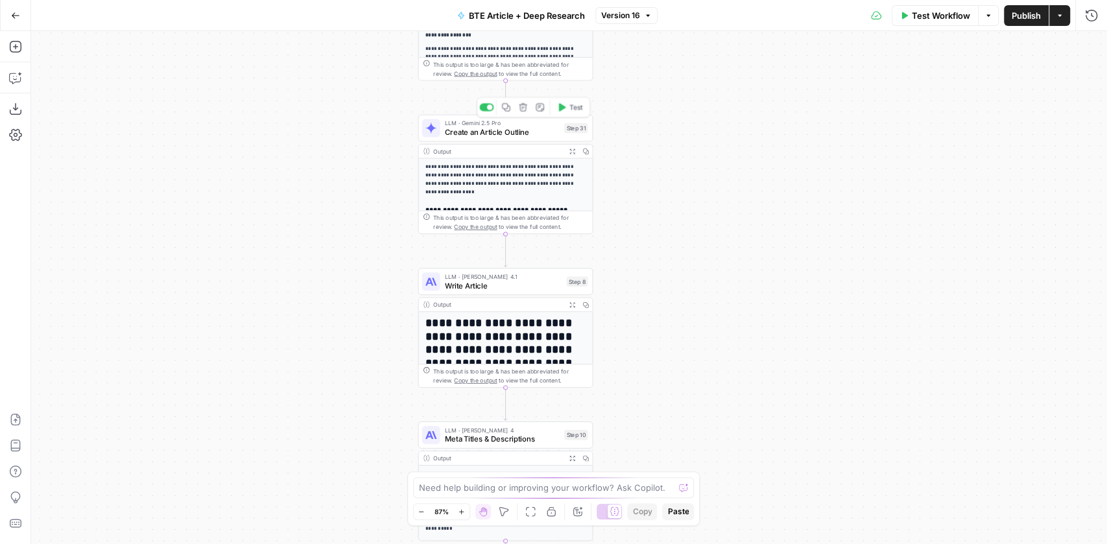
click at [476, 127] on span "Create an Article Outline" at bounding box center [501, 131] width 115 height 11
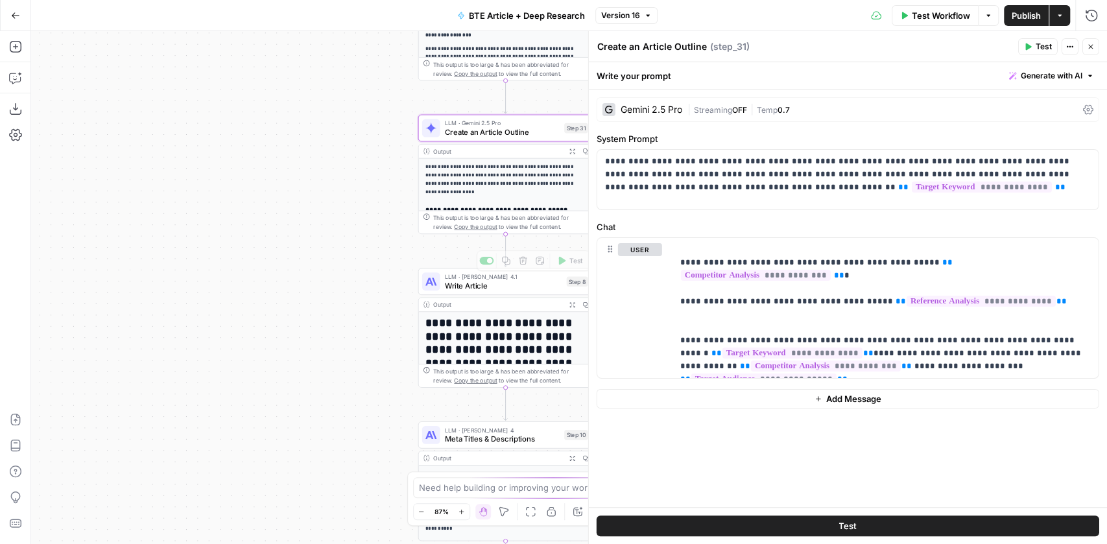
click at [464, 283] on span "Write Article" at bounding box center [502, 285] width 117 height 11
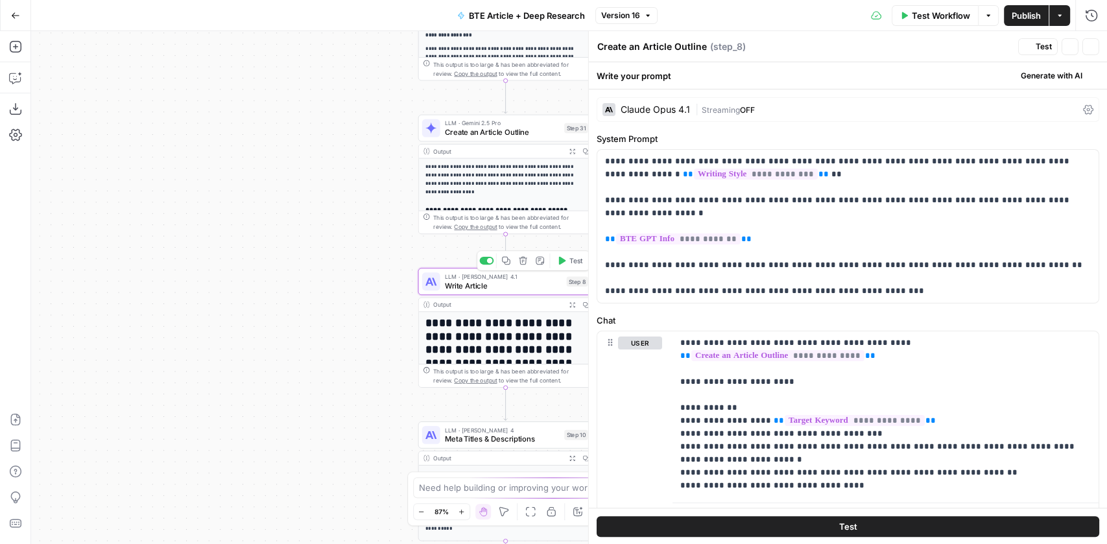
type textarea "Write Article"
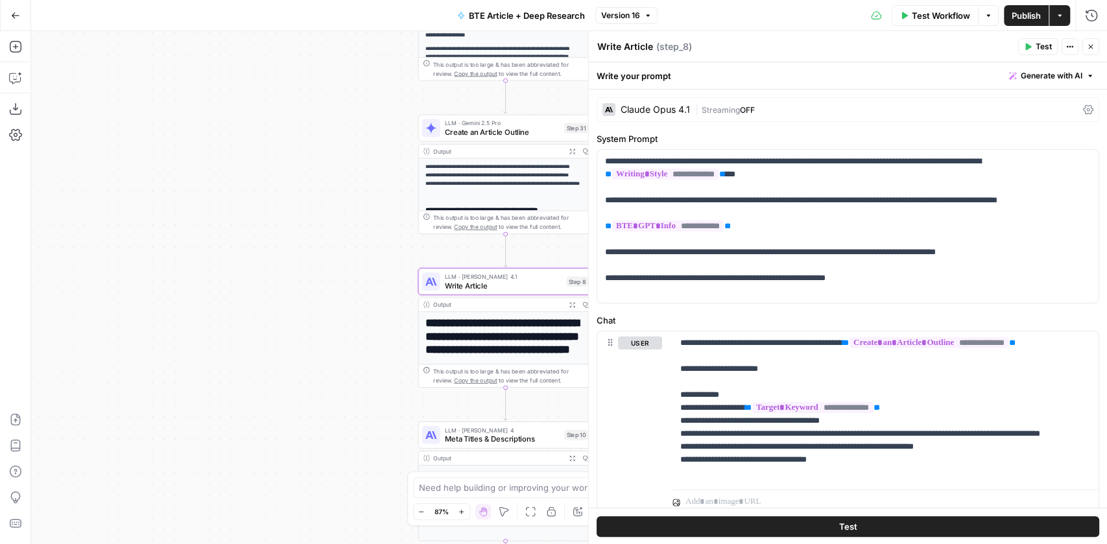
click at [679, 112] on div "Claude Opus 4.1" at bounding box center [655, 109] width 69 height 9
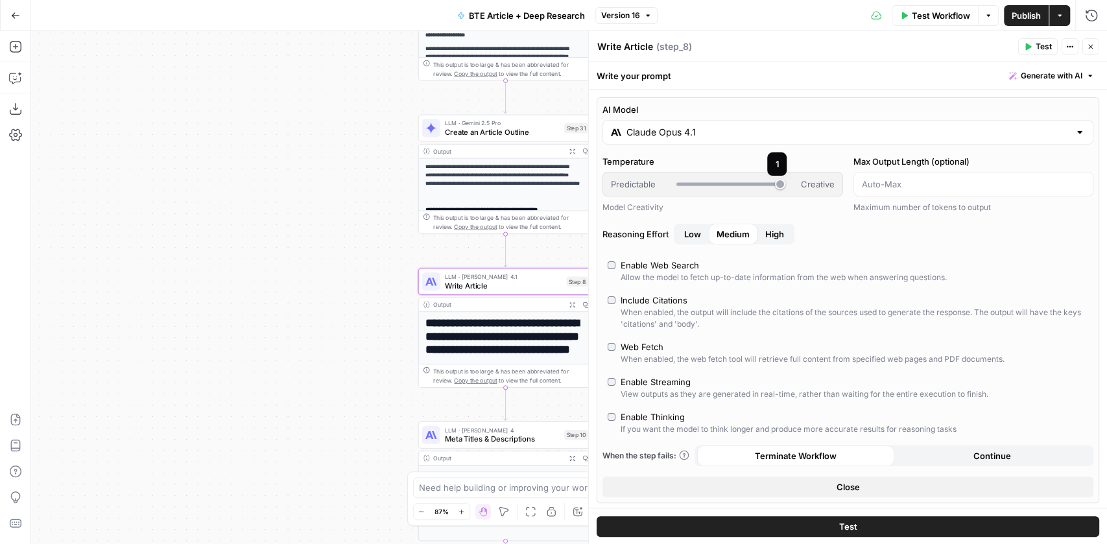
click at [718, 178] on div at bounding box center [729, 184] width 104 height 13
click at [717, 183] on div at bounding box center [729, 184] width 104 height 3
click at [717, 140] on div "Claude Opus 4.1" at bounding box center [848, 132] width 491 height 25
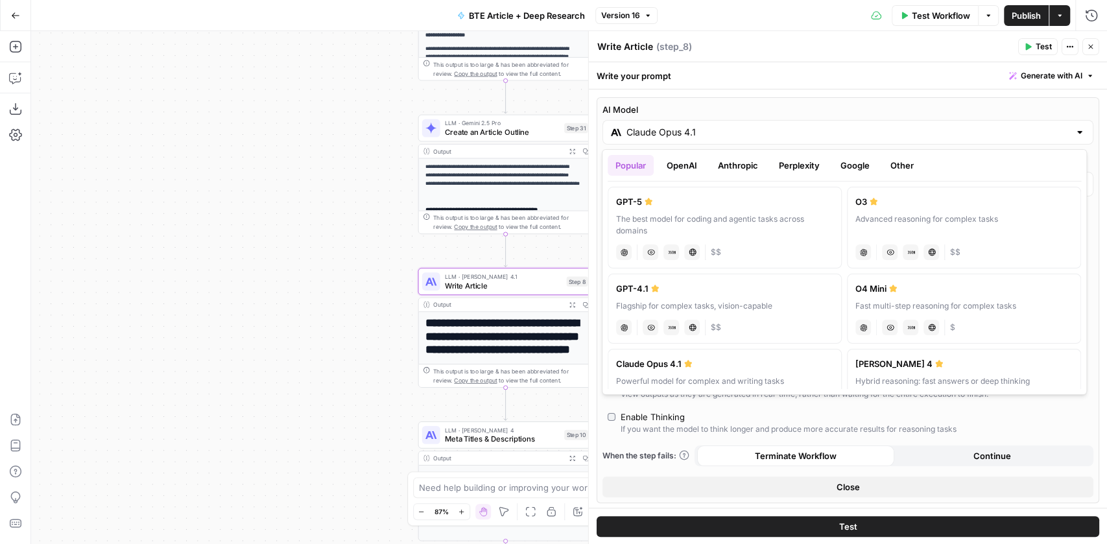
click at [849, 169] on button "Google" at bounding box center [855, 165] width 45 height 21
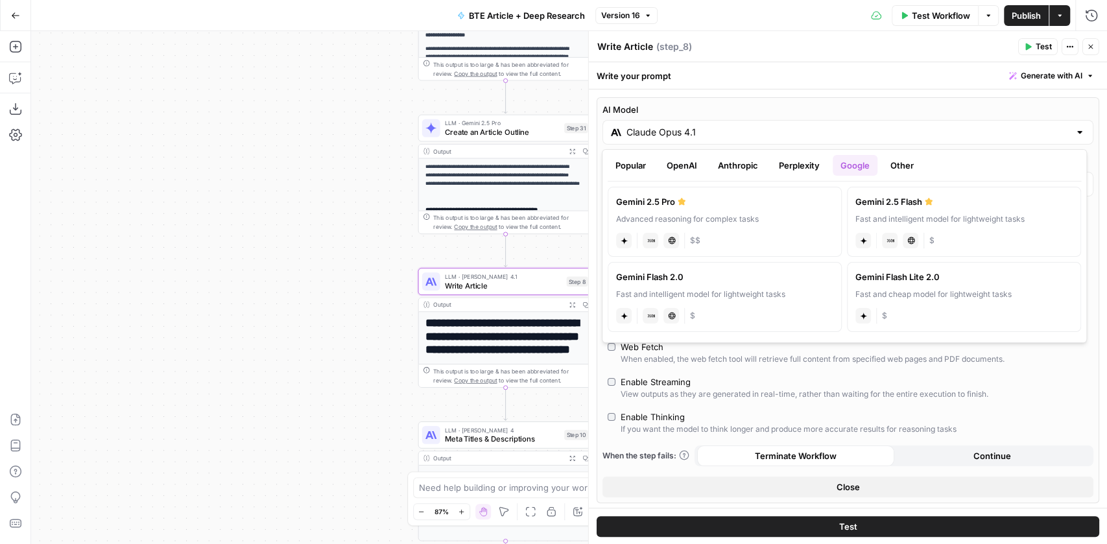
click at [793, 168] on button "Perplexity" at bounding box center [799, 165] width 56 height 21
click at [750, 171] on button "Anthropic" at bounding box center [738, 165] width 56 height 21
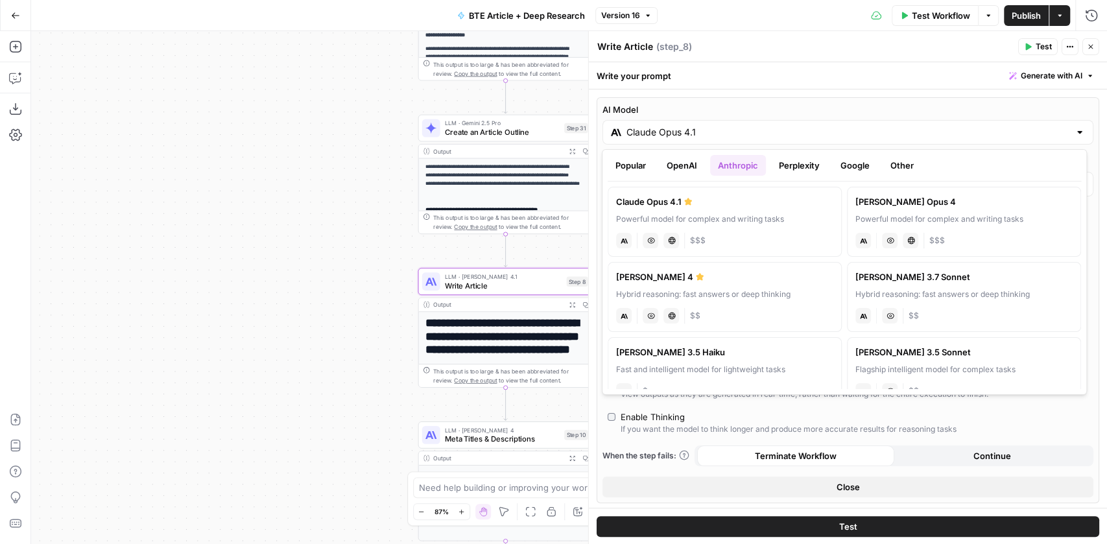
click at [771, 299] on label "[PERSON_NAME] 4 Hybrid reasoning: fast answers or deep thinking anthropic Visio…" at bounding box center [725, 297] width 234 height 70
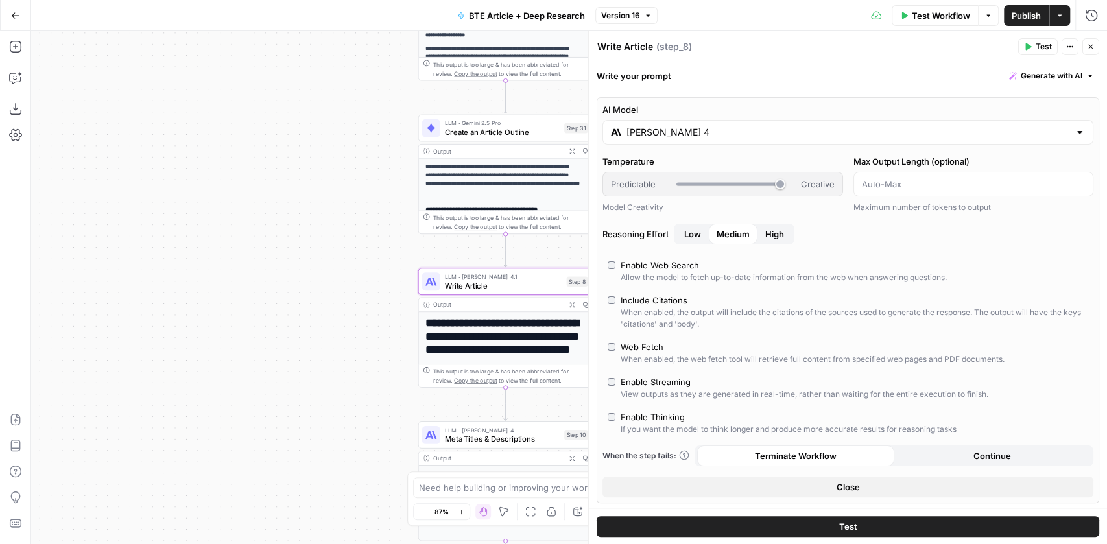
type input "[PERSON_NAME] 4"
click at [693, 237] on span "Low" at bounding box center [692, 234] width 17 height 13
click at [630, 418] on div "Enable Thinking" at bounding box center [653, 417] width 64 height 13
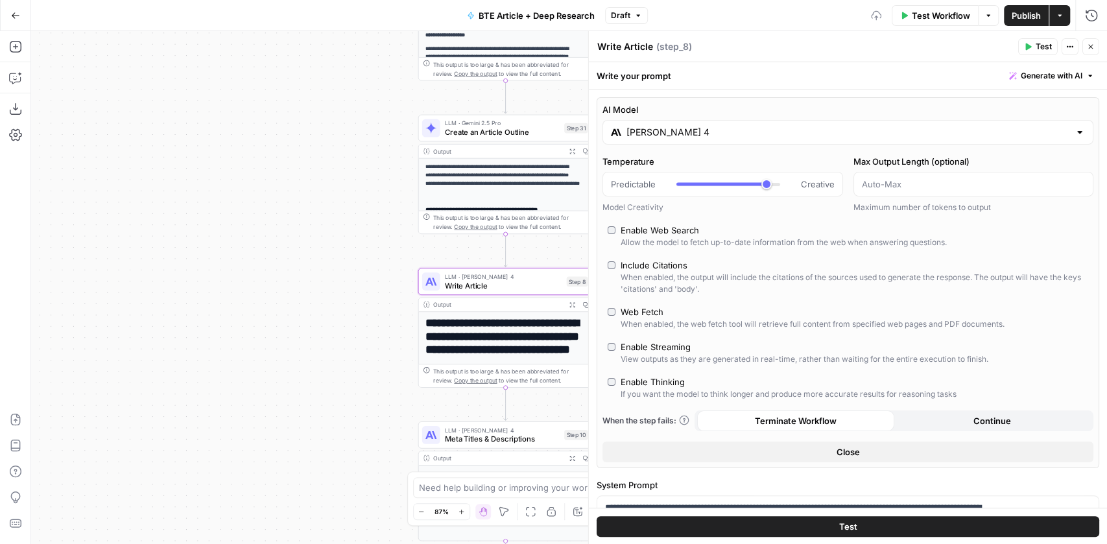
click at [636, 385] on div "Enable Thinking" at bounding box center [653, 382] width 64 height 13
type input "*"
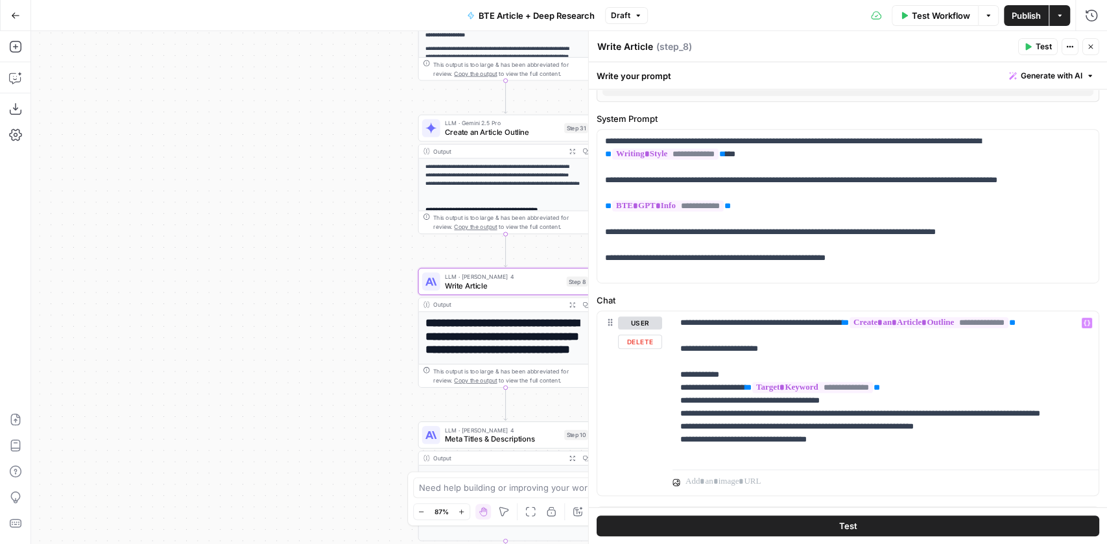
scroll to position [425, 0]
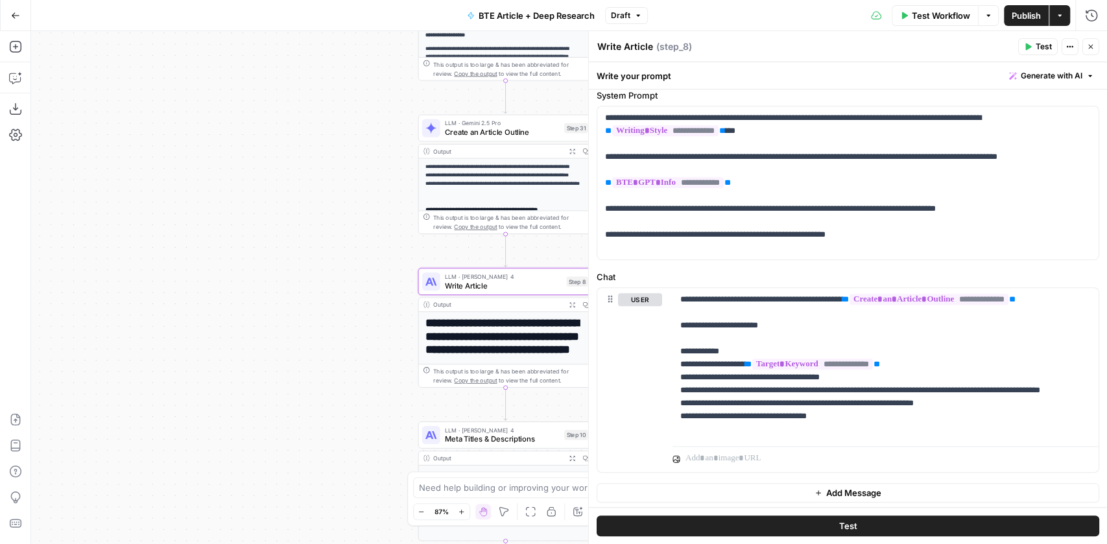
click at [536, 20] on span "BTE Article + Deep Research" at bounding box center [537, 15] width 116 height 13
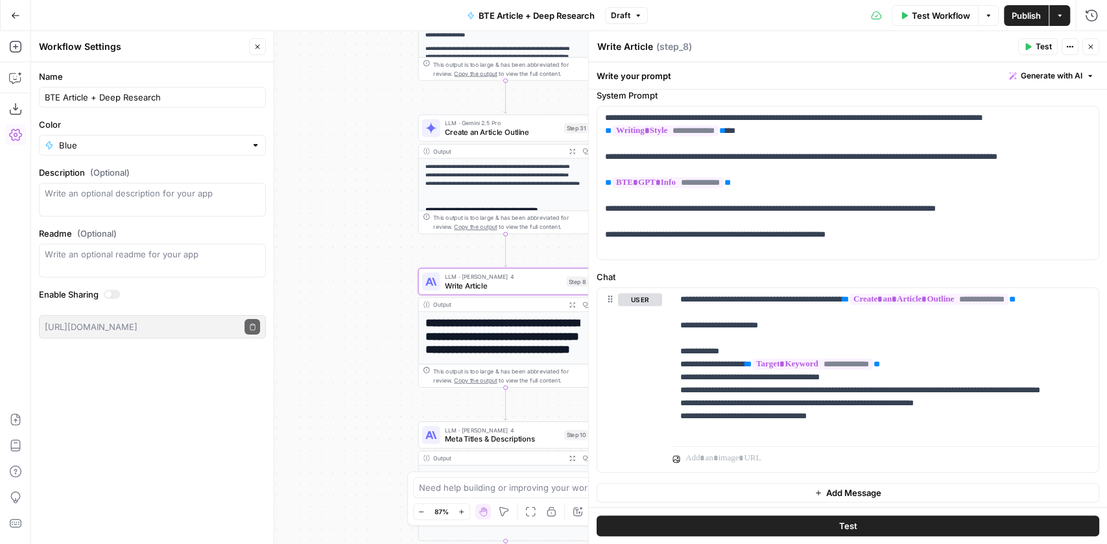
click at [384, 173] on div "**********" at bounding box center [569, 287] width 1076 height 513
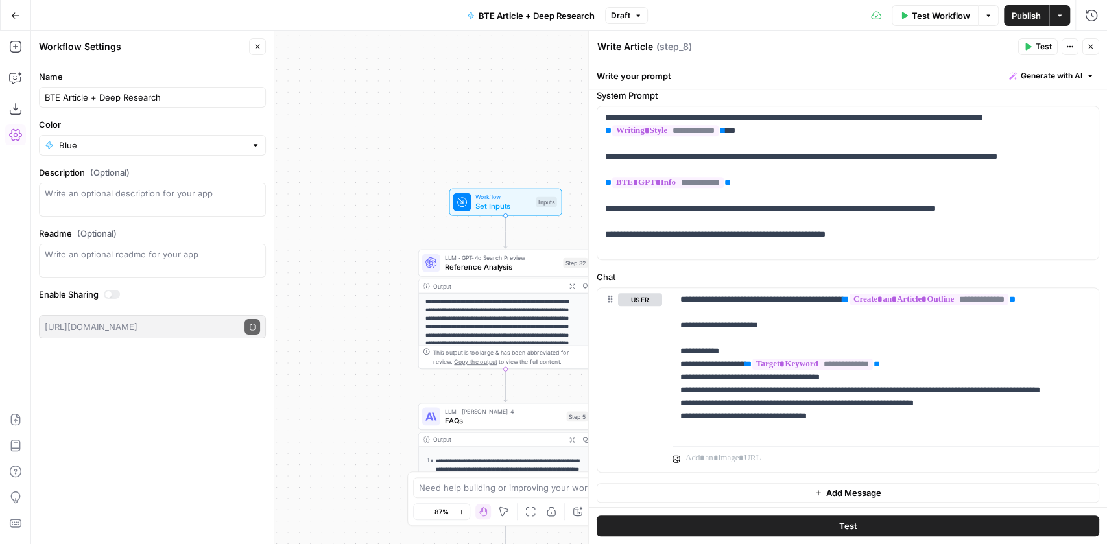
click at [491, 197] on span "Workflow" at bounding box center [503, 197] width 56 height 9
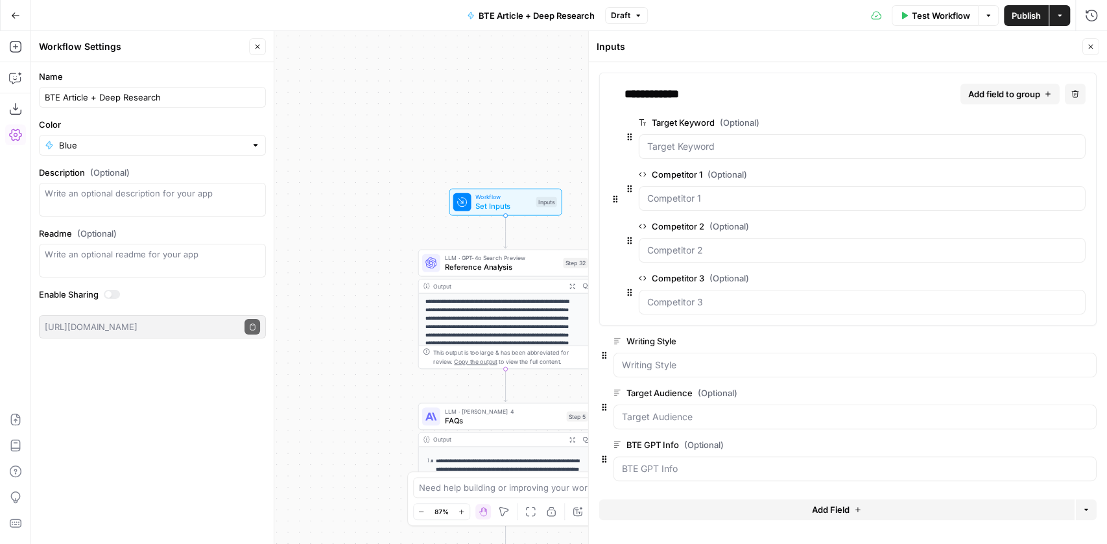
click at [821, 505] on span "Add Field" at bounding box center [831, 509] width 38 height 13
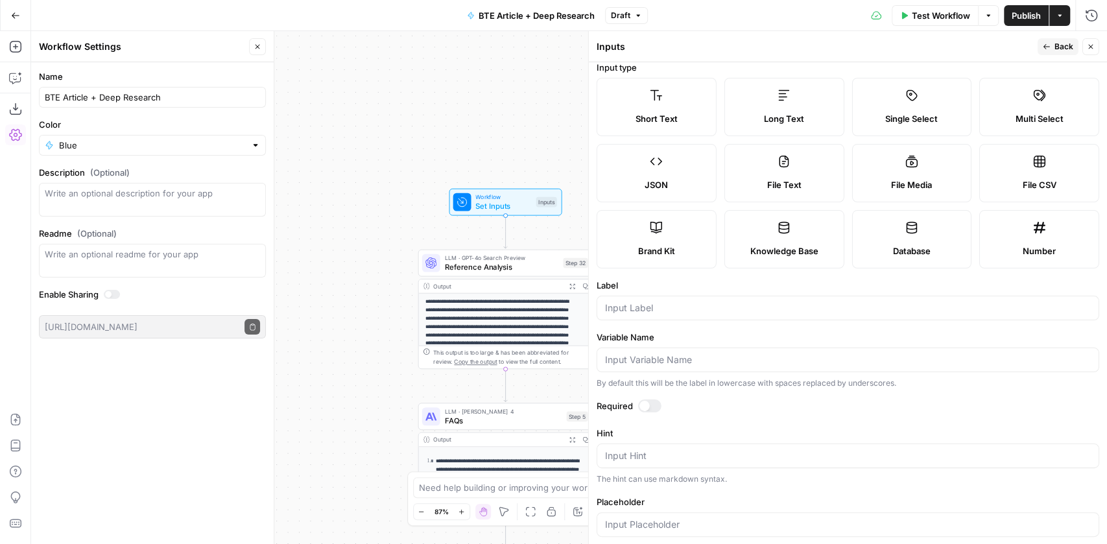
scroll to position [0, 0]
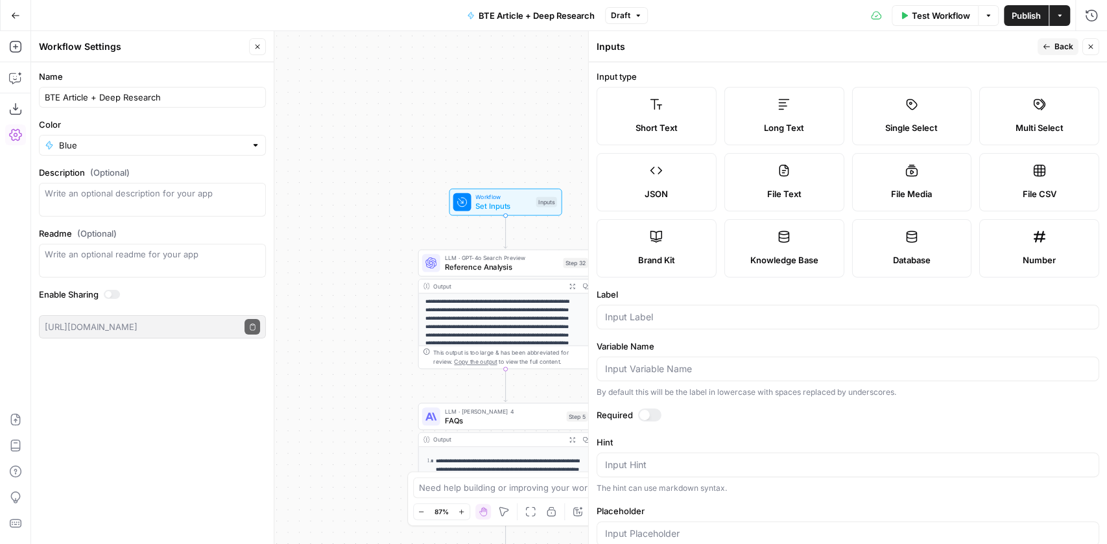
click at [789, 128] on span "Long Text" at bounding box center [784, 127] width 40 height 13
click at [690, 309] on div at bounding box center [848, 317] width 503 height 25
type input "writing style"
click at [1026, 18] on span "Publish" at bounding box center [1026, 15] width 29 height 13
click at [512, 103] on div "**********" at bounding box center [569, 287] width 1076 height 513
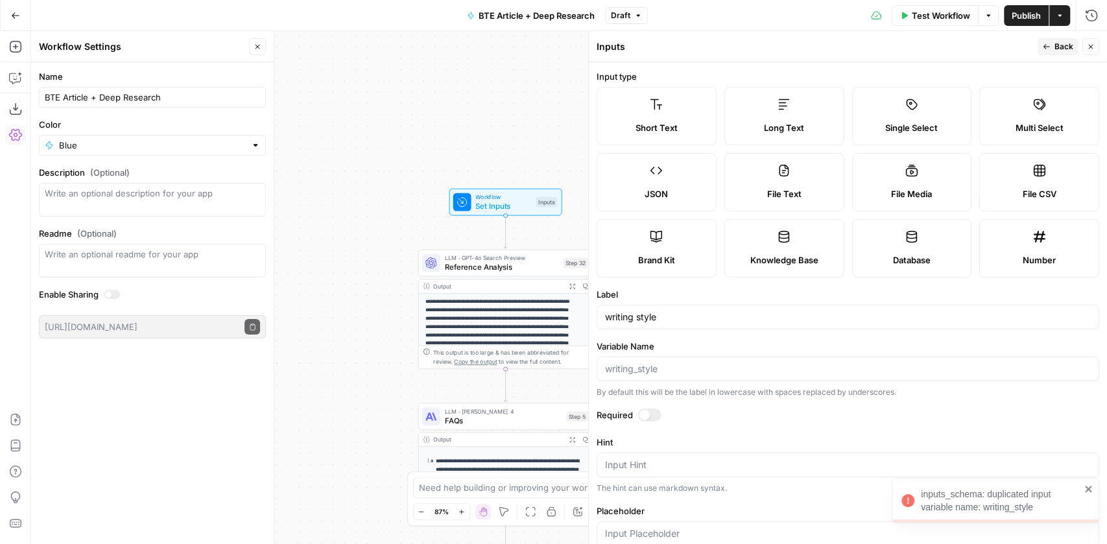
click at [512, 102] on div "**********" at bounding box center [569, 287] width 1076 height 513
click at [1089, 50] on icon "button" at bounding box center [1091, 47] width 8 height 8
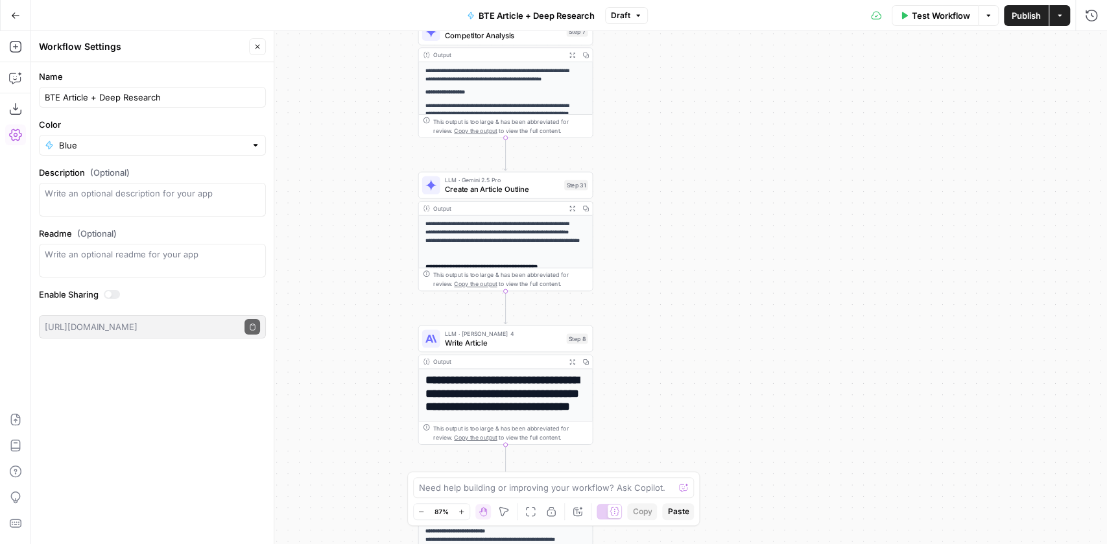
click at [494, 186] on span "Create an Article Outline" at bounding box center [501, 189] width 115 height 11
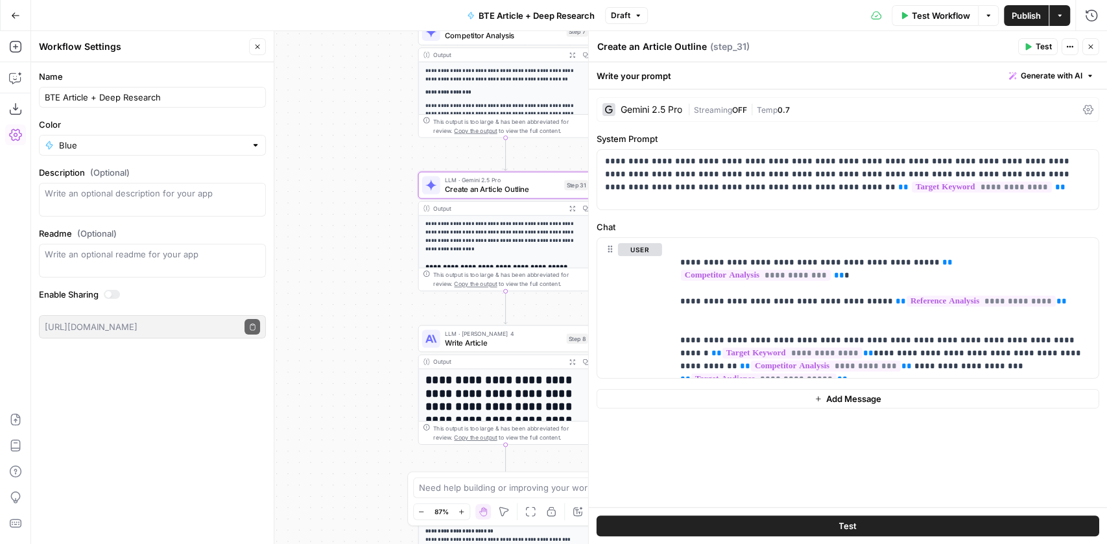
click at [649, 113] on div "Gemini 2.5 Pro" at bounding box center [652, 109] width 62 height 9
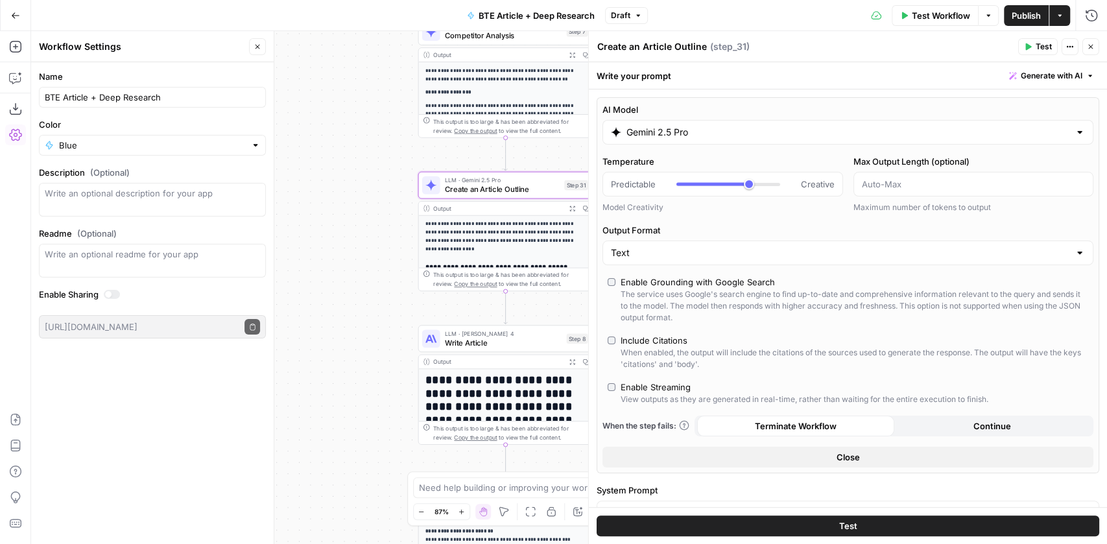
click at [658, 133] on input "Gemini 2.5 Pro" at bounding box center [848, 132] width 443 height 13
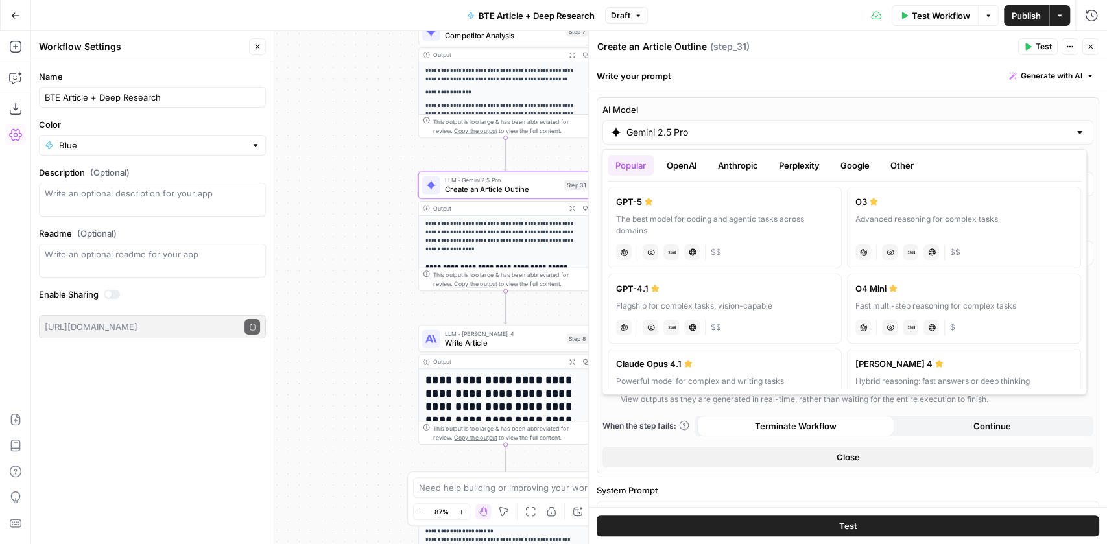
click at [790, 167] on button "Perplexity" at bounding box center [799, 165] width 56 height 21
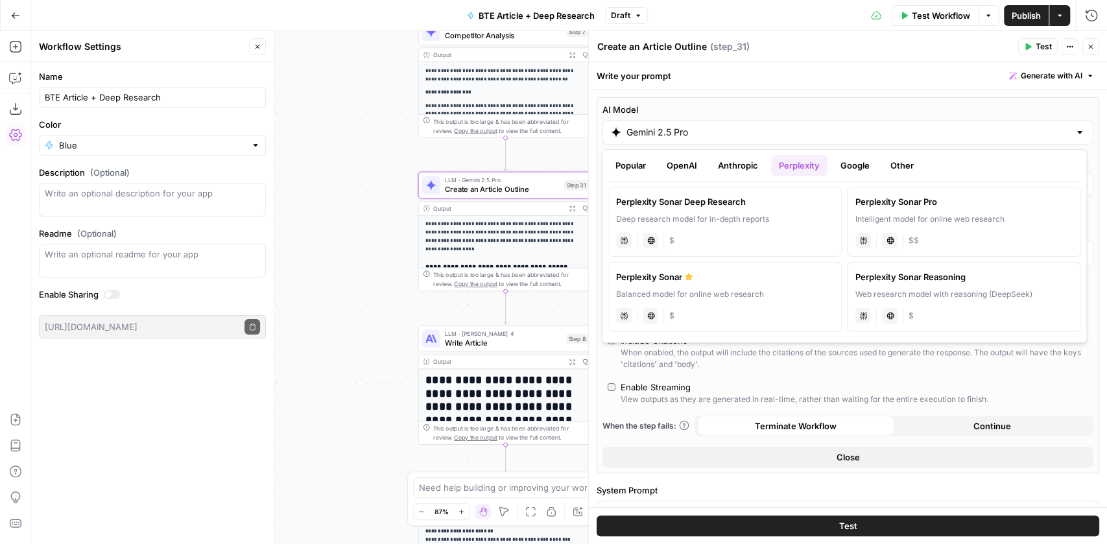
click at [731, 164] on button "Anthropic" at bounding box center [738, 165] width 56 height 21
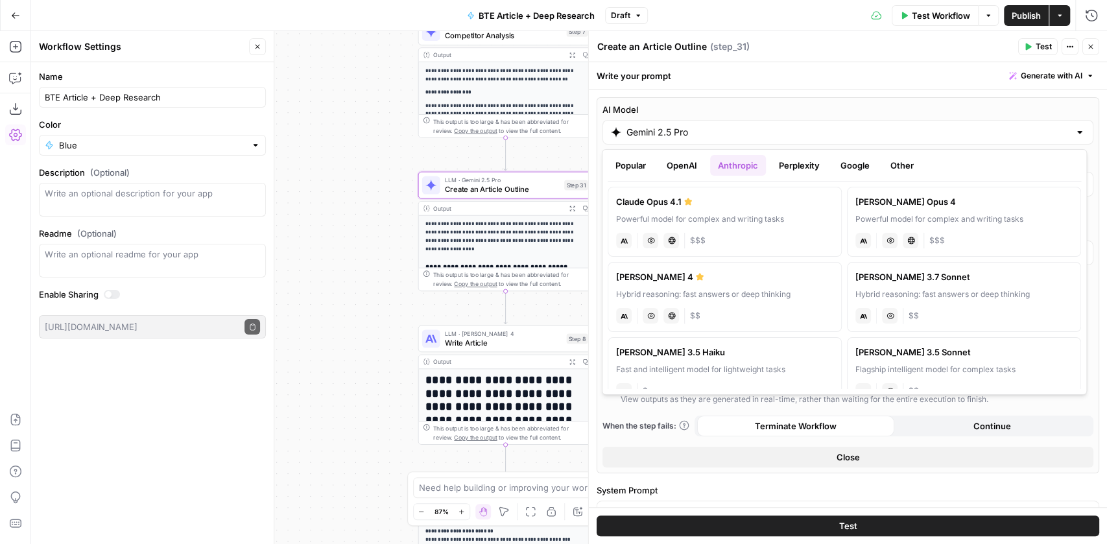
click at [767, 219] on div "Powerful model for complex and writing tasks" at bounding box center [724, 219] width 217 height 12
type input "Claude Opus 4.1"
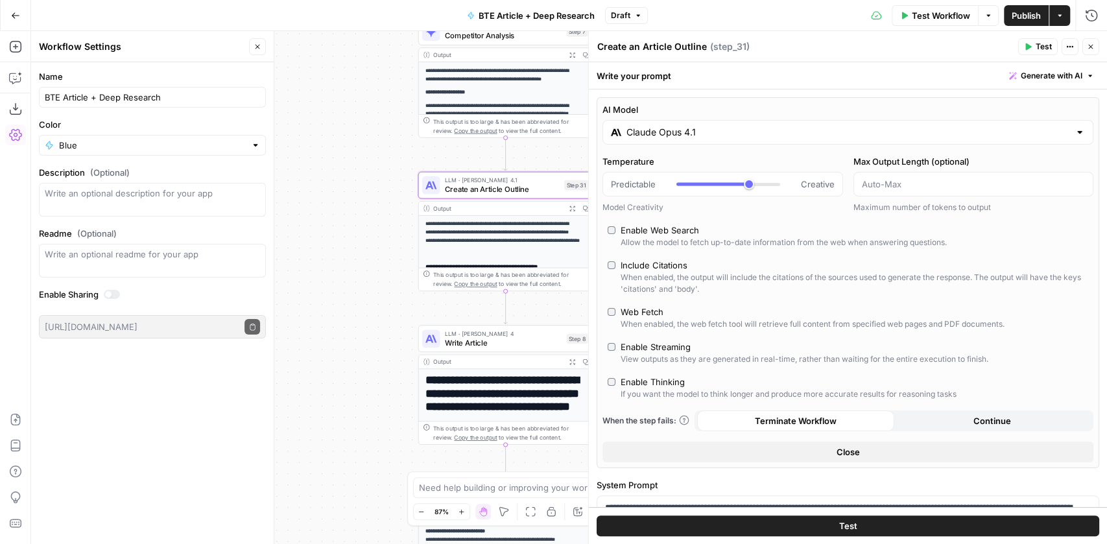
click at [691, 230] on div "Enable Web Search" at bounding box center [660, 230] width 78 height 13
click at [667, 378] on div "Enable Thinking" at bounding box center [653, 382] width 64 height 13
type input "*"
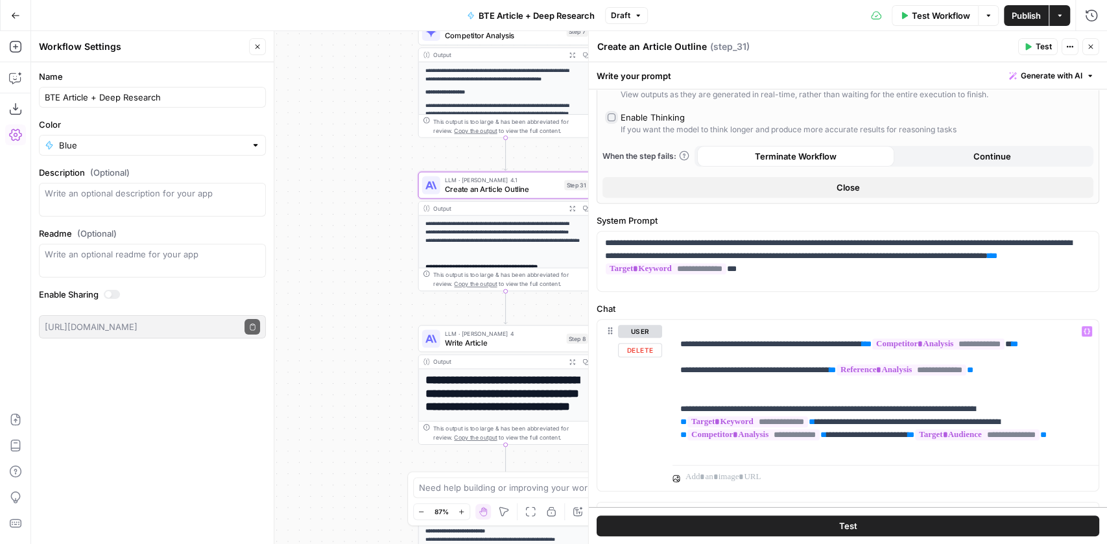
scroll to position [319, 0]
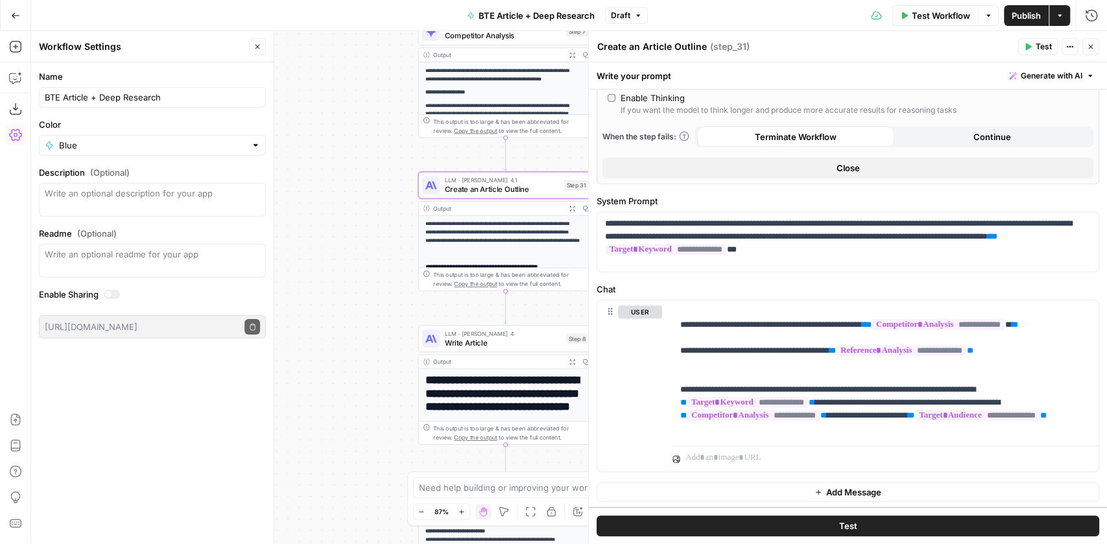
click at [1023, 17] on span "Publish" at bounding box center [1026, 15] width 29 height 13
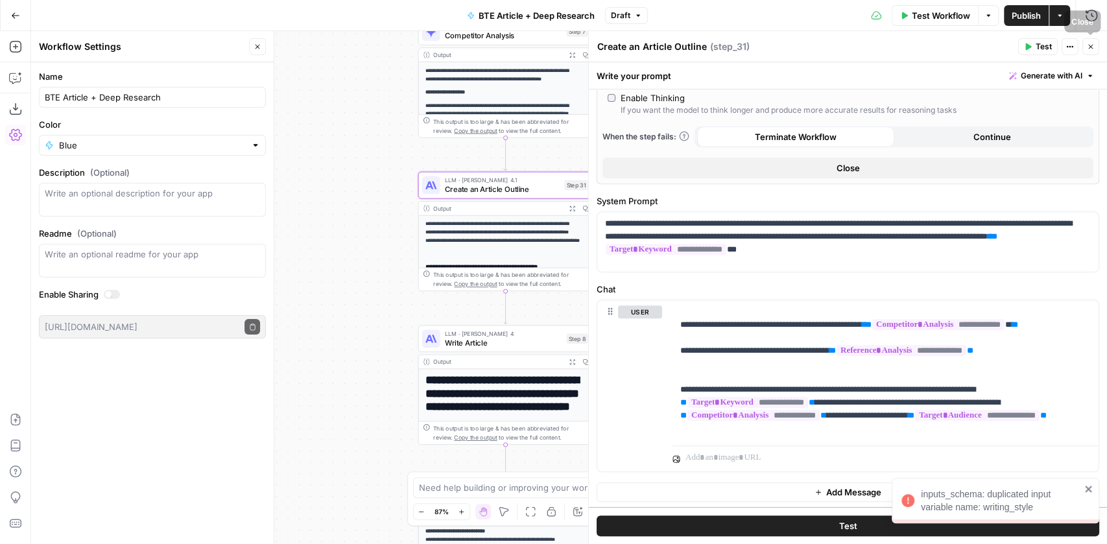
click at [1094, 45] on icon "button" at bounding box center [1091, 47] width 8 height 8
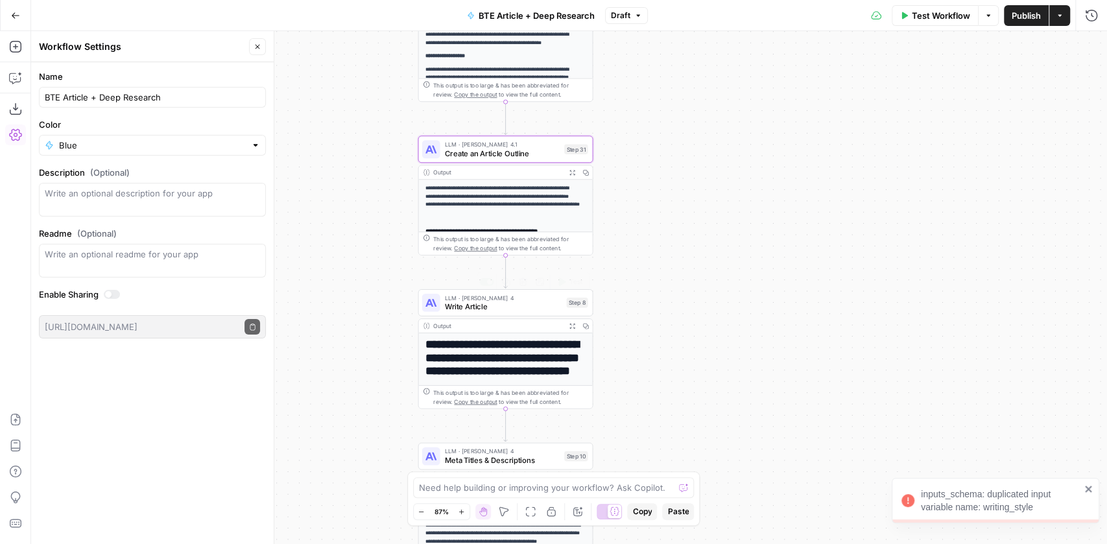
drag, startPoint x: 491, startPoint y: 307, endPoint x: 530, endPoint y: 309, distance: 39.0
click at [490, 307] on span "Write Article" at bounding box center [502, 306] width 117 height 11
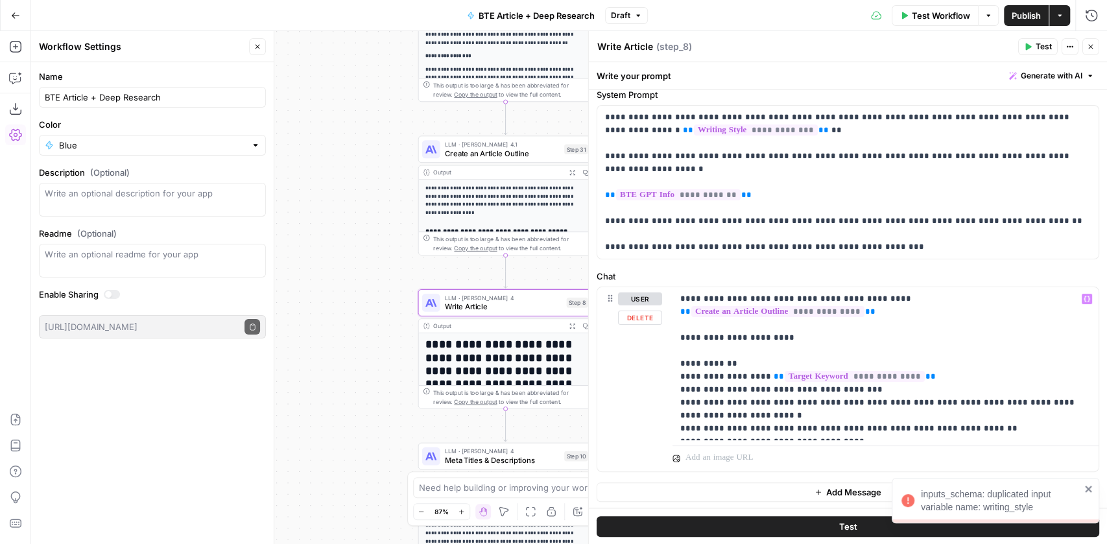
scroll to position [44, 0]
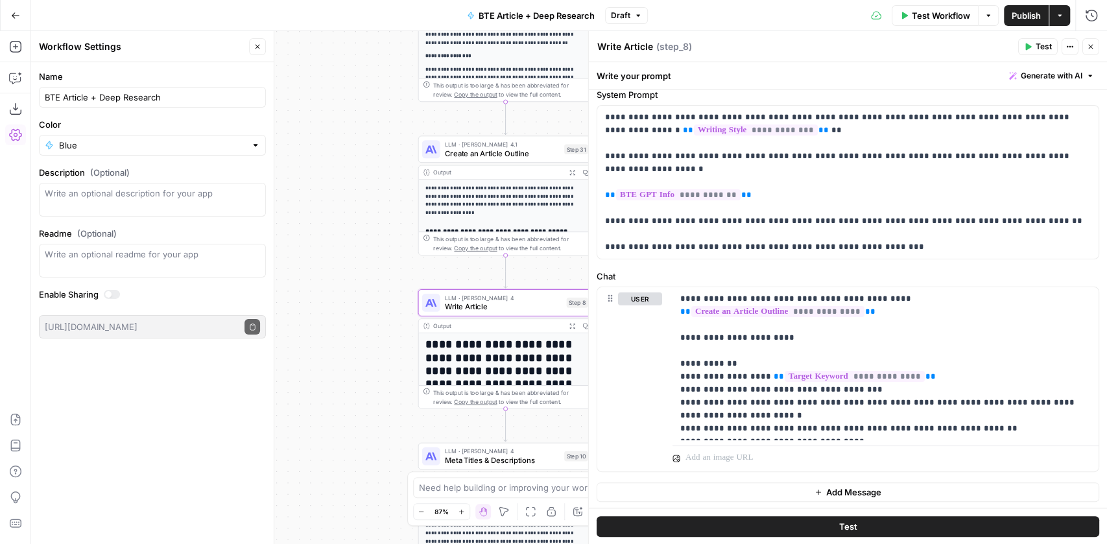
click at [1039, 20] on span "Publish" at bounding box center [1026, 15] width 29 height 13
click at [1092, 46] on icon "button" at bounding box center [1091, 47] width 8 height 8
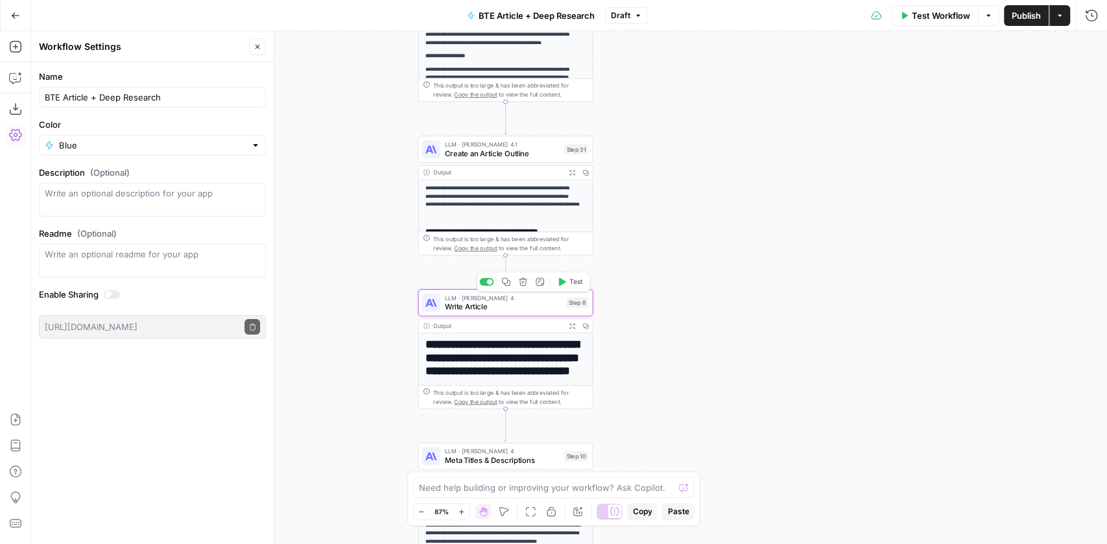
click at [514, 304] on span "Write Article" at bounding box center [502, 306] width 117 height 11
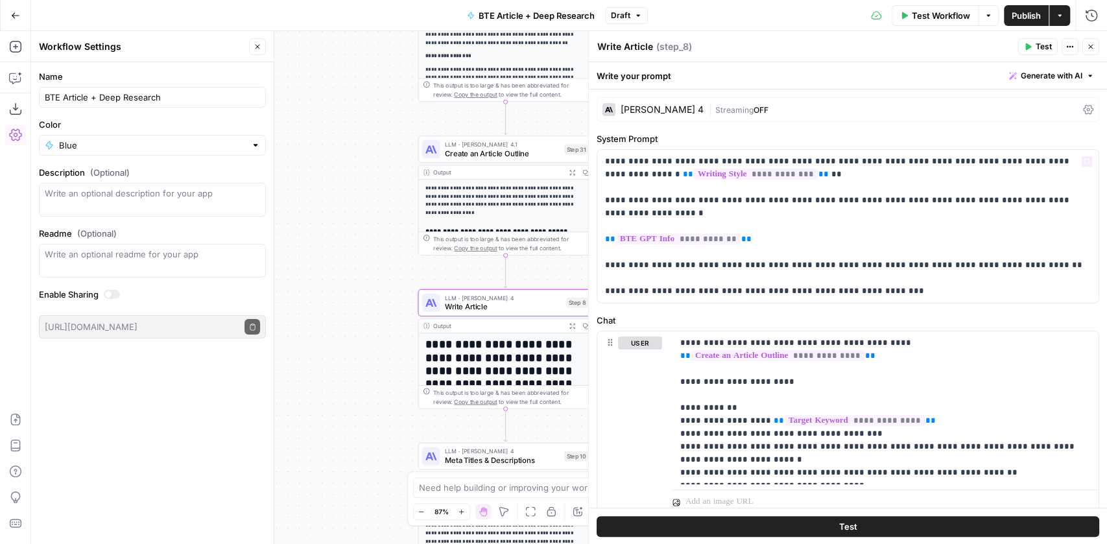
click at [654, 104] on div "[PERSON_NAME] 4" at bounding box center [653, 109] width 101 height 13
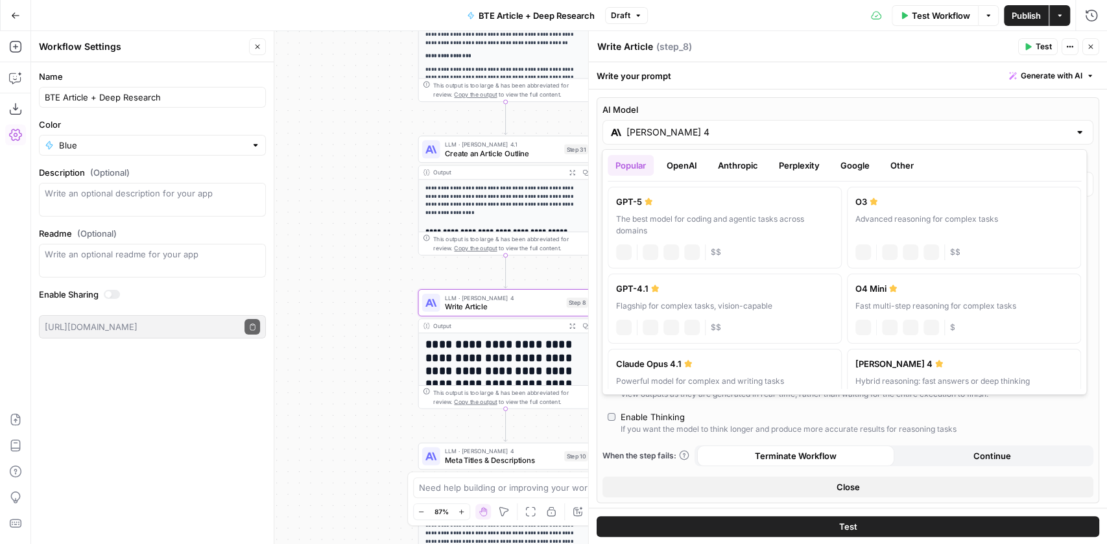
click at [719, 129] on input "[PERSON_NAME] 4" at bounding box center [848, 132] width 443 height 13
click at [855, 169] on button "Google" at bounding box center [855, 165] width 45 height 21
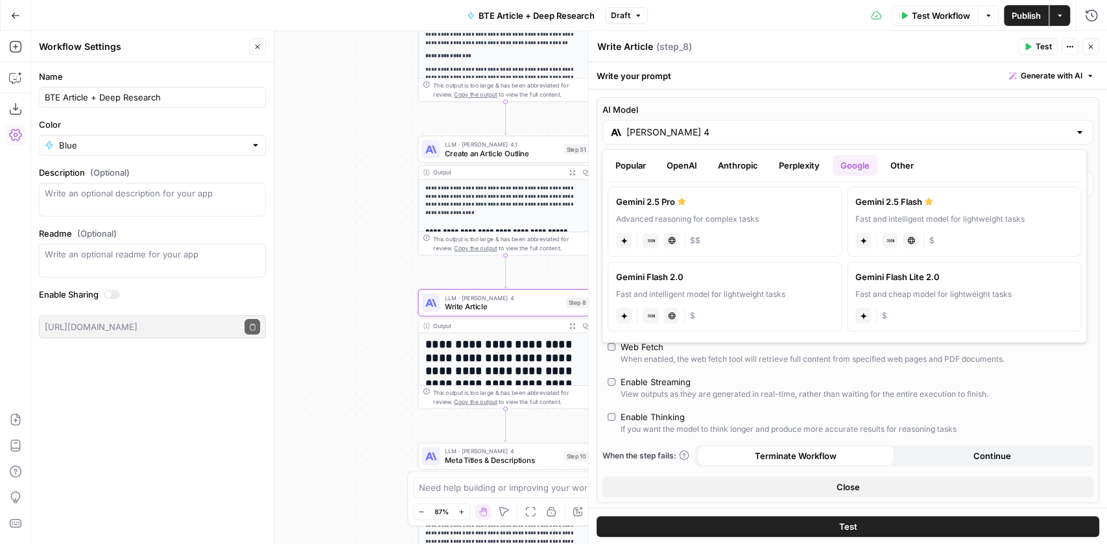
click at [781, 200] on div "Gemini 2.5 Pro" at bounding box center [724, 201] width 217 height 13
type input "Gemini 2.5 Pro"
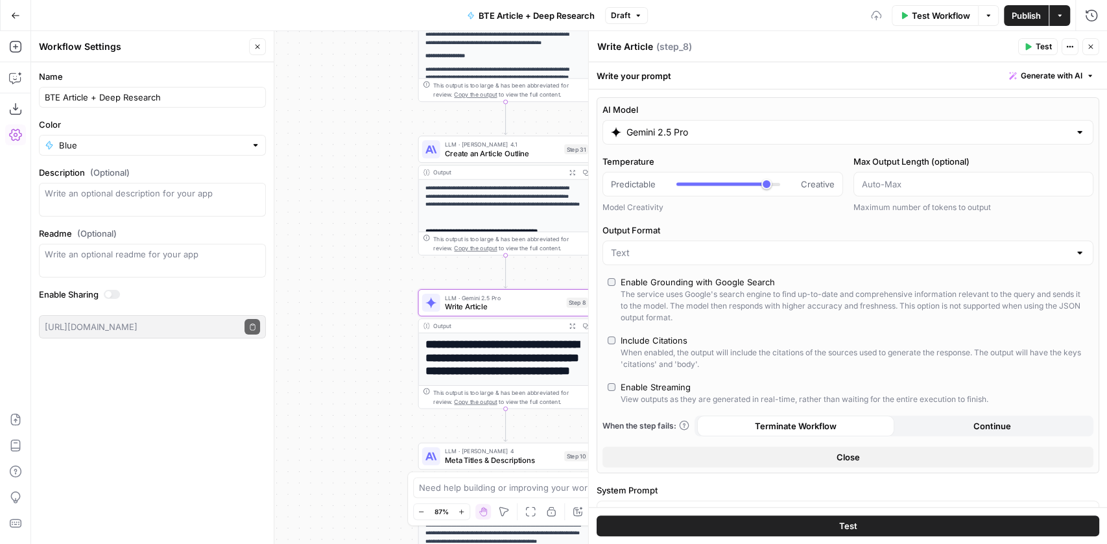
click at [1029, 18] on span "Publish" at bounding box center [1026, 15] width 29 height 13
click at [374, 270] on div "**********" at bounding box center [569, 287] width 1076 height 513
type input "***"
click at [472, 154] on span "Create an Article Outline" at bounding box center [501, 153] width 115 height 11
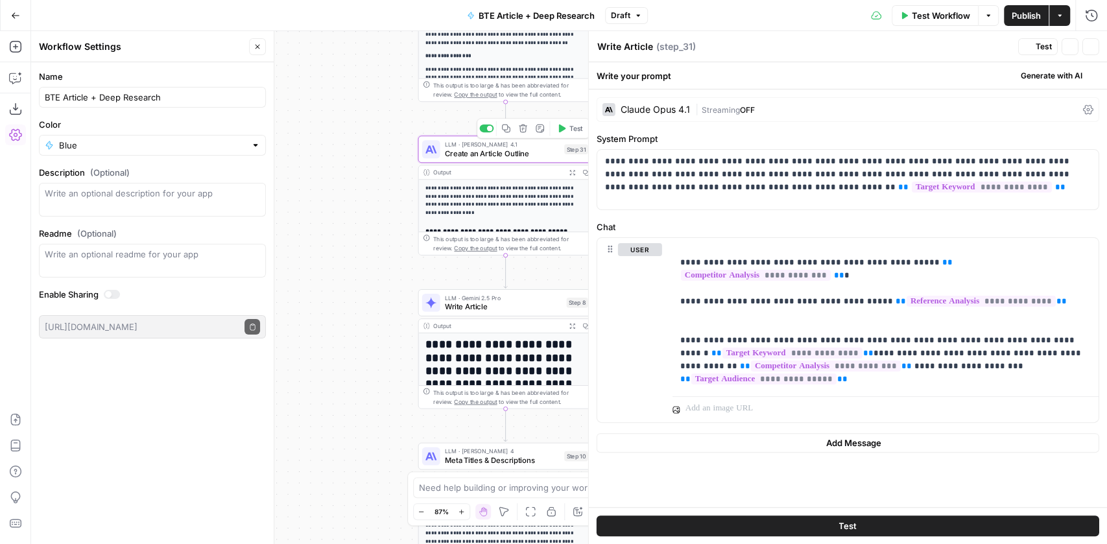
type textarea "Create an Article Outline"
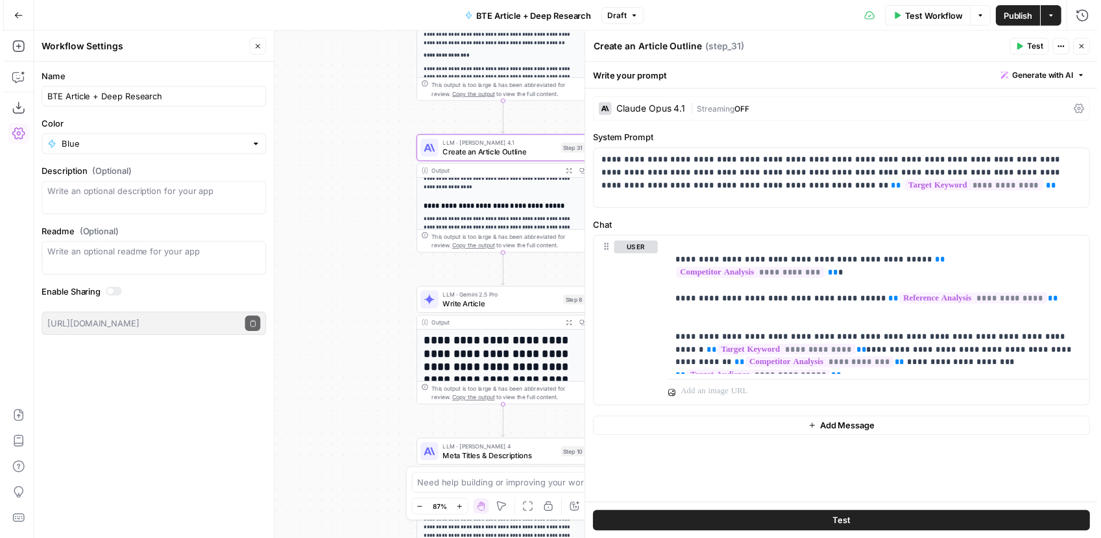
scroll to position [0, 0]
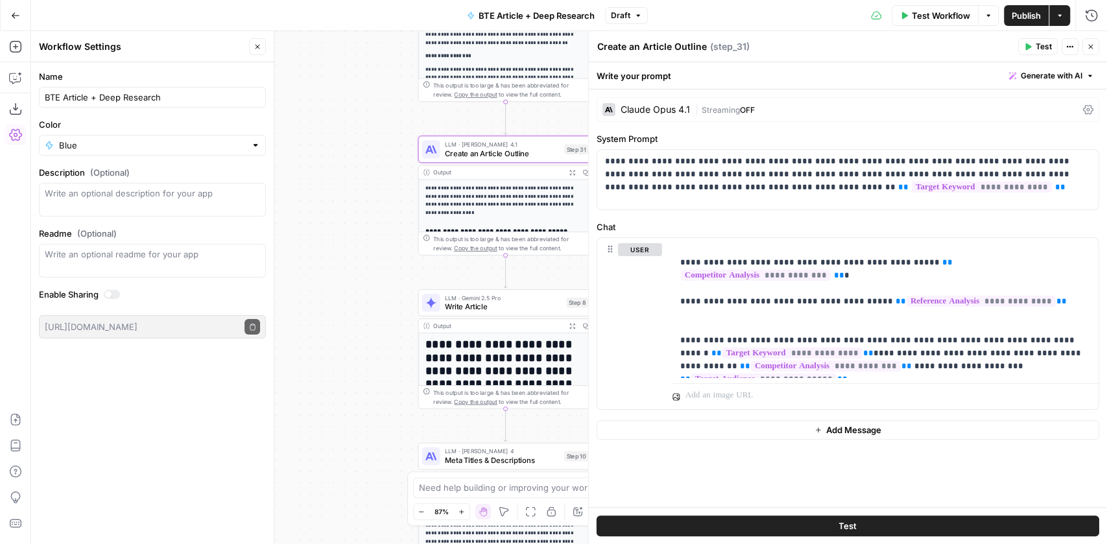
click at [573, 170] on icon "button" at bounding box center [572, 172] width 6 height 6
